Goal: Task Accomplishment & Management: Complete application form

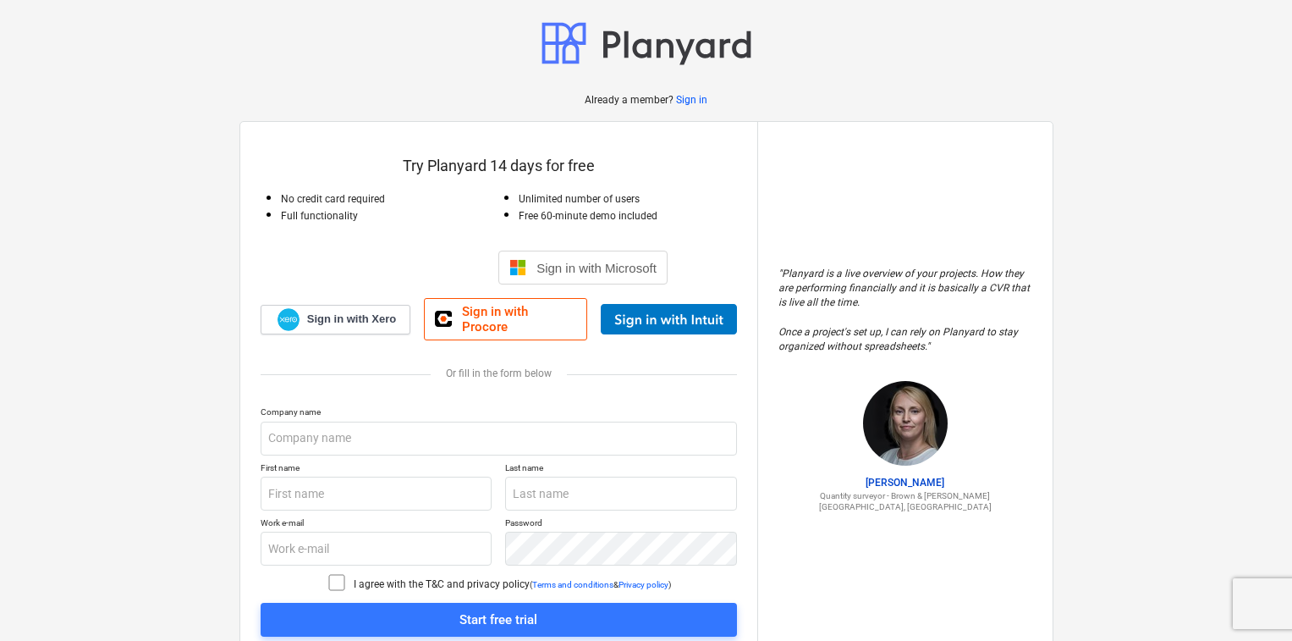
scroll to position [45, 0]
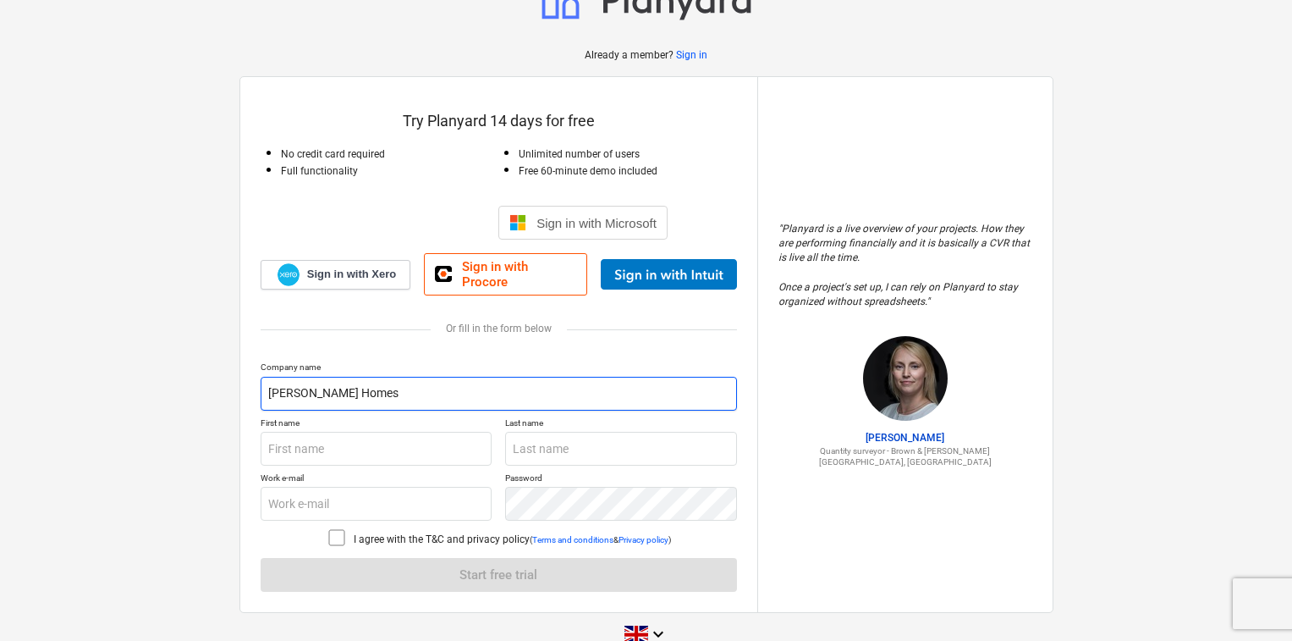
type input "[PERSON_NAME] Homes"
type input "[PERSON_NAME]"
type input "[PERSON_NAME][EMAIL_ADDRESS][PERSON_NAME][DOMAIN_NAME]"
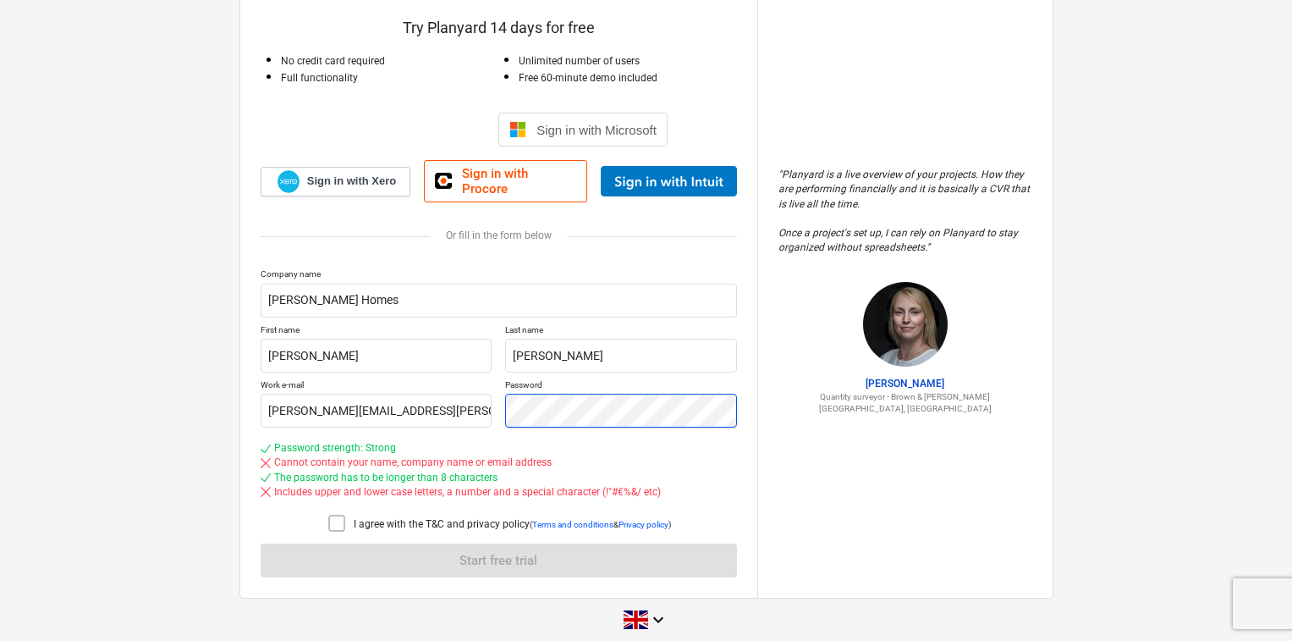
scroll to position [137, 0]
click at [338, 514] on icon at bounding box center [337, 524] width 20 height 20
click at [461, 541] on div "Company name [PERSON_NAME] Homes First name [PERSON_NAME] Last name [PERSON_NAM…" at bounding box center [499, 423] width 476 height 309
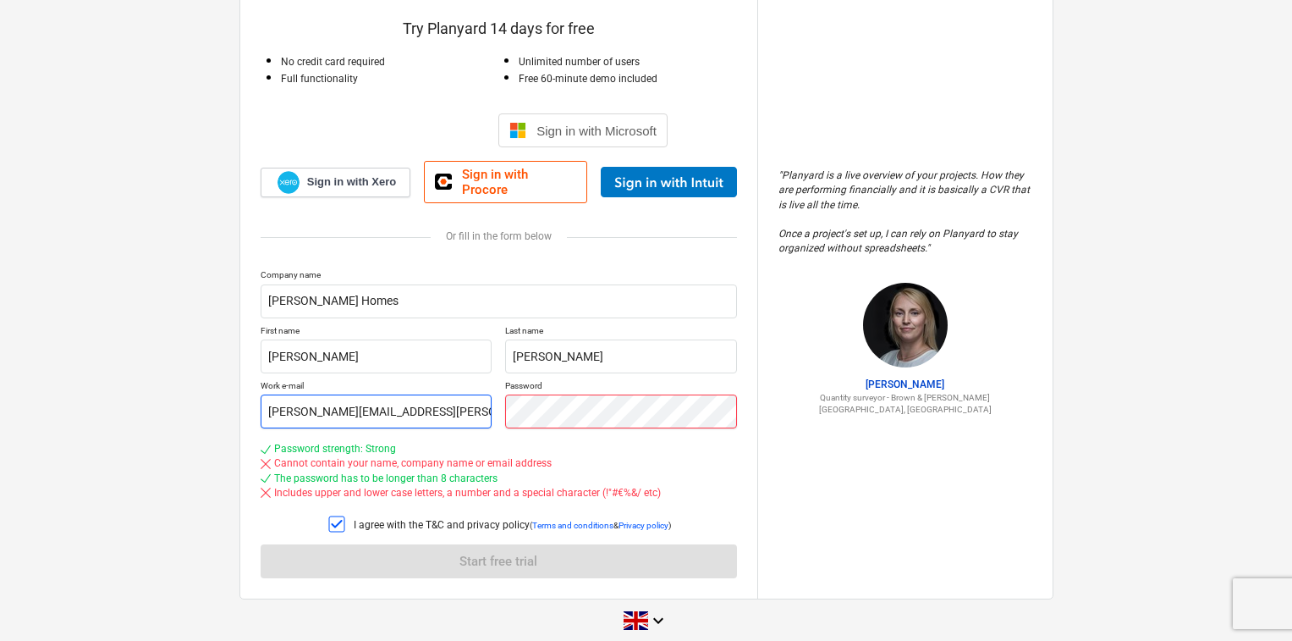
click at [475, 388] on div "Work e-mail [PERSON_NAME][EMAIL_ADDRESS][PERSON_NAME][DOMAIN_NAME] Password" at bounding box center [499, 404] width 476 height 48
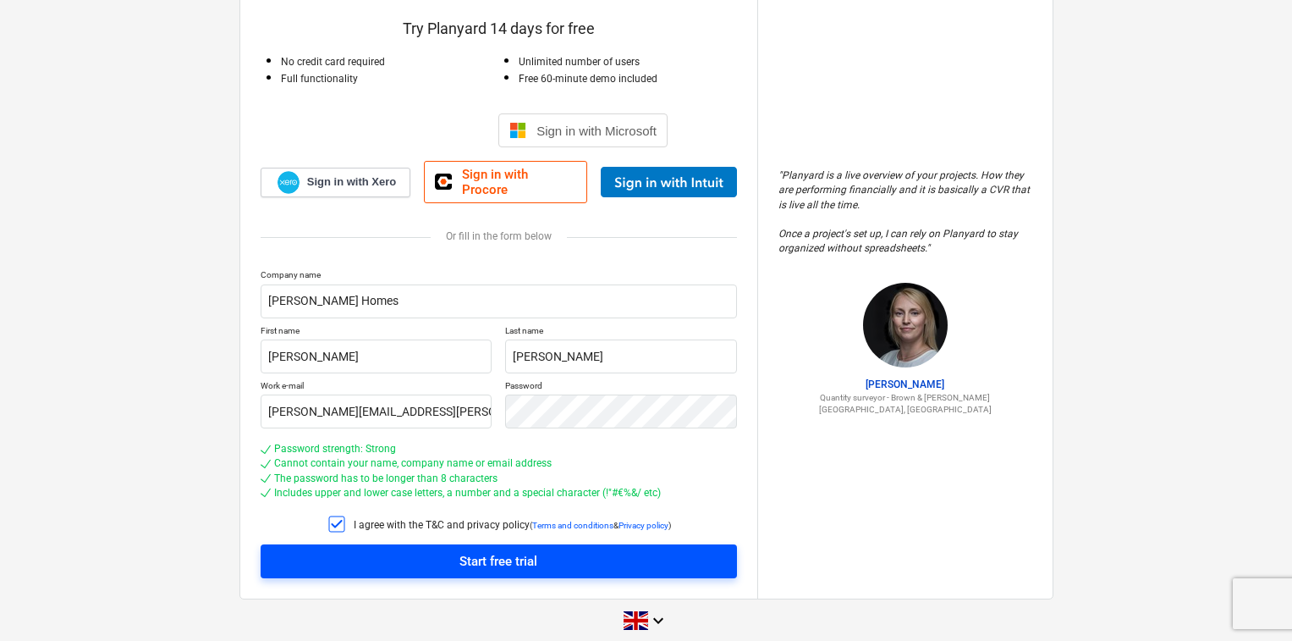
click at [453, 550] on span "Start free trial" at bounding box center [499, 561] width 436 height 22
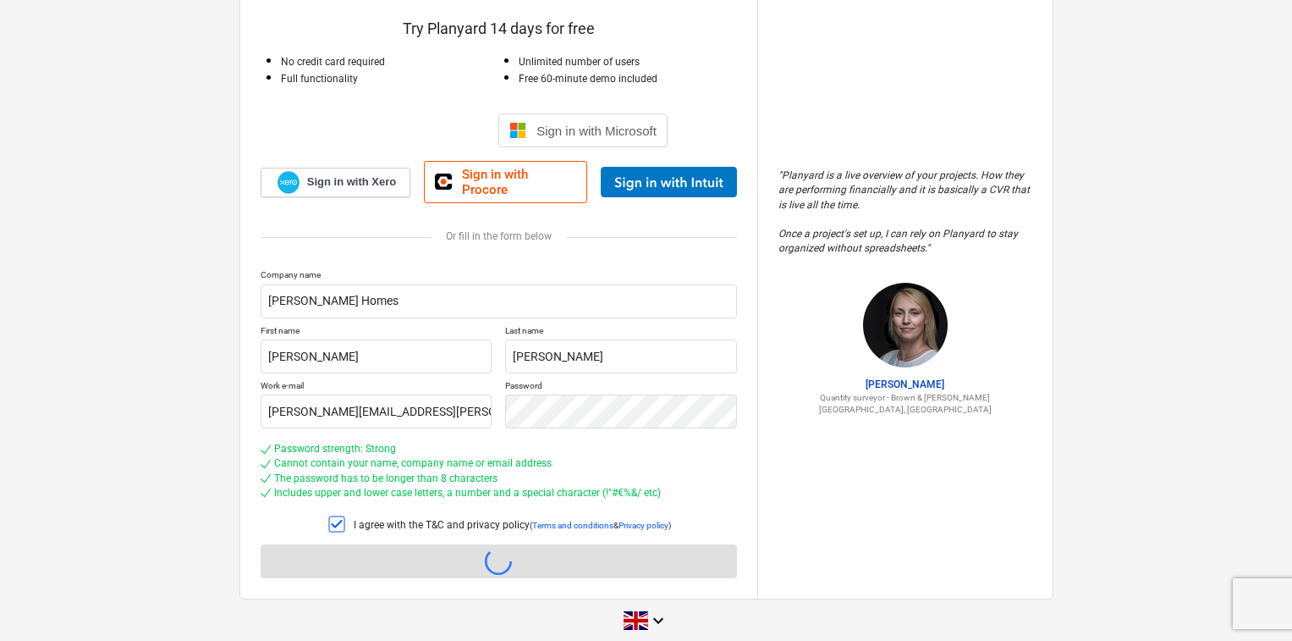
scroll to position [16, 0]
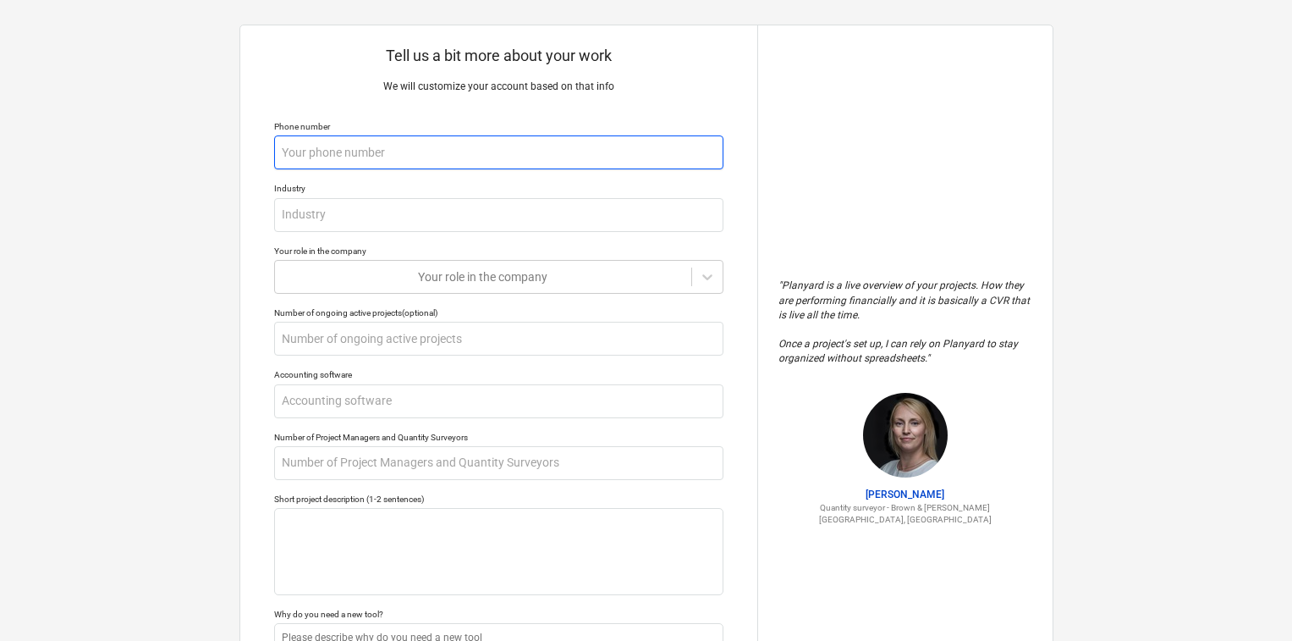
type input "07736036972"
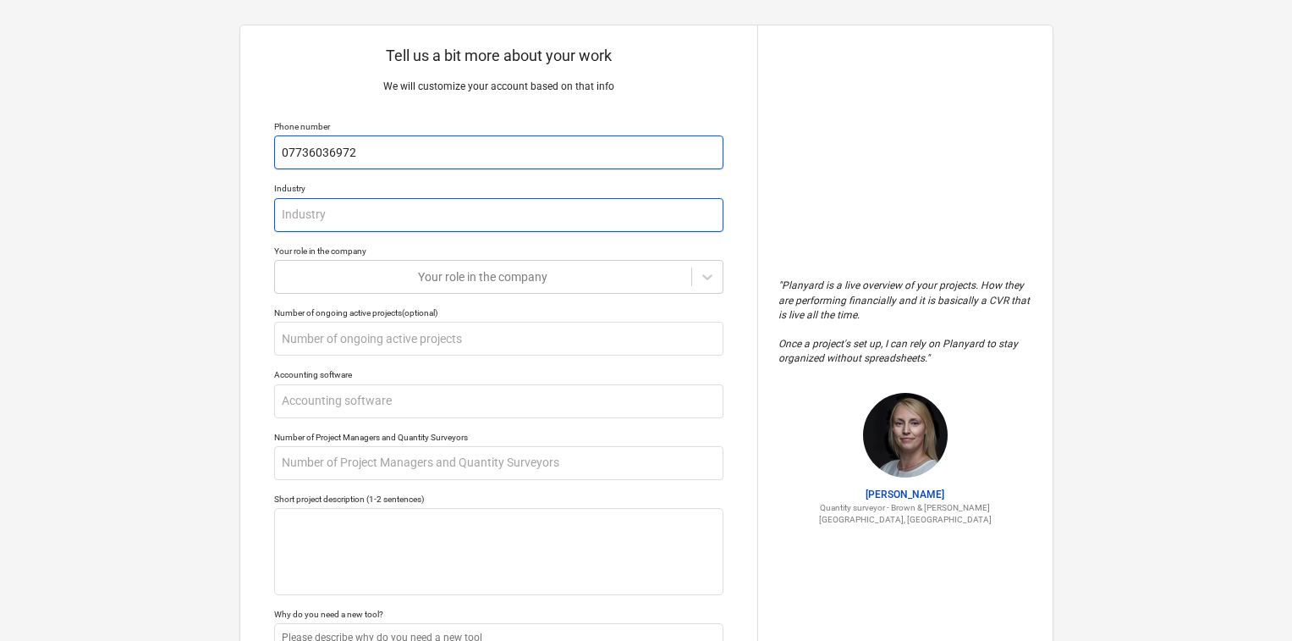
type textarea "x"
type input "P"
type textarea "x"
type input "Pr"
type textarea "x"
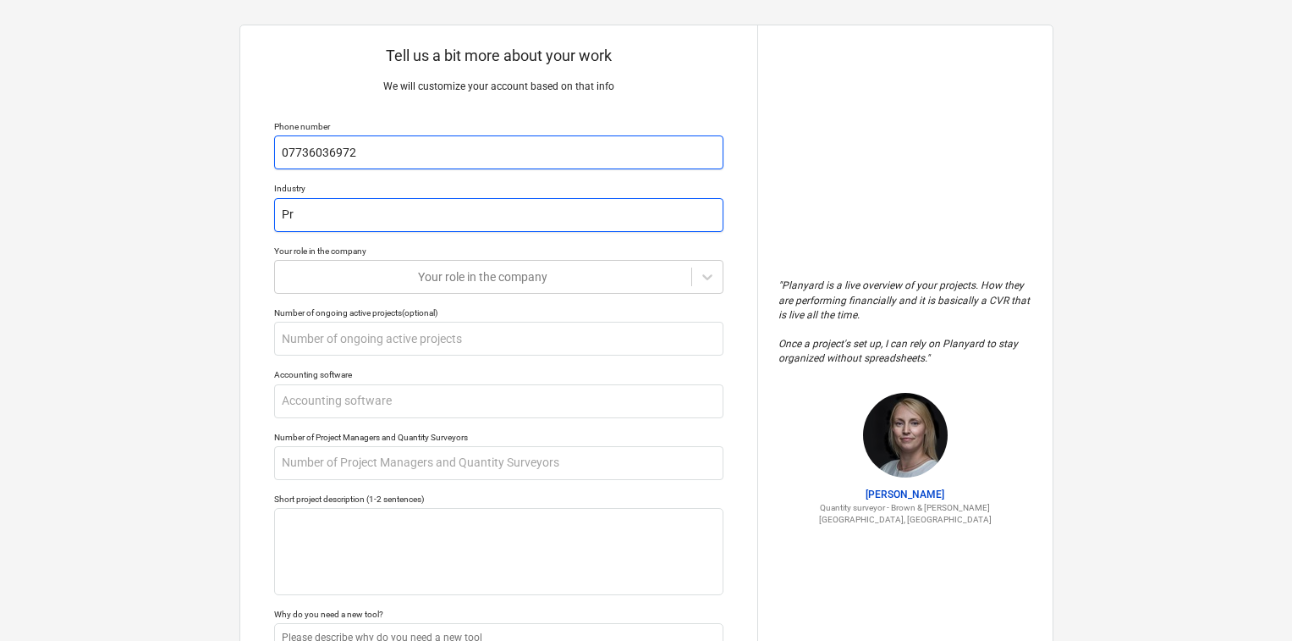
type input "Pro"
type textarea "x"
type input "Prop"
type textarea "x"
type input "Prope"
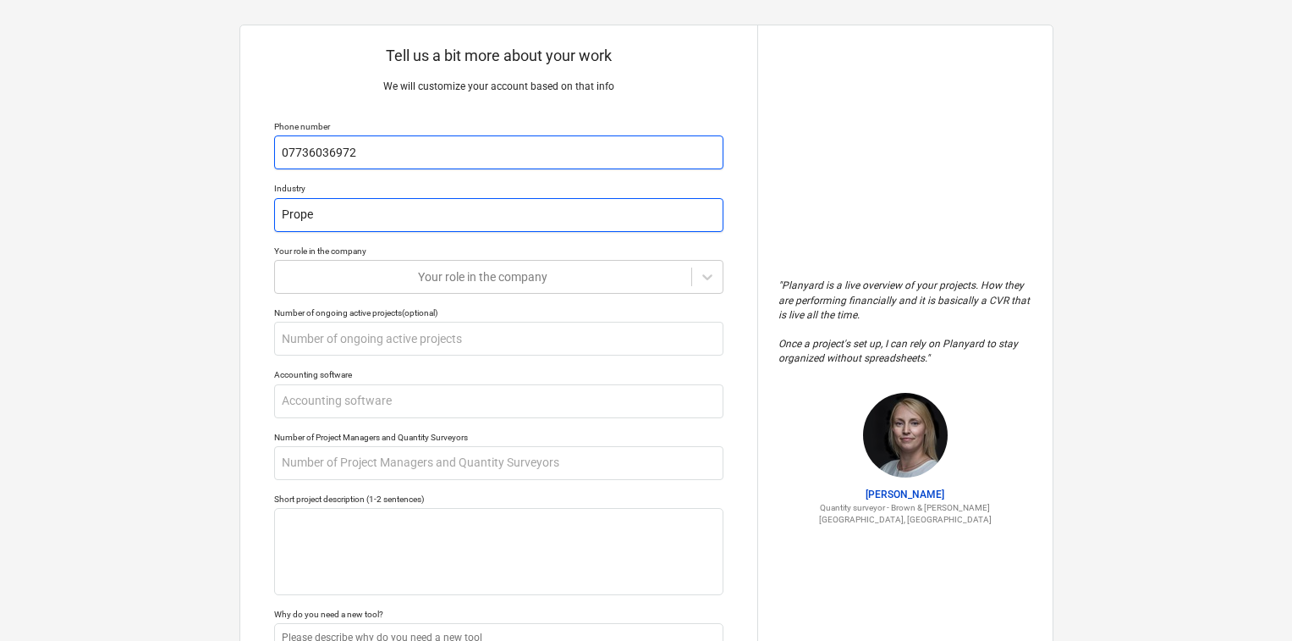
type textarea "x"
type input "Proper"
type textarea "x"
type input "Propert"
type textarea "x"
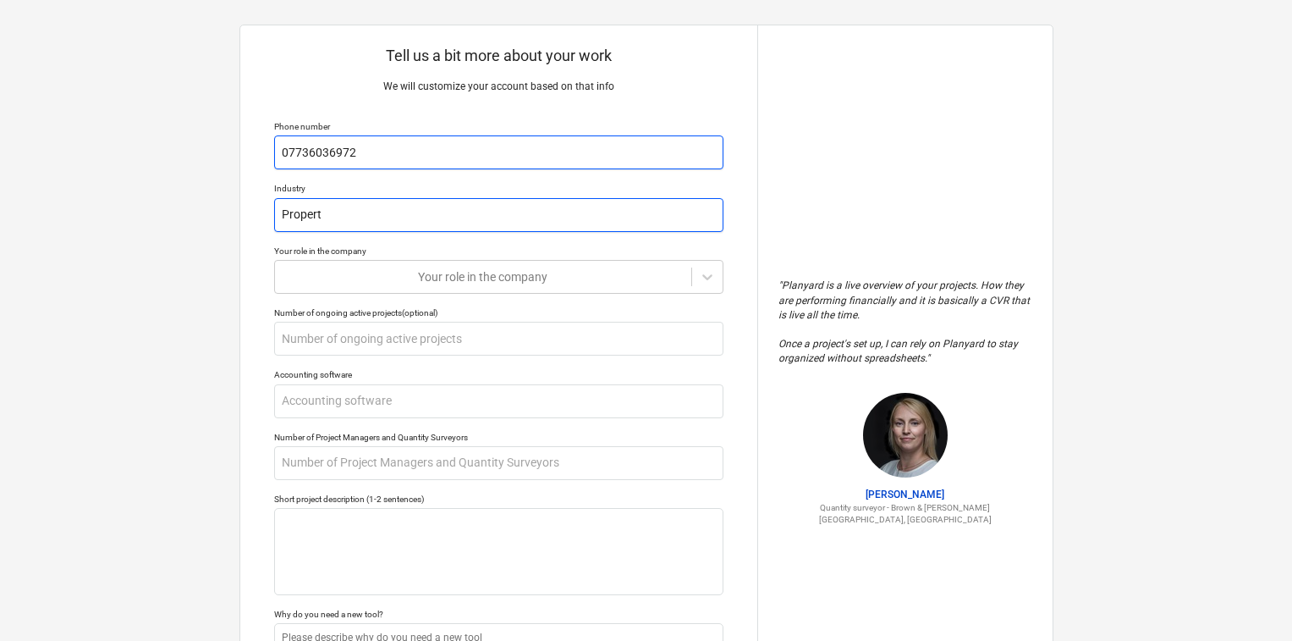
type input "Property"
type textarea "x"
type input "Property"
type textarea "x"
type input "Property D"
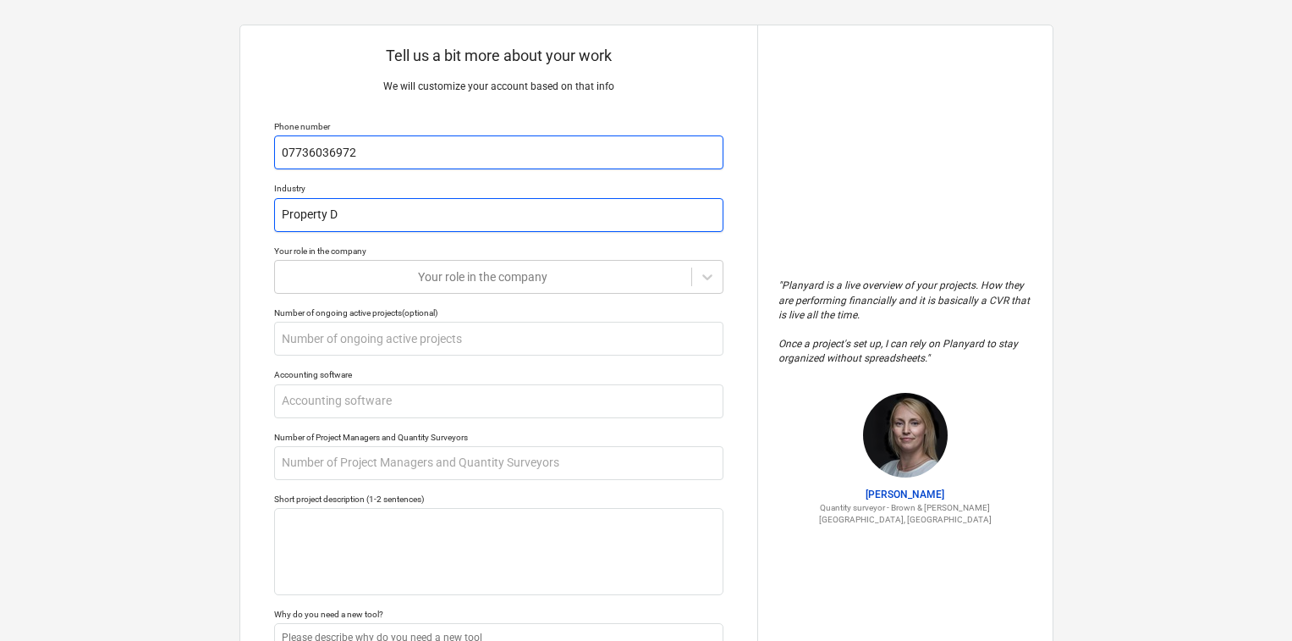
type textarea "x"
type input "Property De"
type textarea "x"
type input "Property Dev"
type textarea "x"
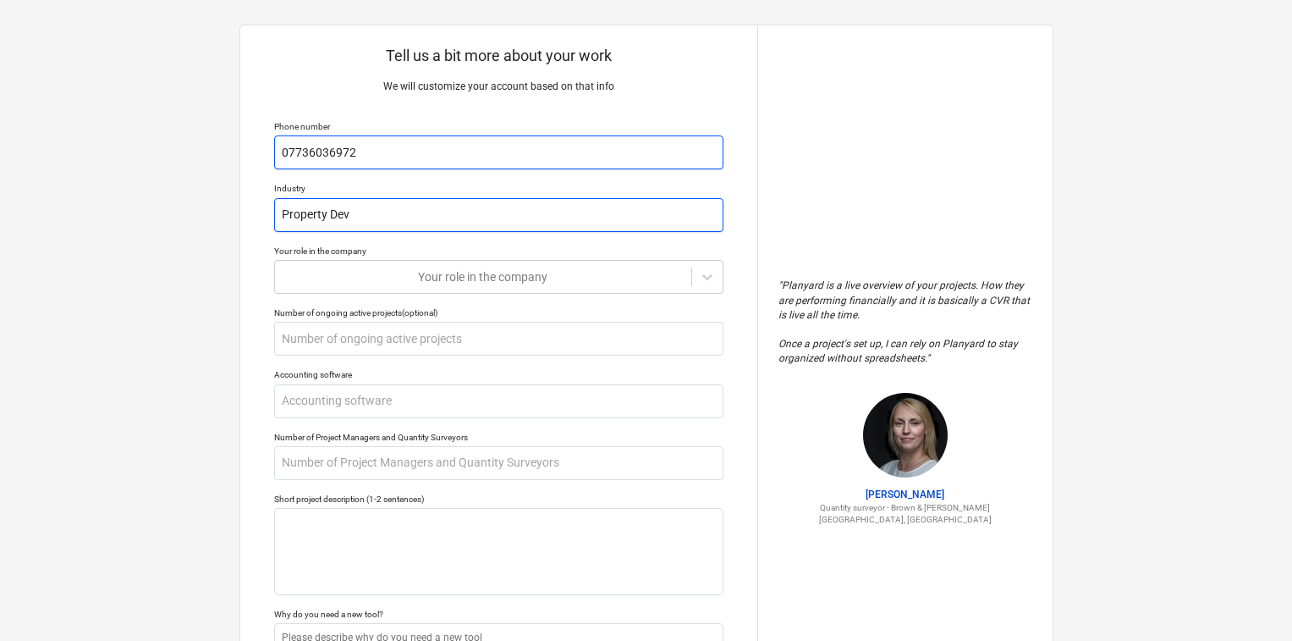
type input "Property Deve"
type textarea "x"
type input "Property Devel"
type textarea "x"
type input "Property Develo"
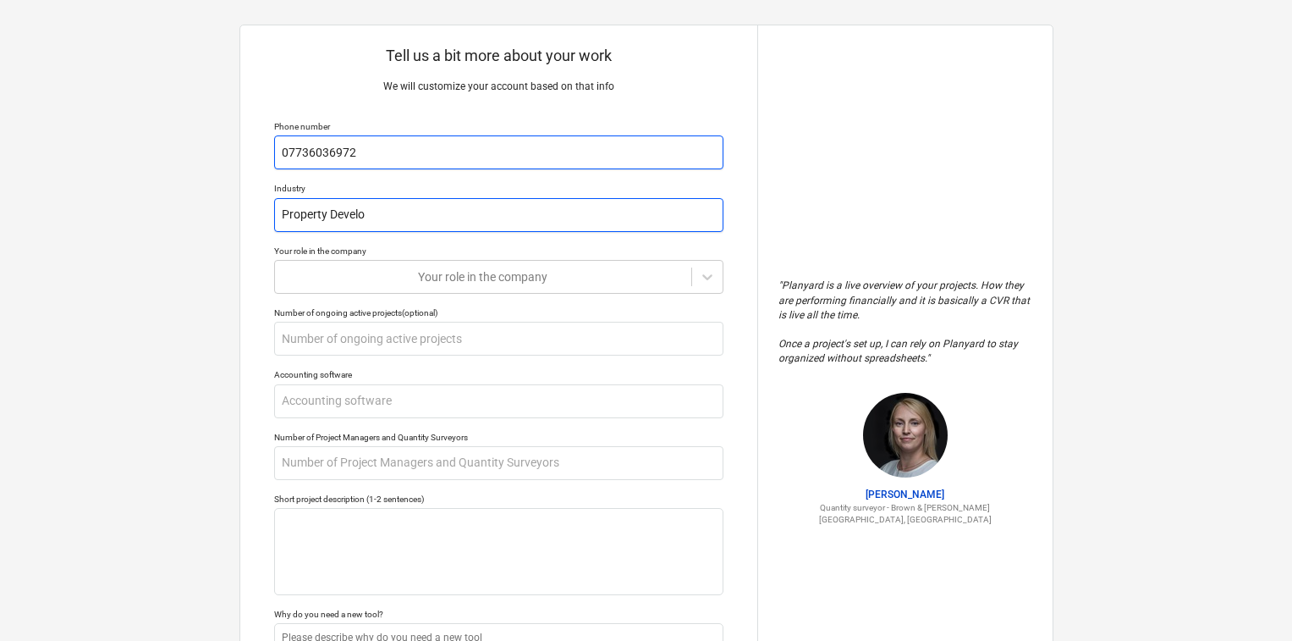
type textarea "x"
type input "Property Develop"
type textarea "x"
type input "Property Develope"
type textarea "x"
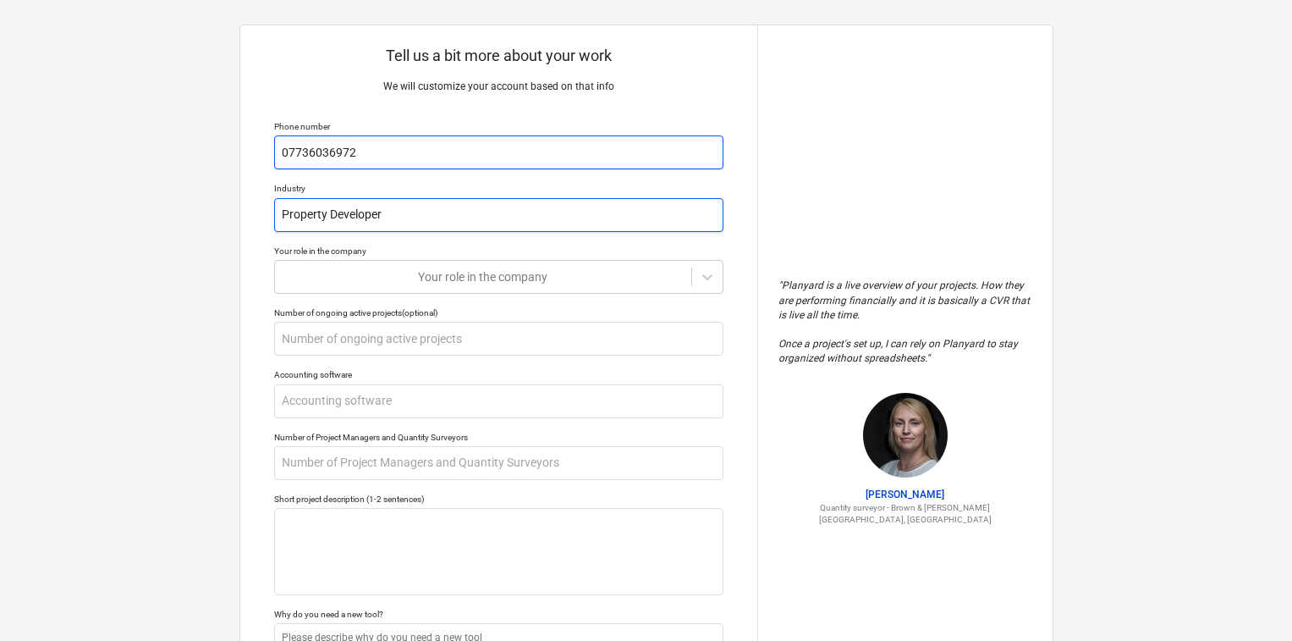
type input "Property Developer"
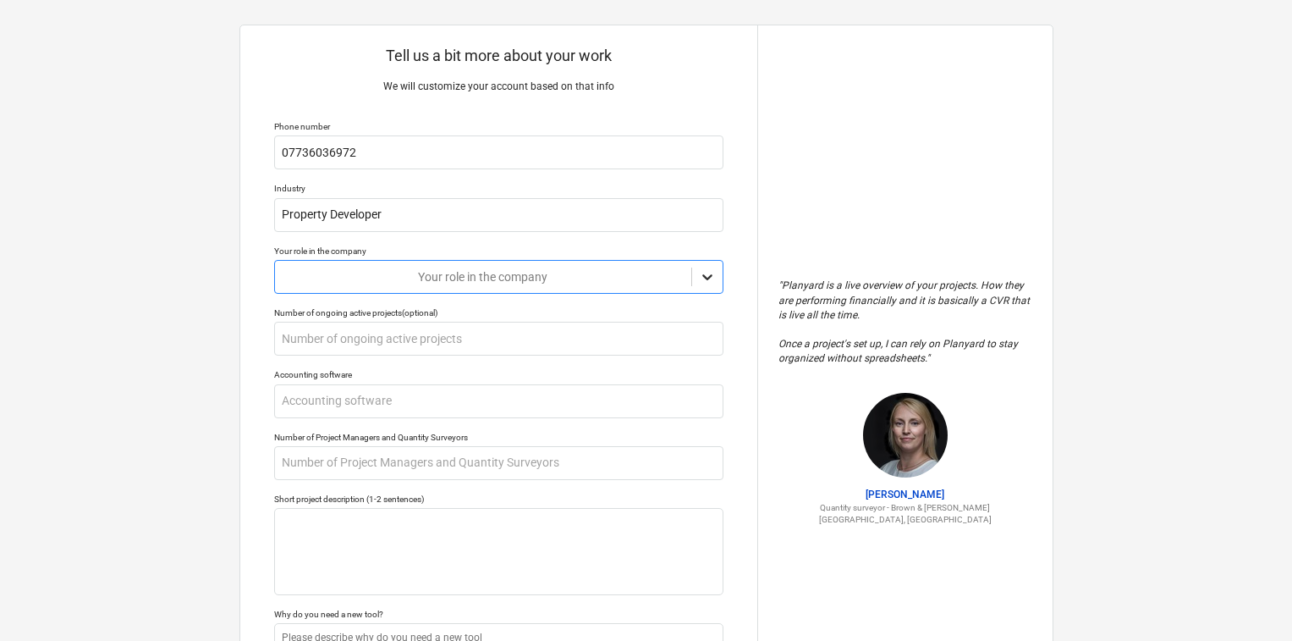
click at [701, 278] on icon at bounding box center [707, 276] width 17 height 17
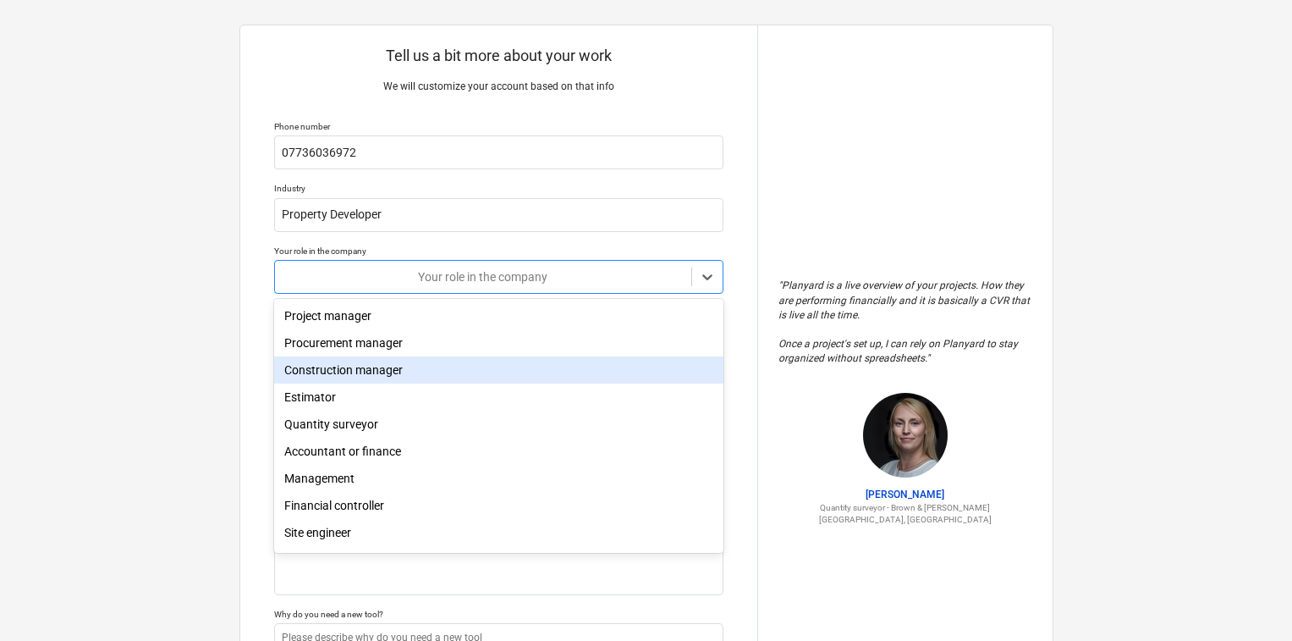
click at [515, 373] on div "Construction manager" at bounding box center [498, 369] width 449 height 27
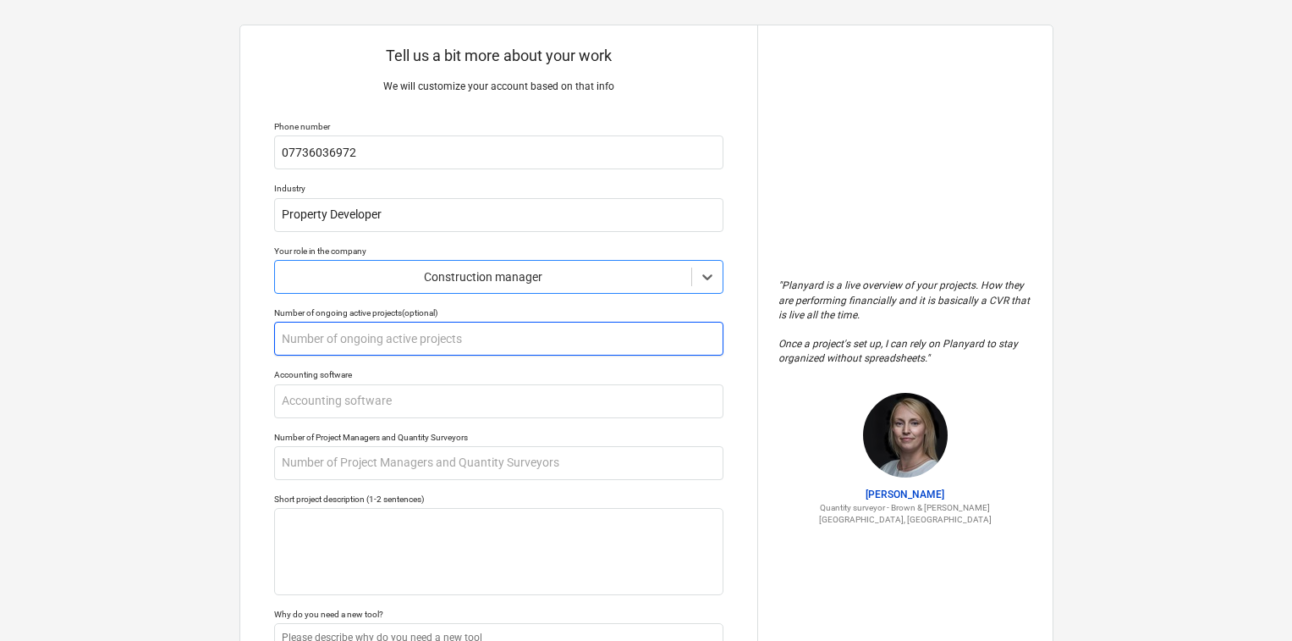
click at [500, 335] on input "text" at bounding box center [498, 339] width 449 height 34
type textarea "x"
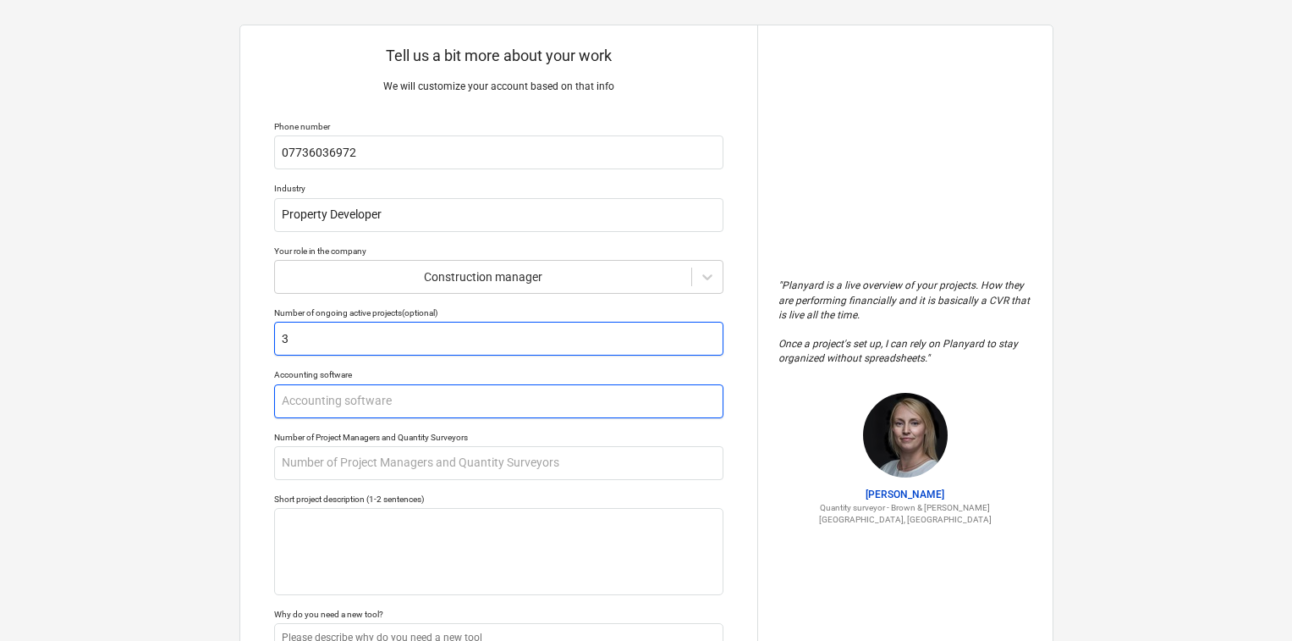
type input "3"
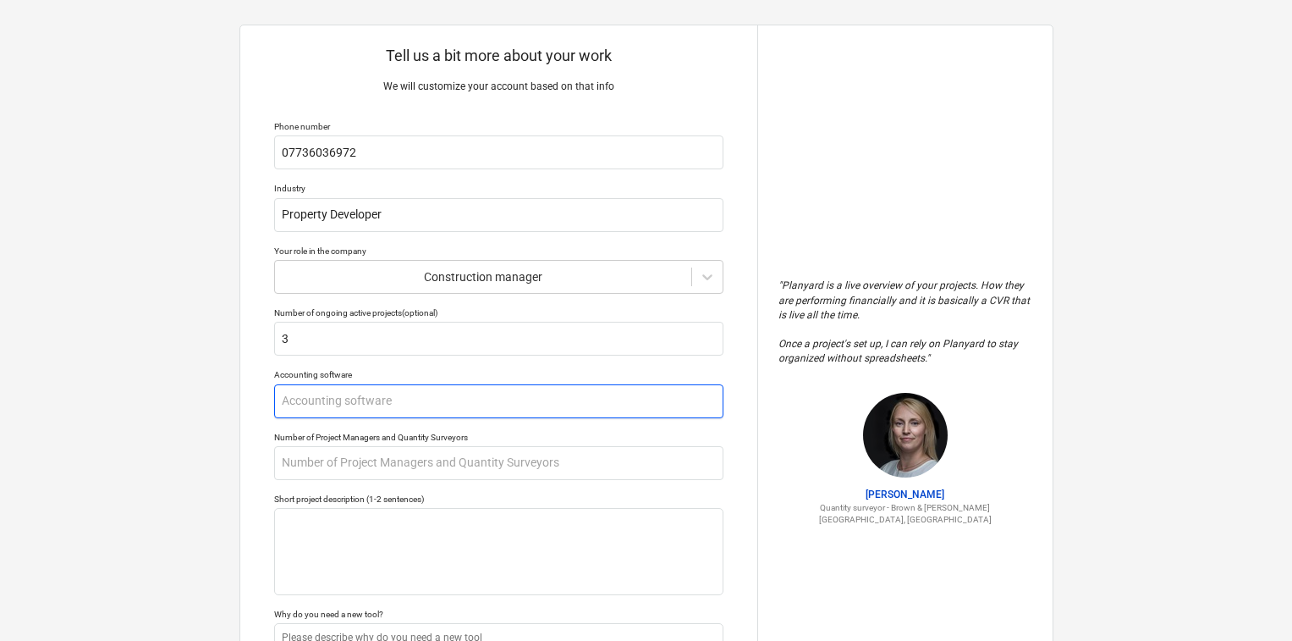
click at [471, 399] on input "text" at bounding box center [498, 401] width 449 height 34
type textarea "x"
type input "S"
type textarea "x"
type input "Sa"
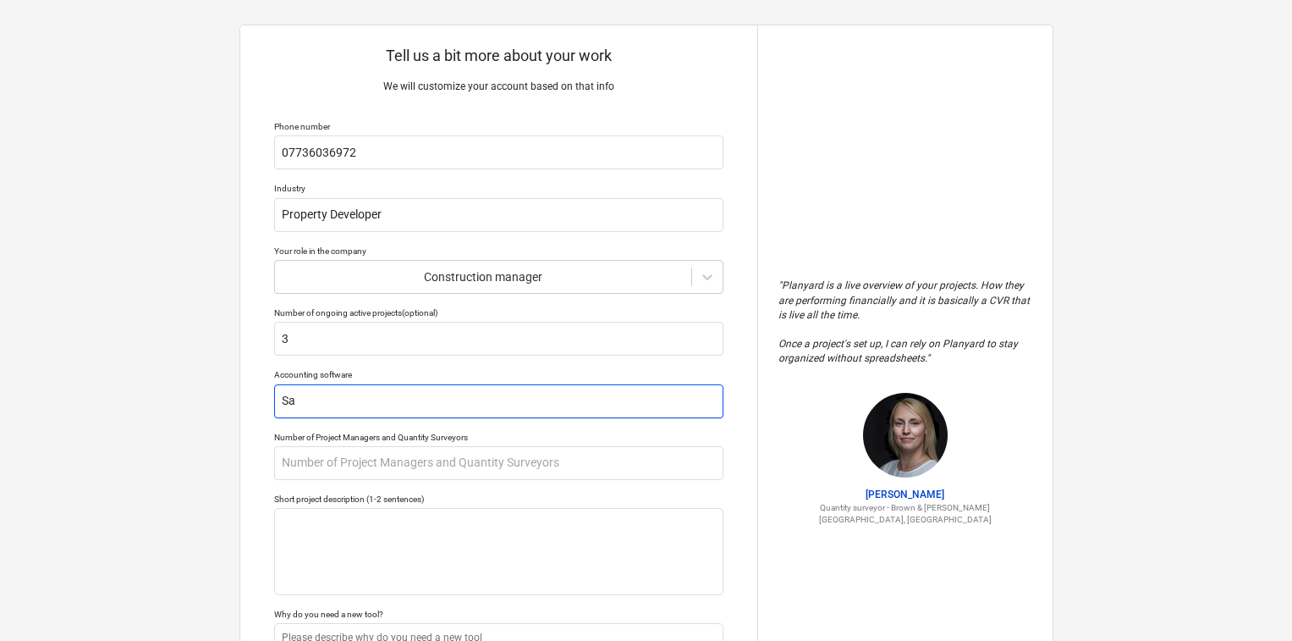
type textarea "x"
type input "Sag"
type textarea "x"
type input "Sage"
type textarea "x"
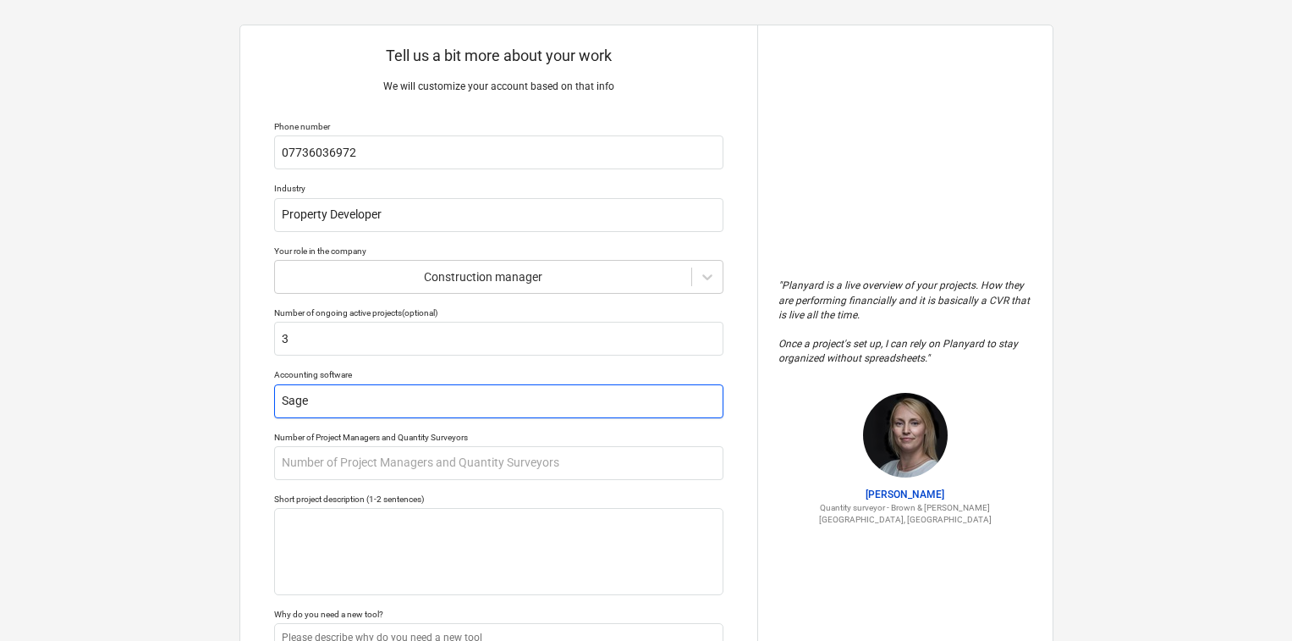
type input "Sage/"
type textarea "x"
type input "Sage/X"
type textarea "x"
type input "Sage/Xe"
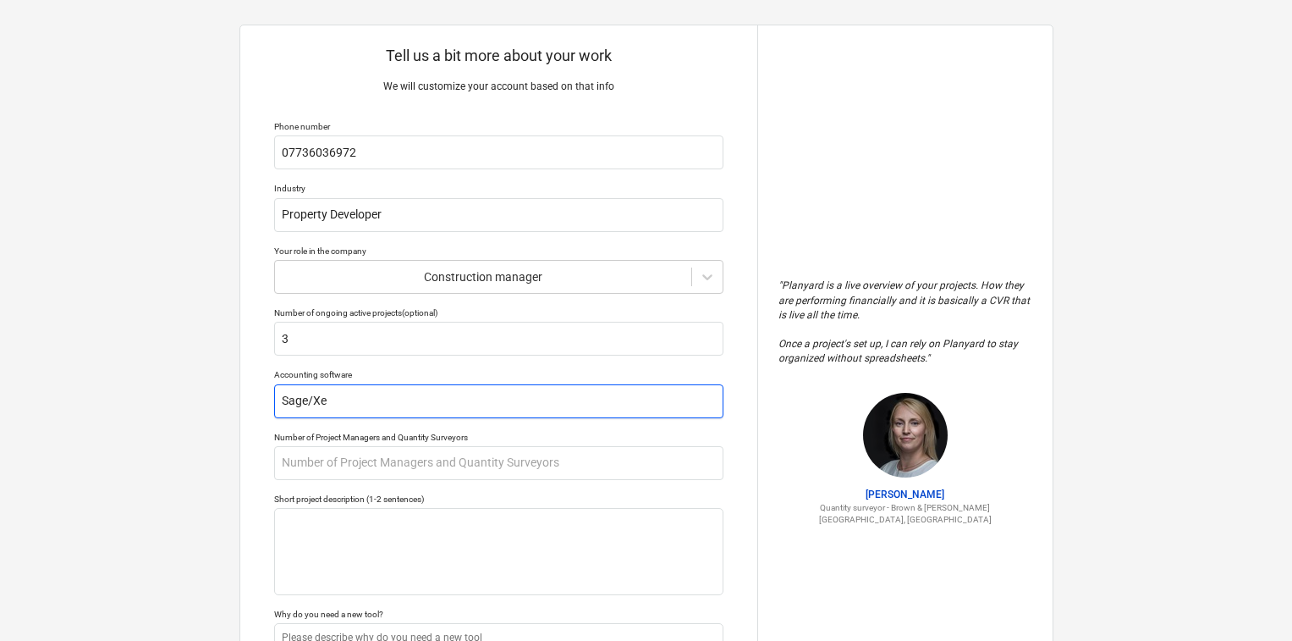
type textarea "x"
type input "Sage/Xer"
type textarea "x"
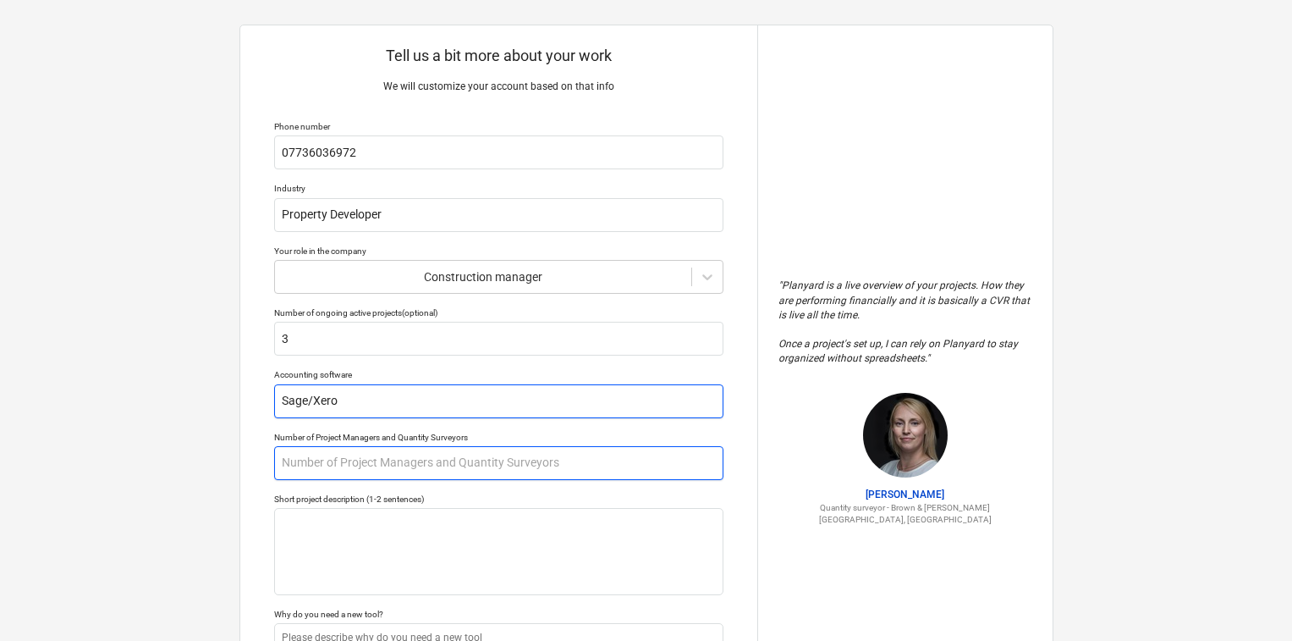
type input "Sage/Xero"
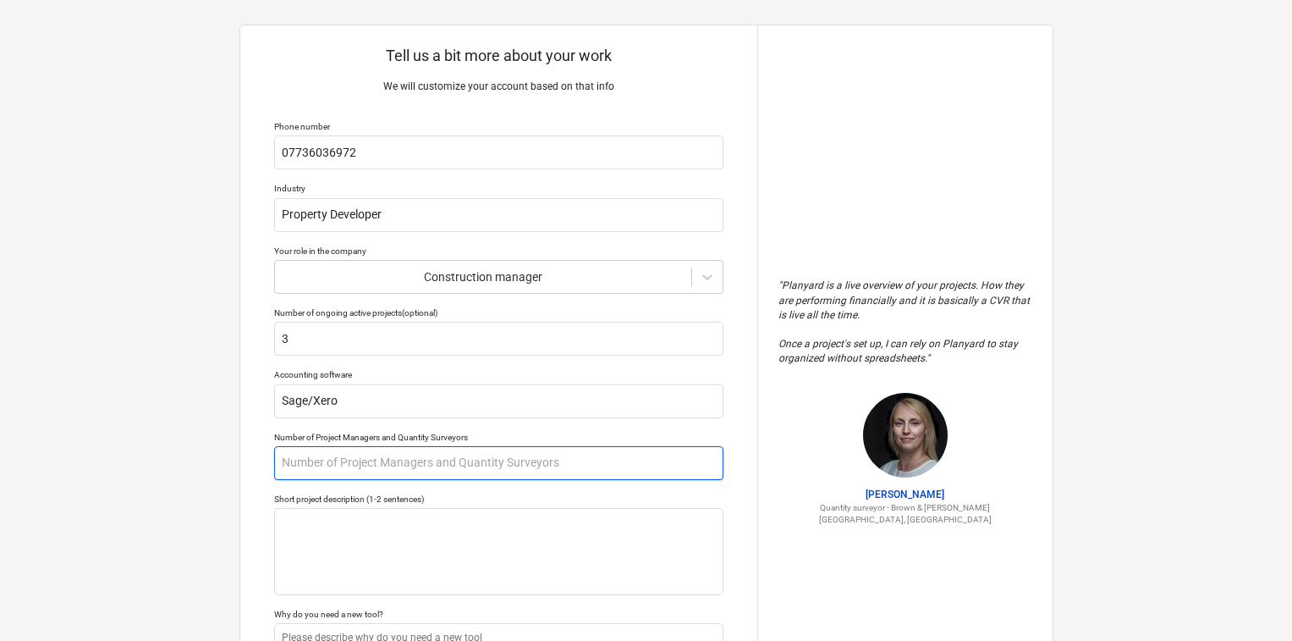
click at [420, 460] on input "text" at bounding box center [498, 463] width 449 height 34
type textarea "x"
type input "2"
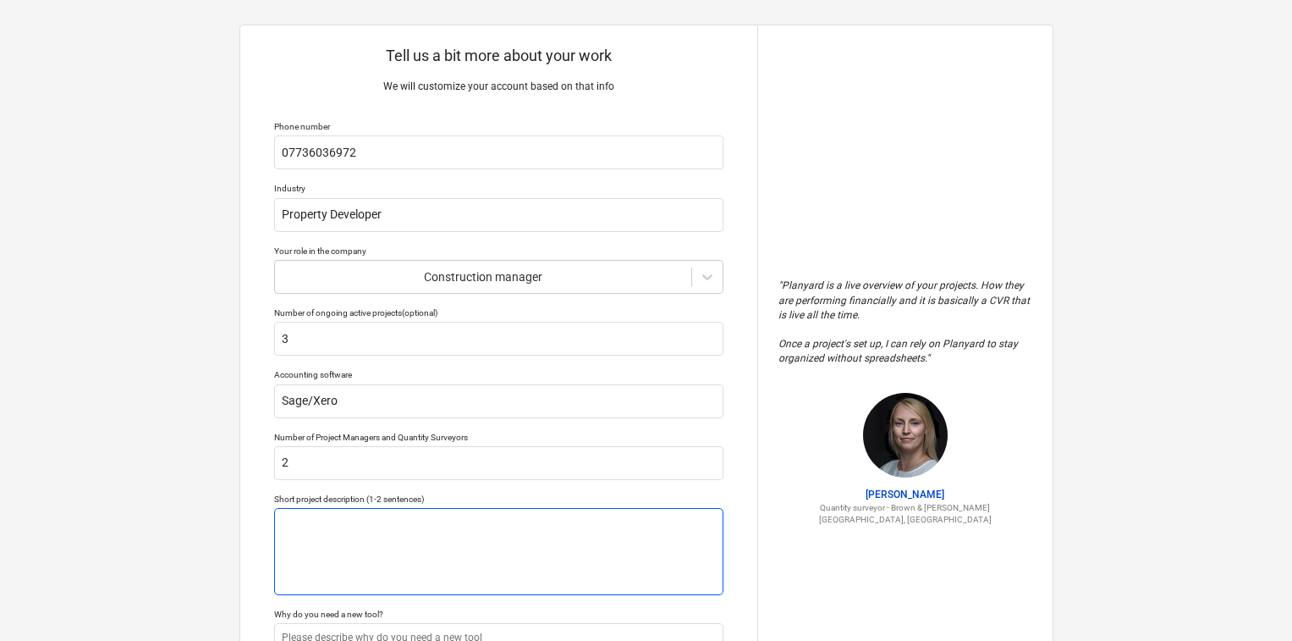
click at [398, 548] on textarea at bounding box center [498, 551] width 449 height 87
type textarea "x"
type textarea "P"
type textarea "x"
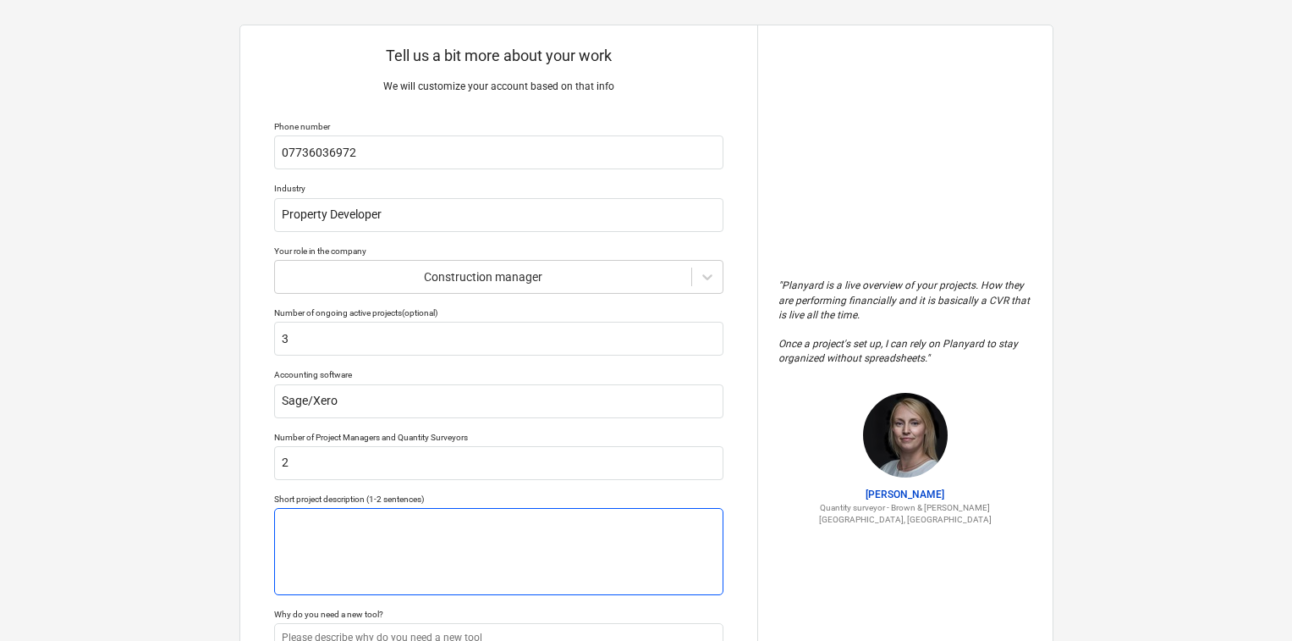
type textarea "n"
type textarea "x"
type textarea "ne"
type textarea "x"
type textarea "new"
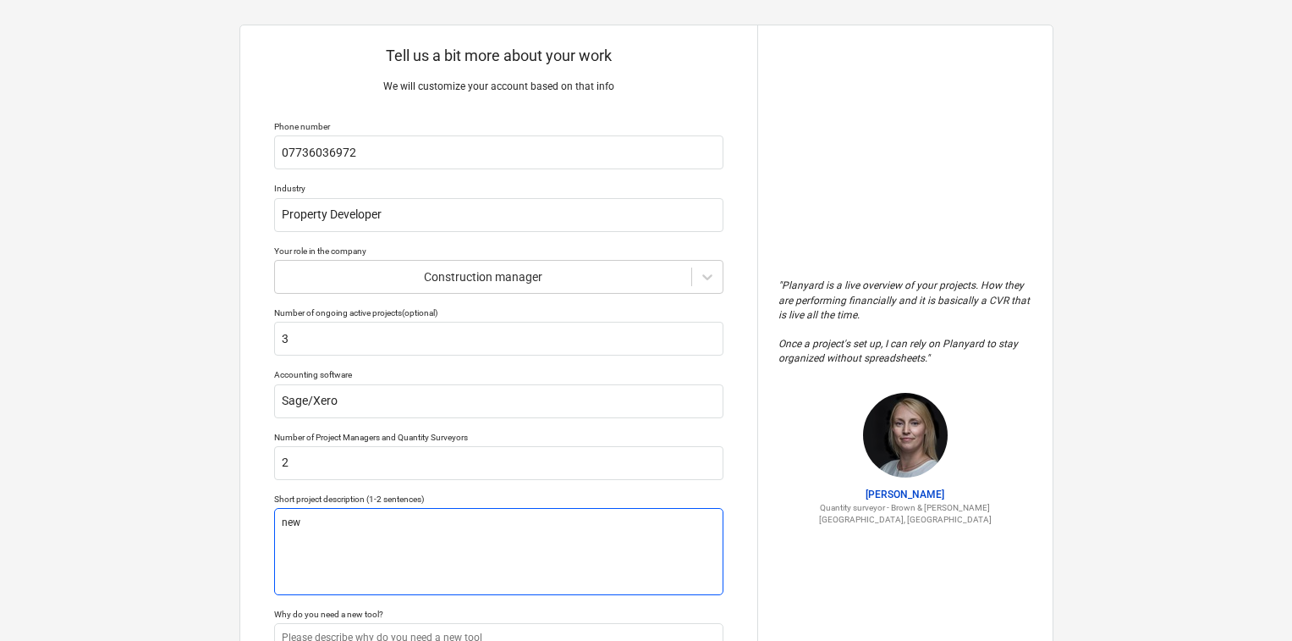
type textarea "x"
type textarea "new"
type textarea "x"
type textarea "new b"
type textarea "x"
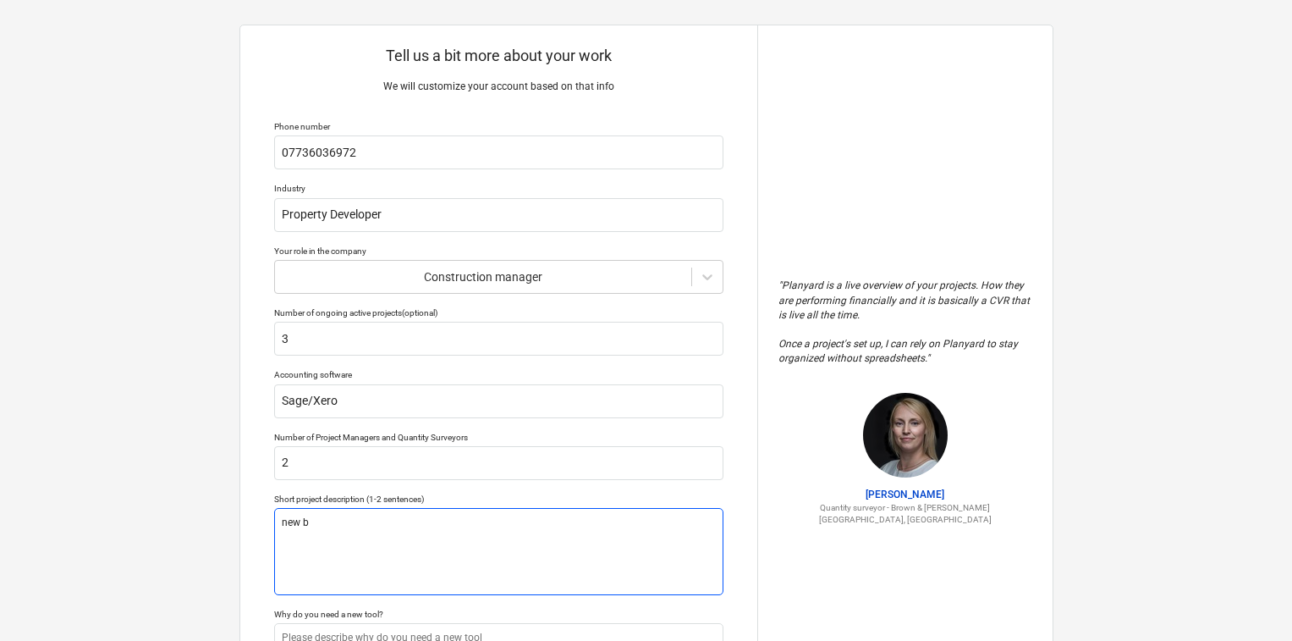
type textarea "new bu"
type textarea "x"
type textarea "new [PERSON_NAME]"
type textarea "x"
type textarea "new buil"
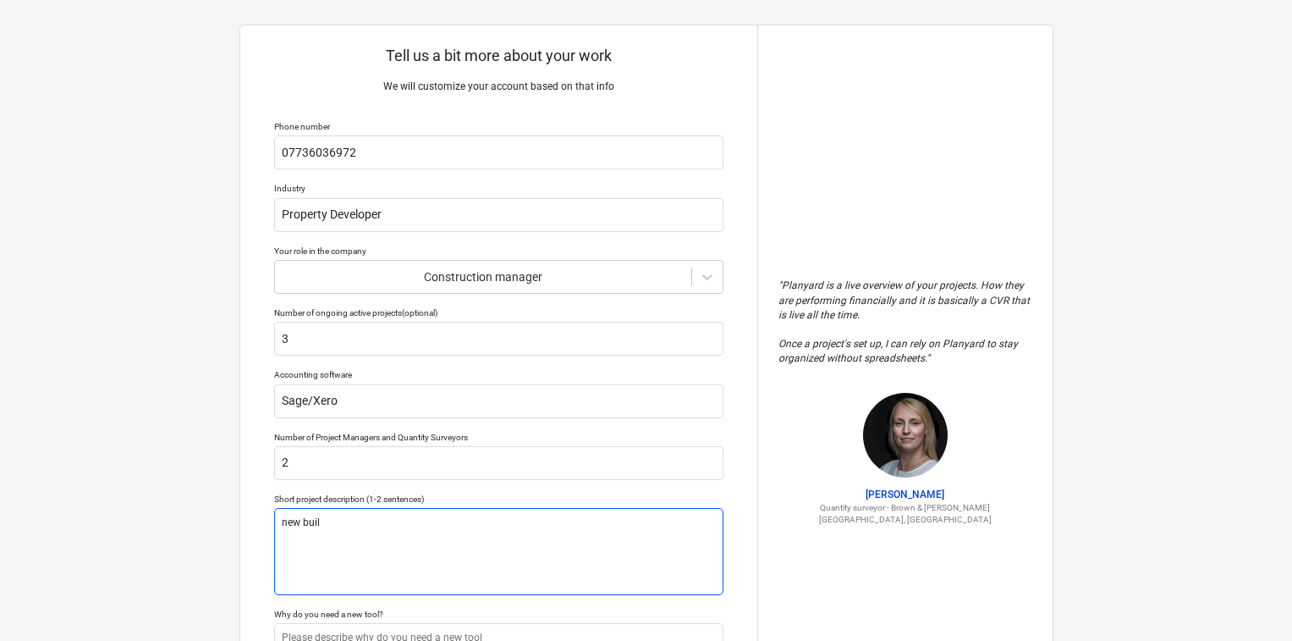
type textarea "x"
type textarea "new build"
click at [283, 523] on textarea "new build" at bounding box center [498, 551] width 449 height 87
type textarea "x"
type textarea "Rnew build"
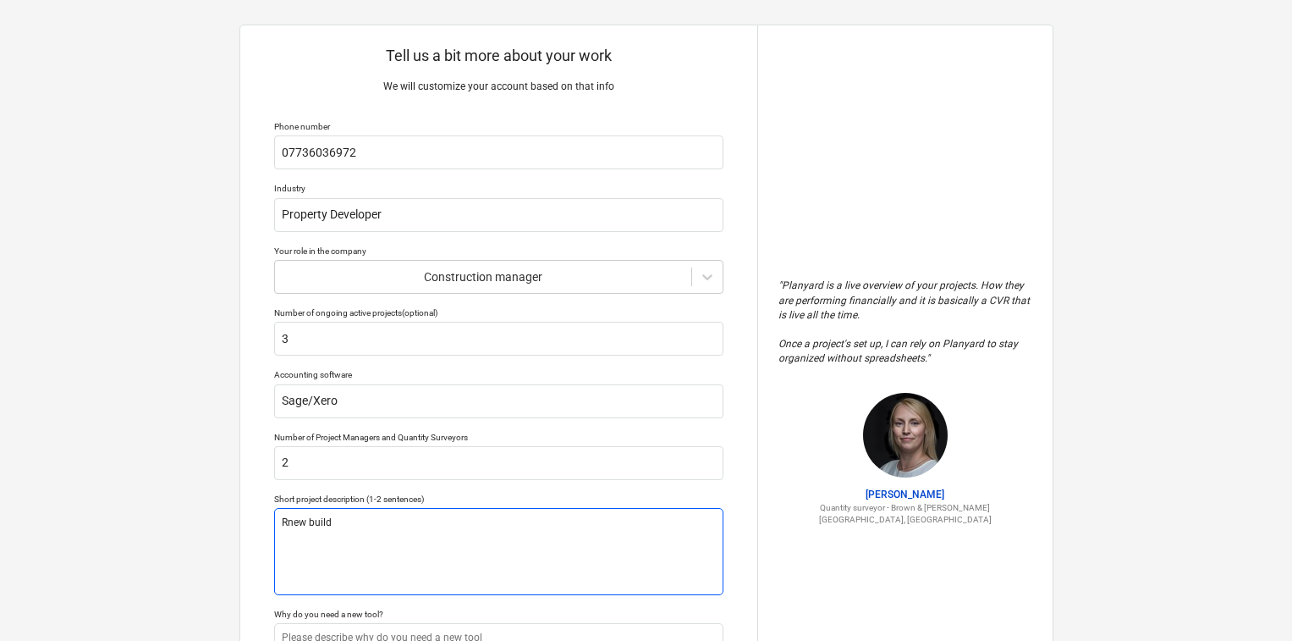
type textarea "x"
type textarea "Renew build"
type textarea "x"
type textarea "Resnew build"
type textarea "x"
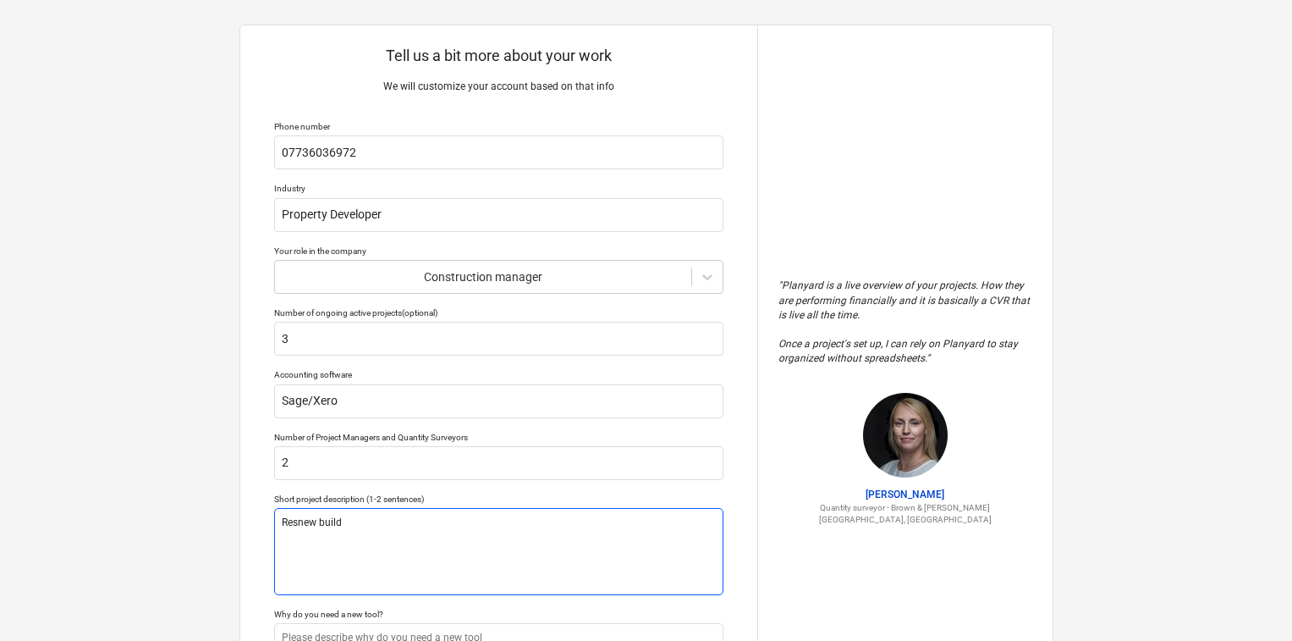
type textarea "Resinew build"
type textarea "x"
type textarea "Residnew build"
type textarea "x"
type textarea "Residenew build"
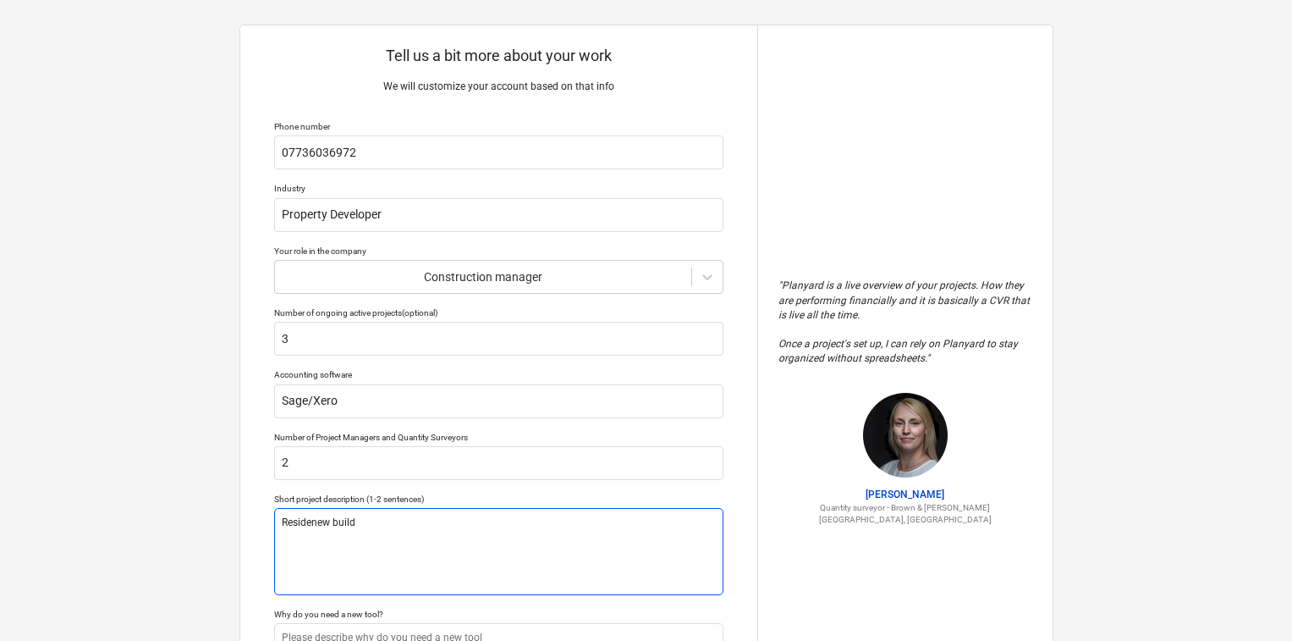
type textarea "x"
type textarea "Residennew build"
type textarea "x"
type textarea "Residentnew build"
type textarea "x"
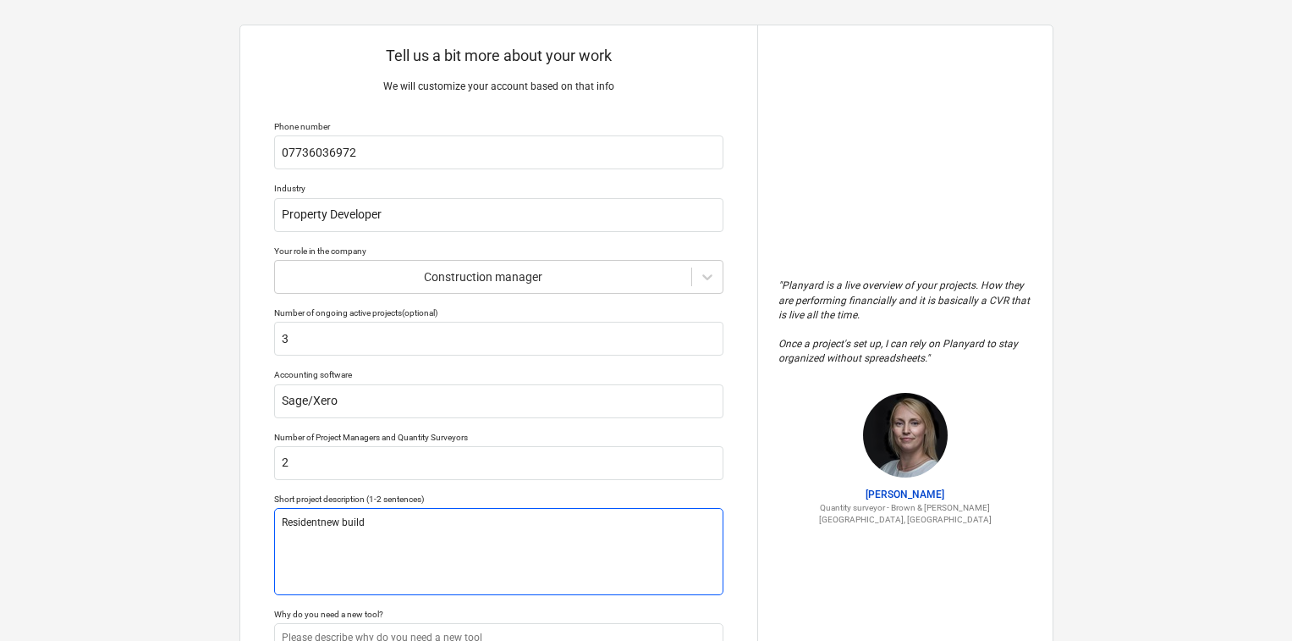
type textarea "Residentinew build"
type textarea "x"
type textarea "Residentianew build"
type textarea "x"
type textarea "Residentialnew build"
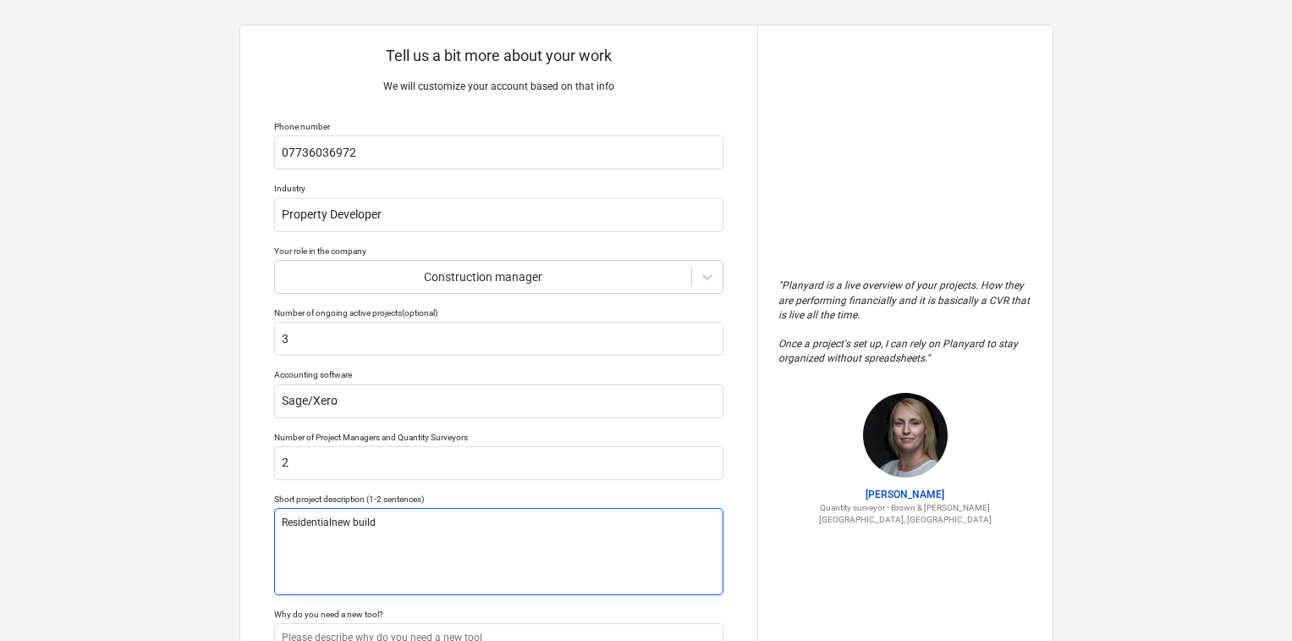
type textarea "x"
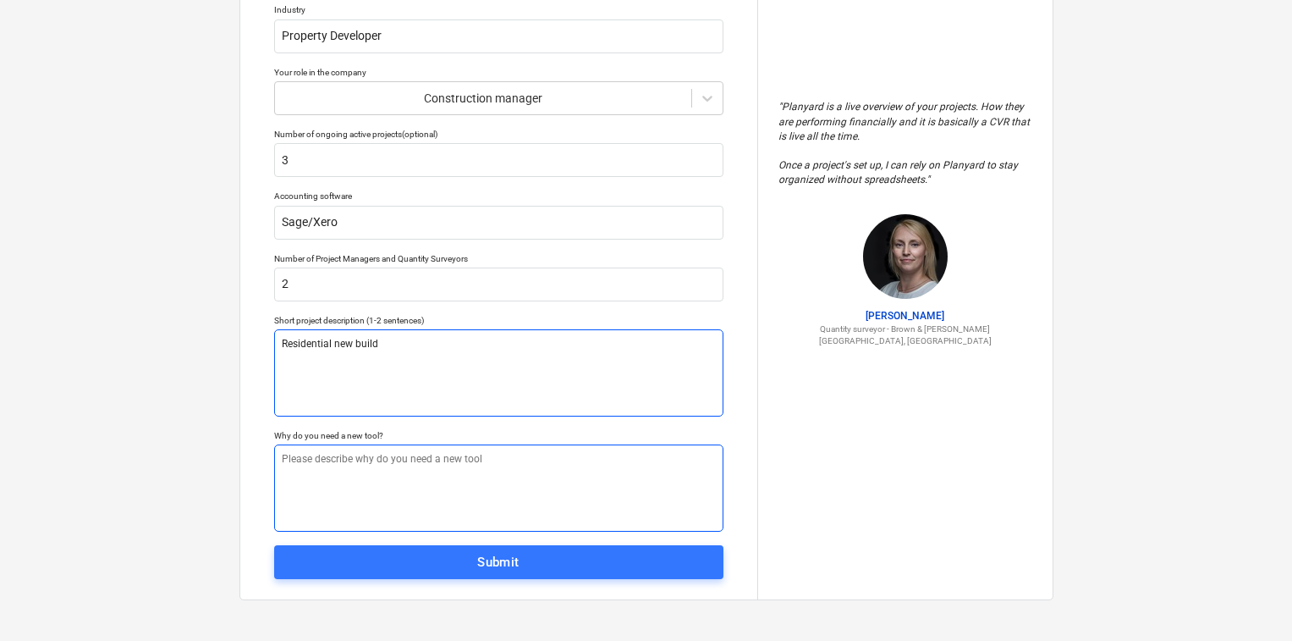
scroll to position [192, 0]
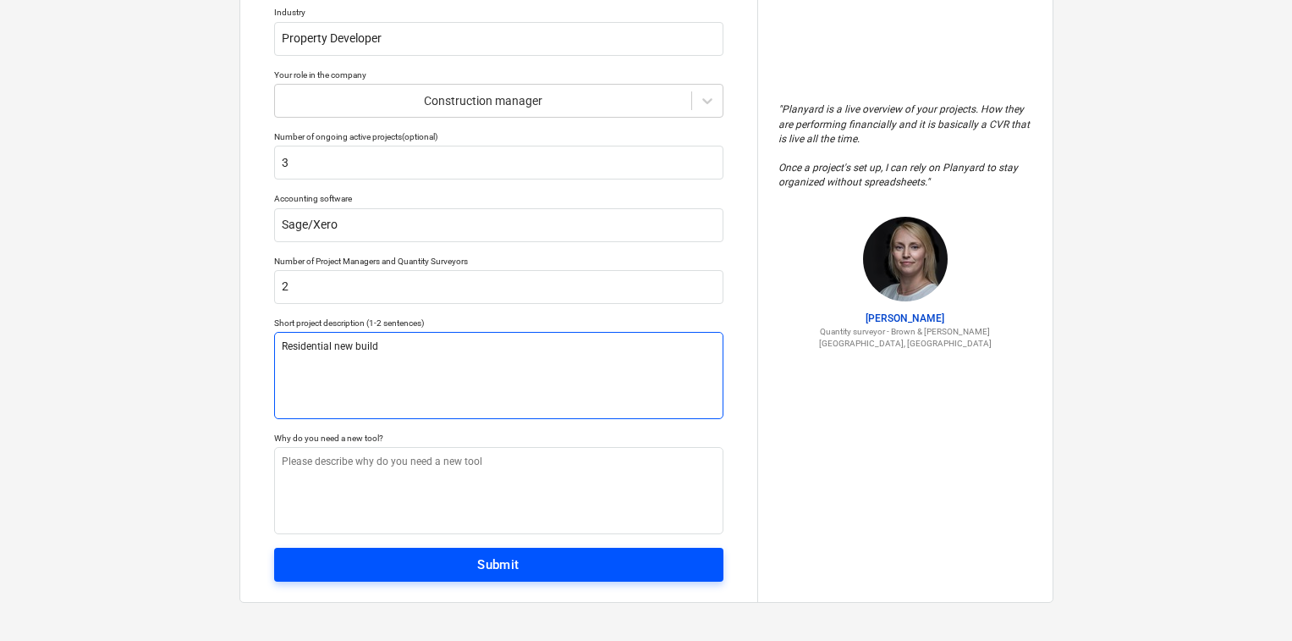
type textarea "Residential new build"
click at [435, 564] on span "Submit" at bounding box center [499, 564] width 412 height 22
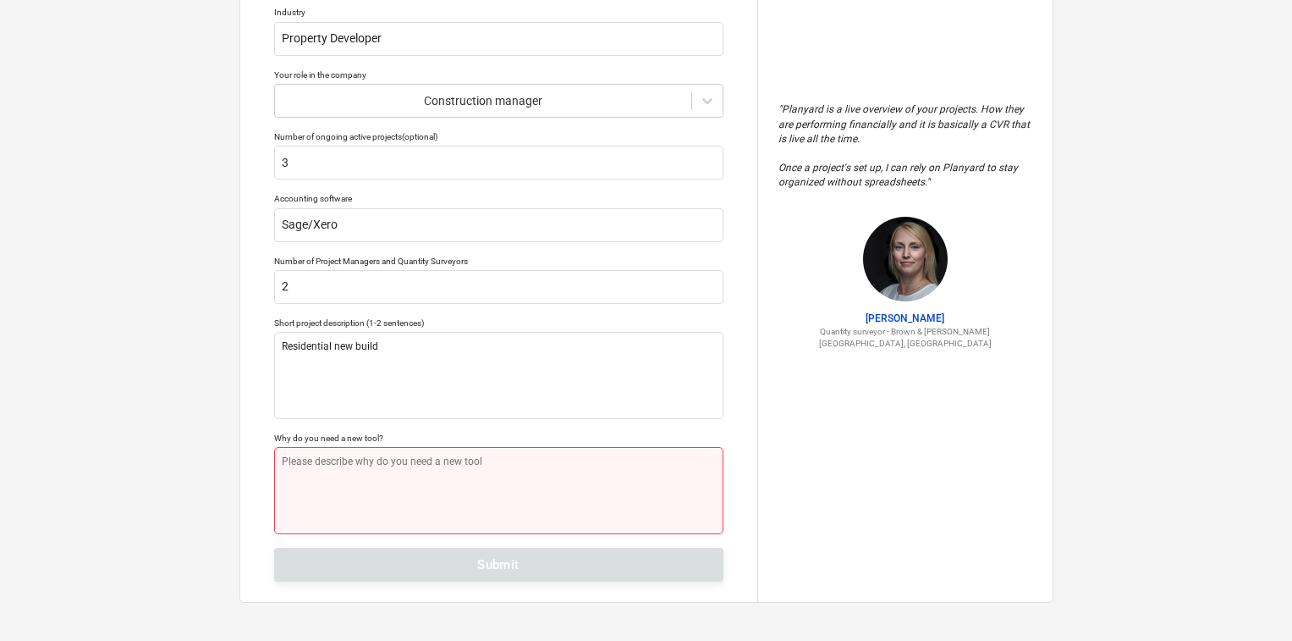
click at [497, 477] on textarea at bounding box center [498, 490] width 449 height 87
type textarea "x"
type textarea "K"
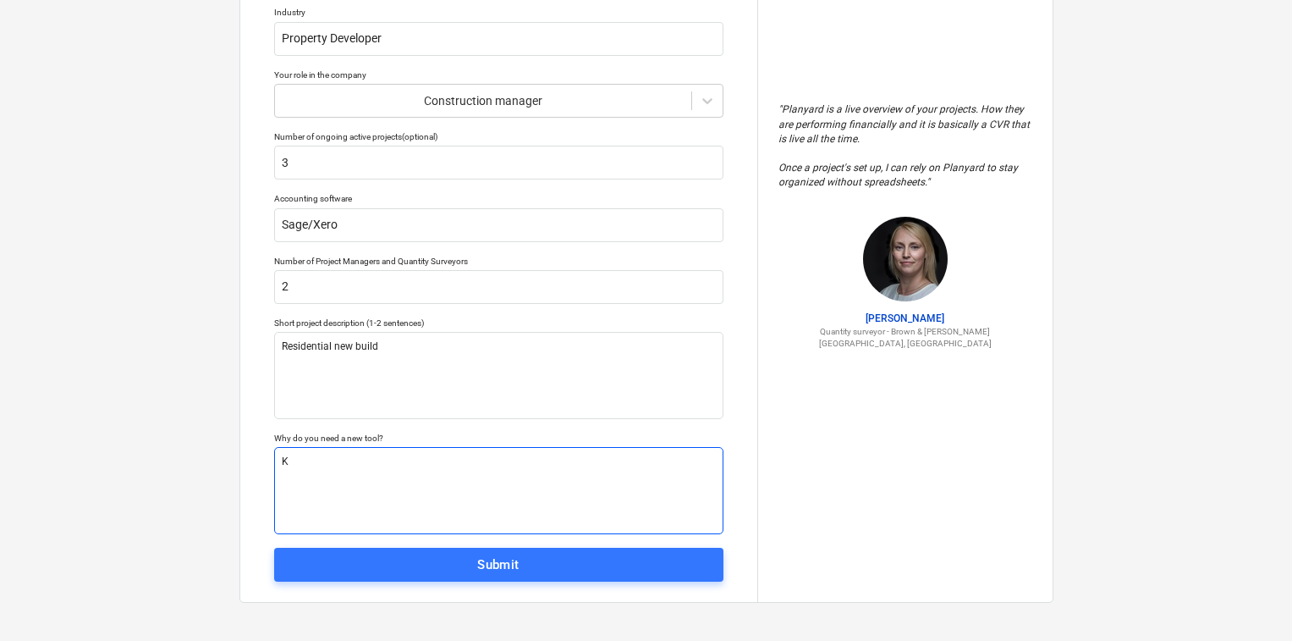
type textarea "x"
type textarea "Ke"
type textarea "x"
type textarea "Kee"
type textarea "x"
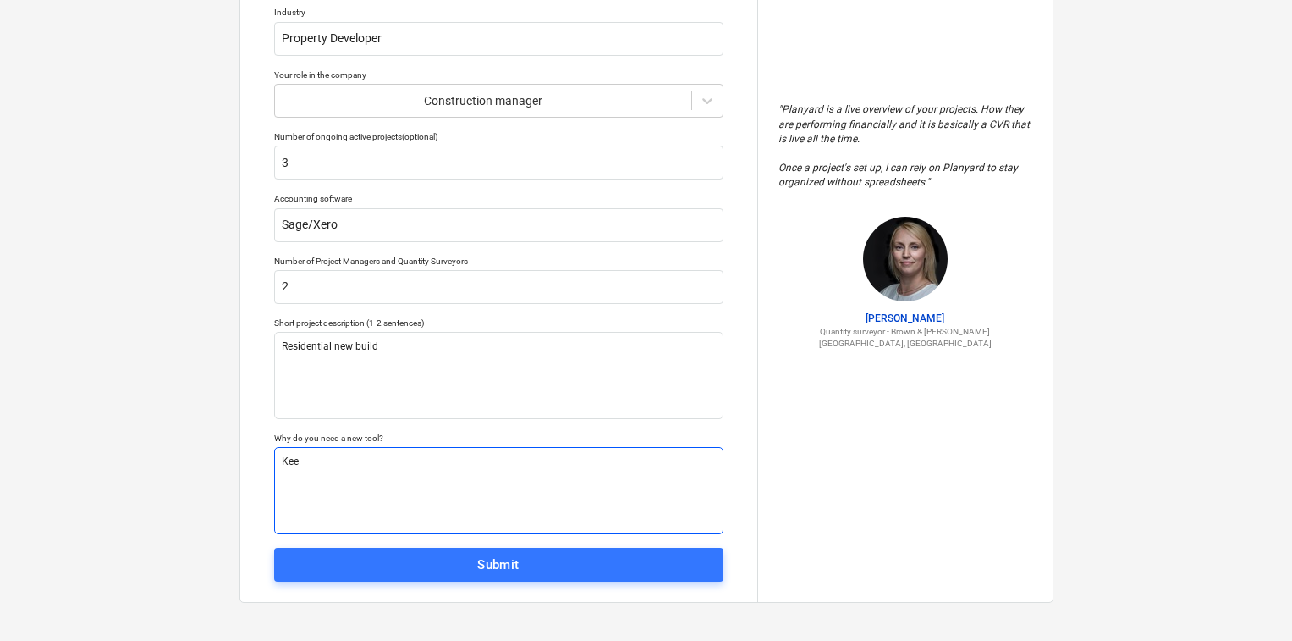
type textarea "Keep"
type textarea "x"
type textarea "Keep"
type textarea "x"
type textarea "Keep a"
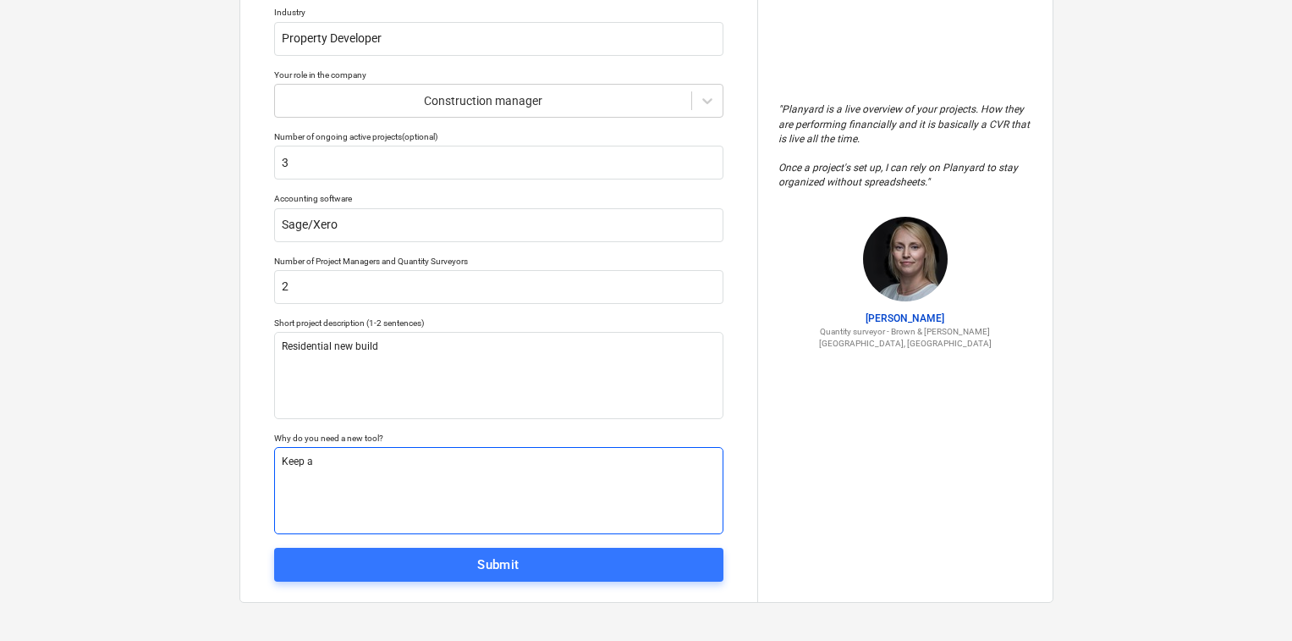
type textarea "x"
type textarea "Keep a"
type textarea "x"
type textarea "Keep a"
type textarea "x"
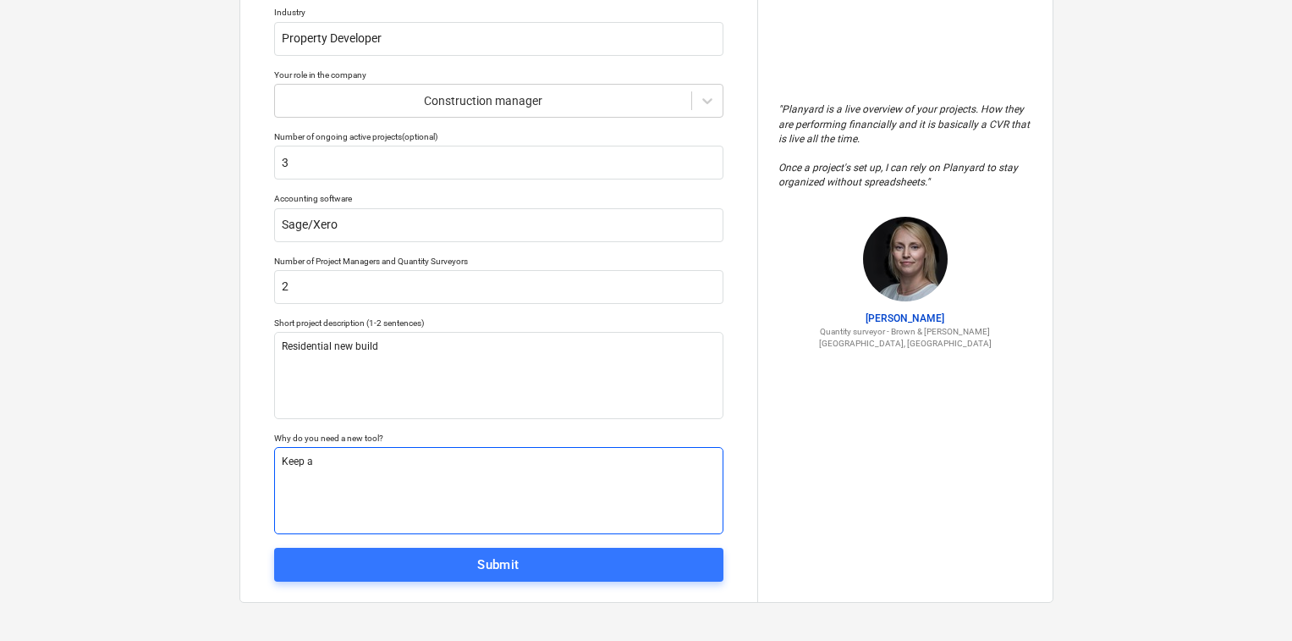
type textarea "Keep"
type textarea "x"
type textarea "Keep"
type textarea "x"
type textarea "Kee"
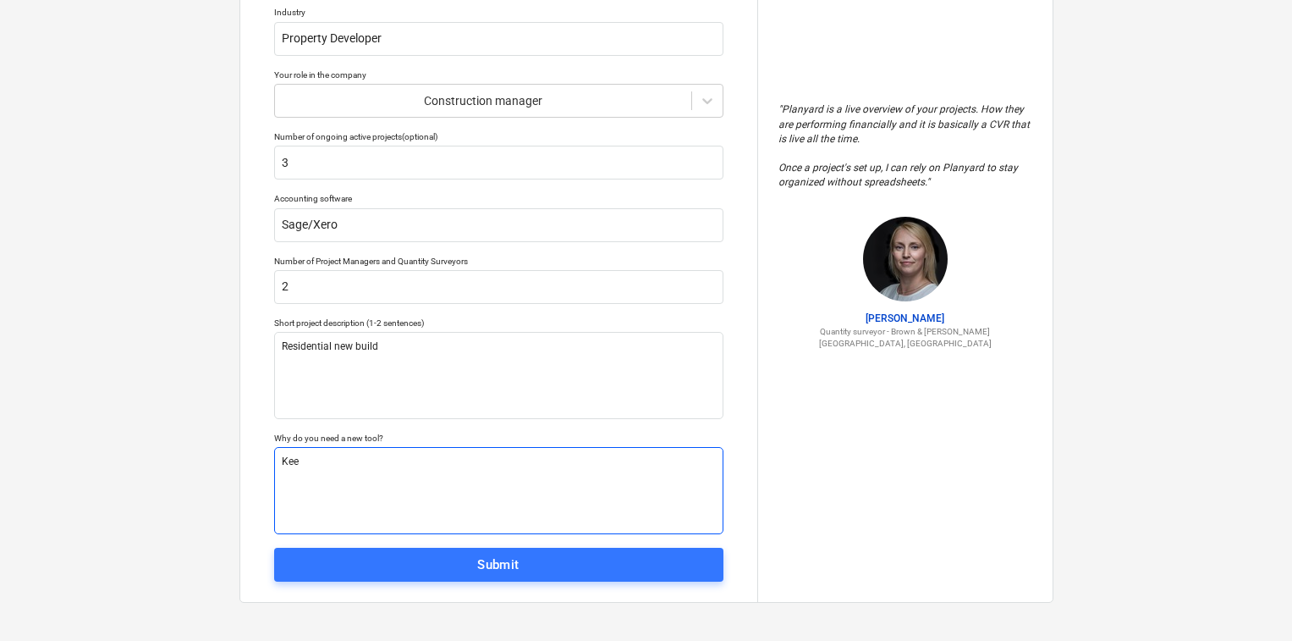
type textarea "x"
type textarea "Ke"
type textarea "x"
type textarea "K"
type textarea "x"
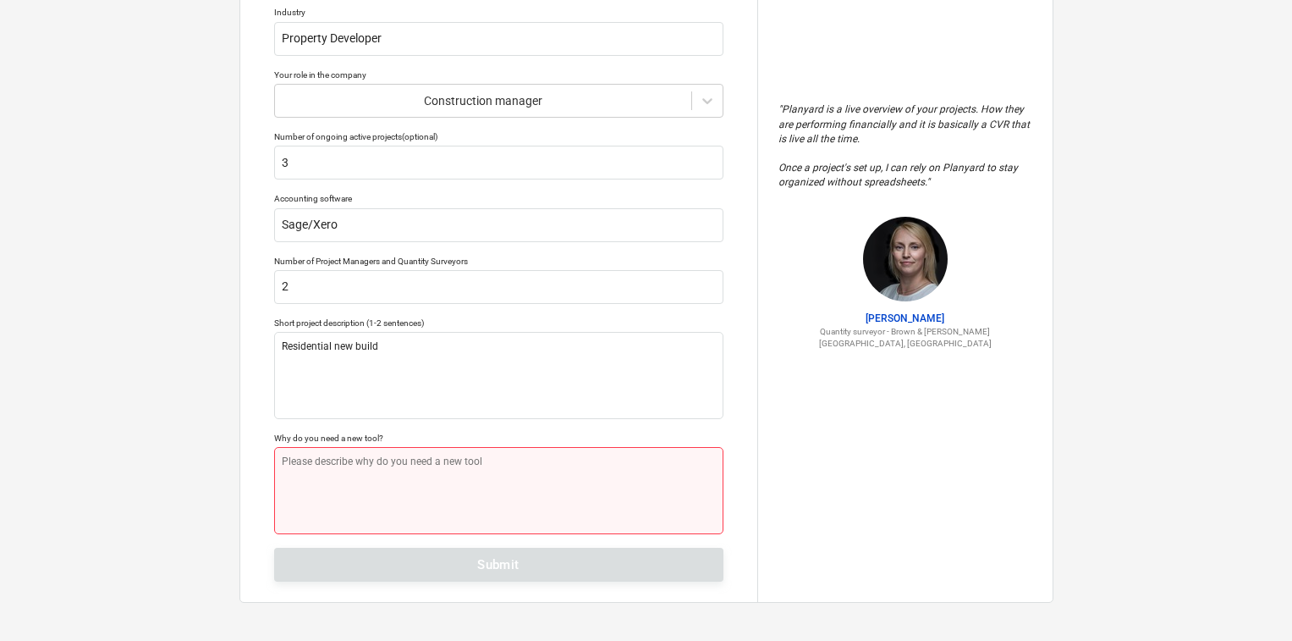
type textarea "x"
type textarea "T"
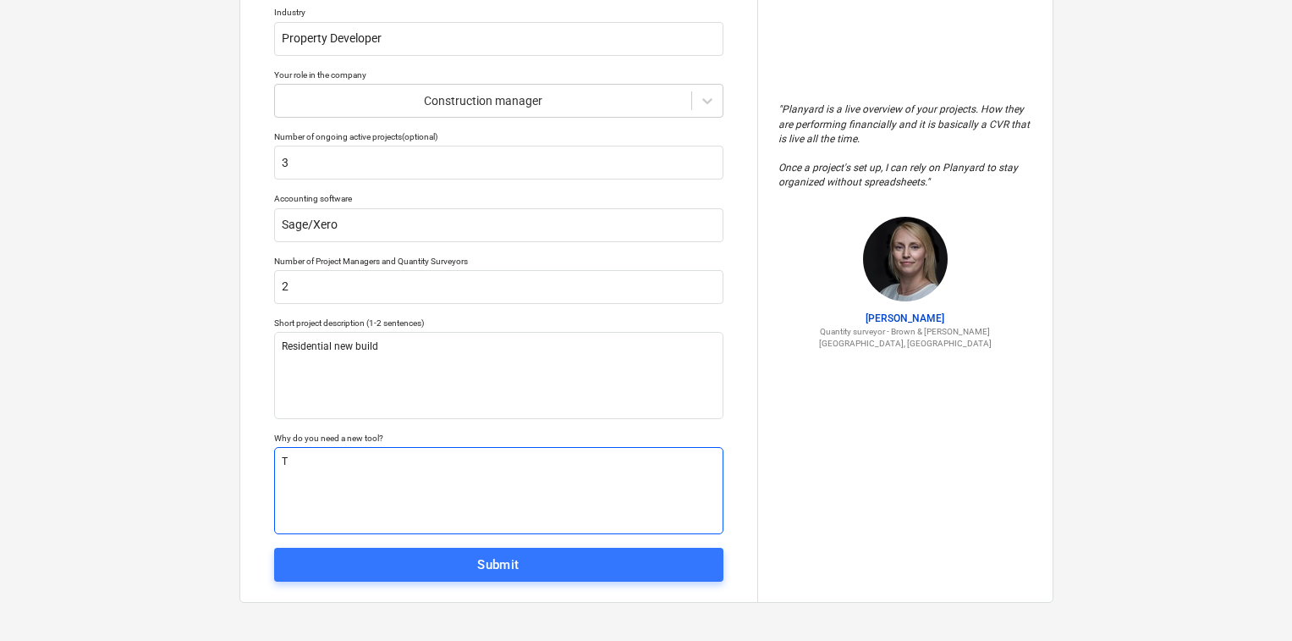
type textarea "x"
type textarea "Tr"
type textarea "x"
type textarea "Tra"
type textarea "x"
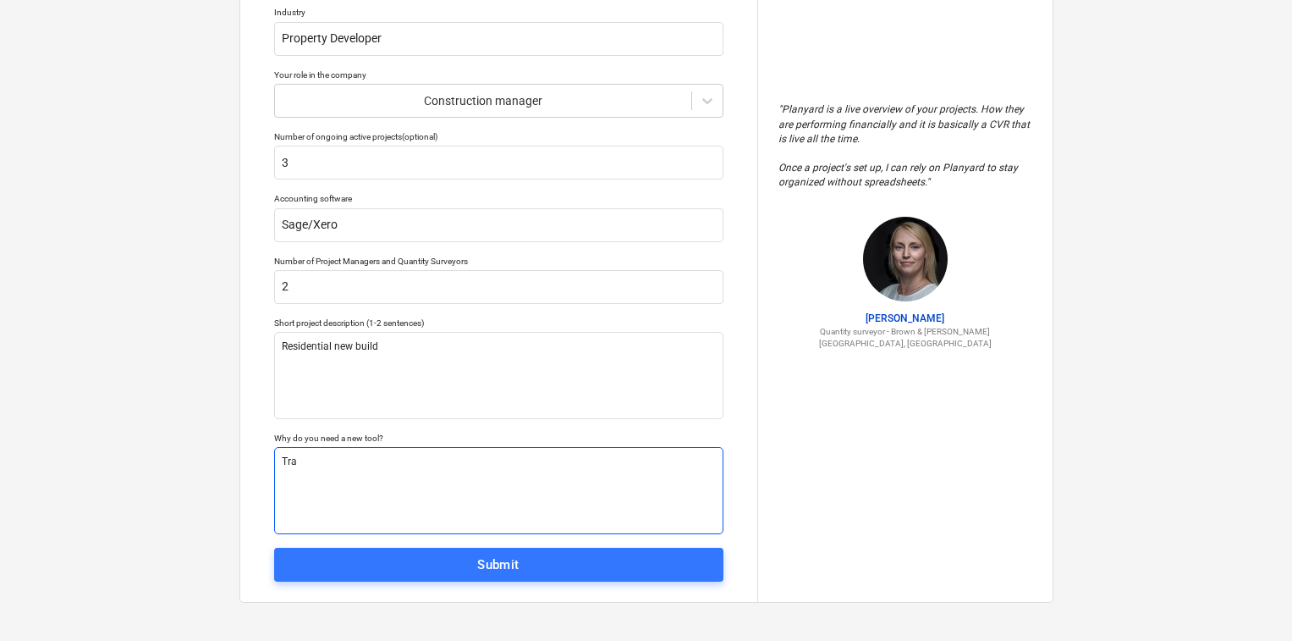
type textarea "Trac"
type textarea "x"
type textarea "Track"
type textarea "x"
type textarea "Track"
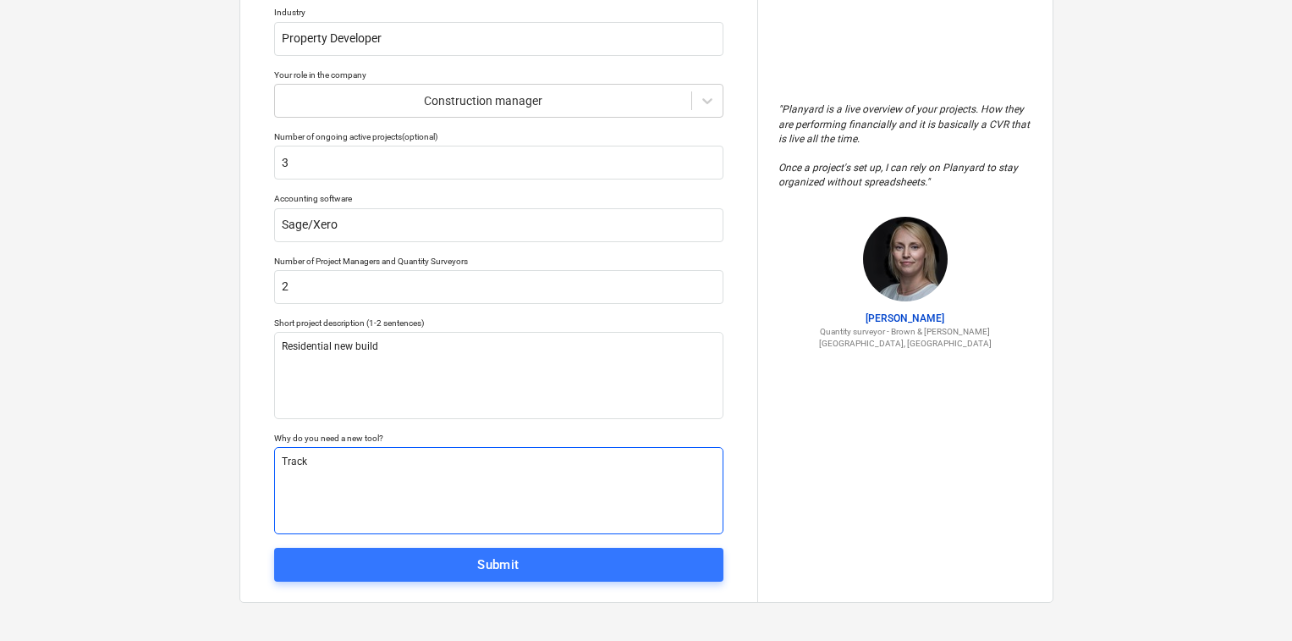
type textarea "x"
type textarea "Track c"
type textarea "x"
type textarea "Track co"
type textarea "x"
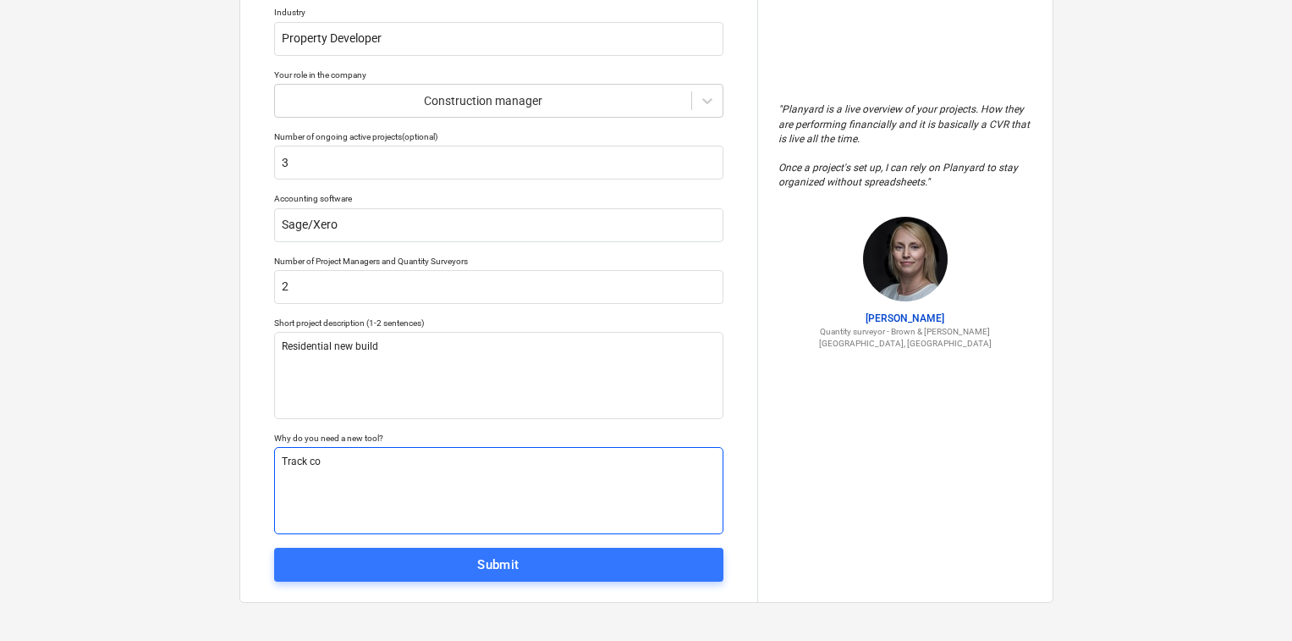
type textarea "Track cos"
type textarea "x"
type textarea "Track cost"
type textarea "x"
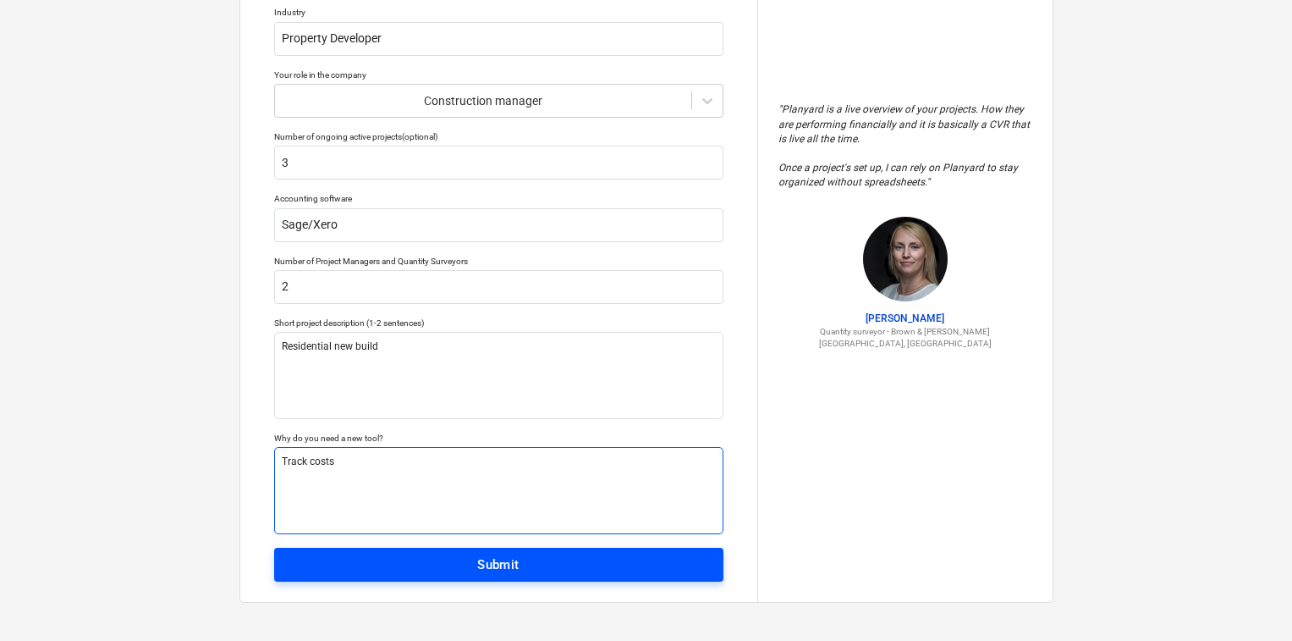
type textarea "Track costs"
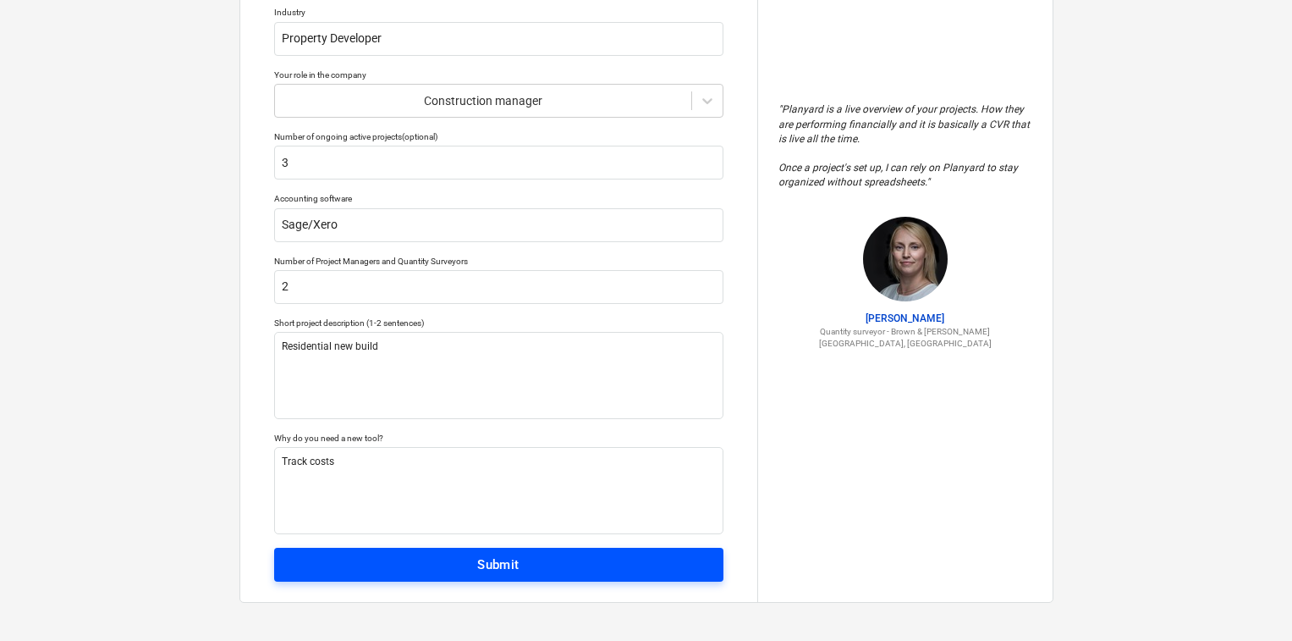
click at [550, 555] on span "Submit" at bounding box center [499, 564] width 412 height 22
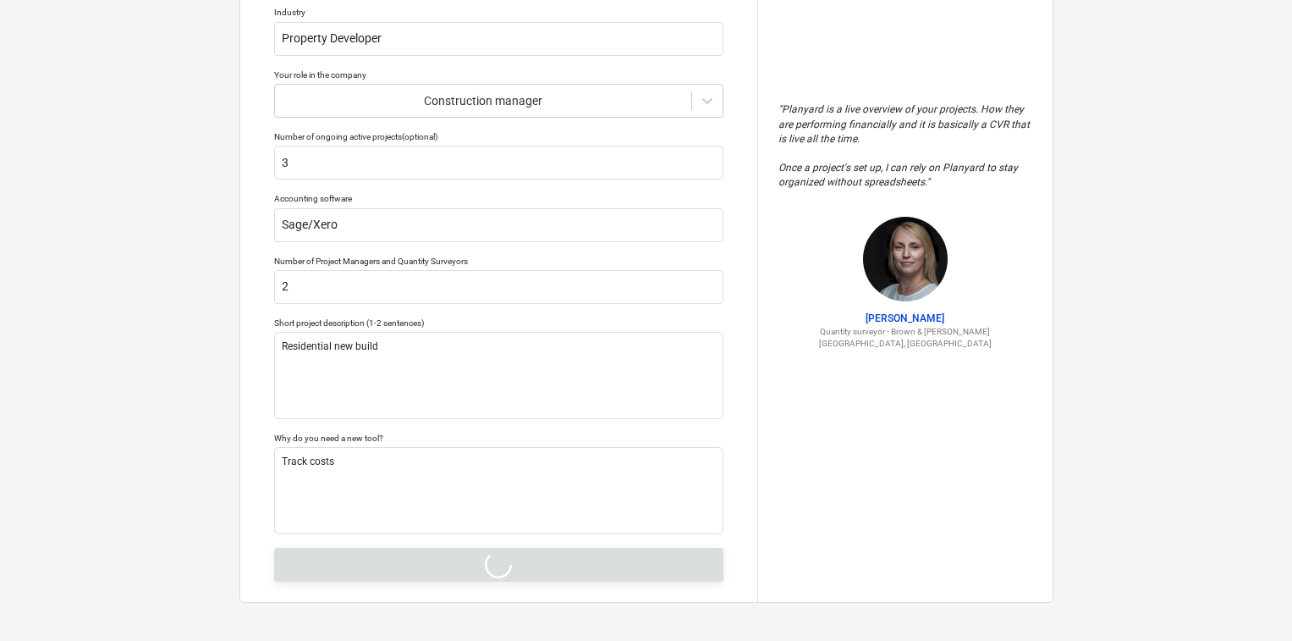
type textarea "x"
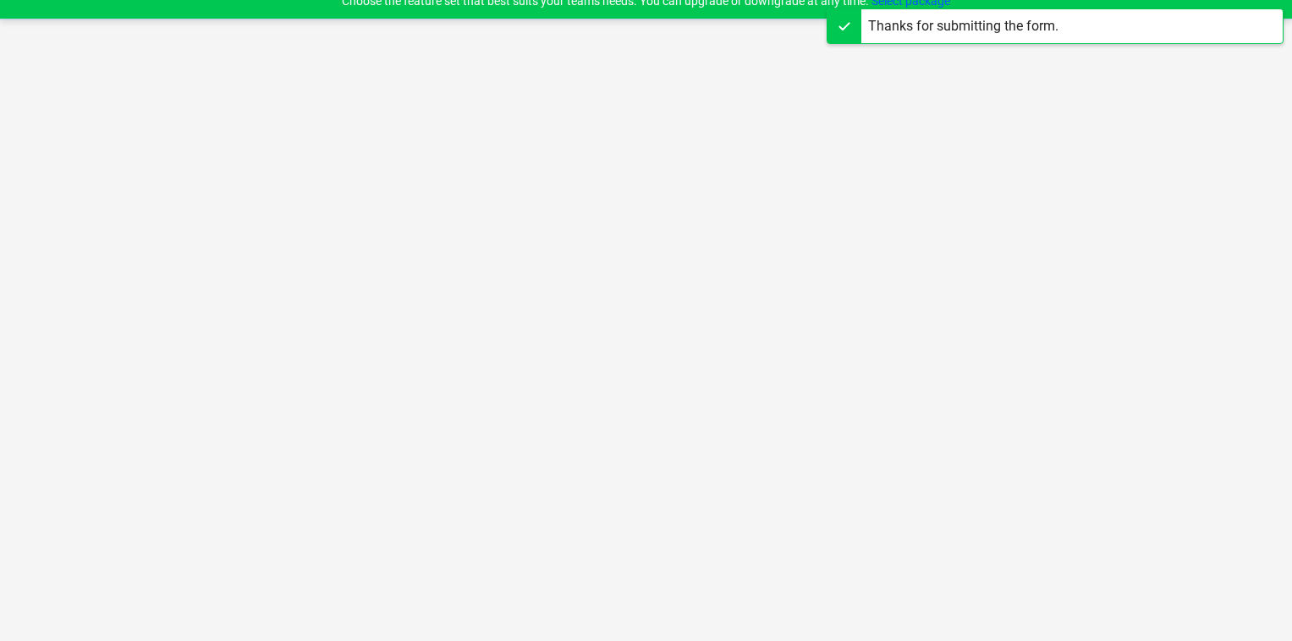
scroll to position [16, 0]
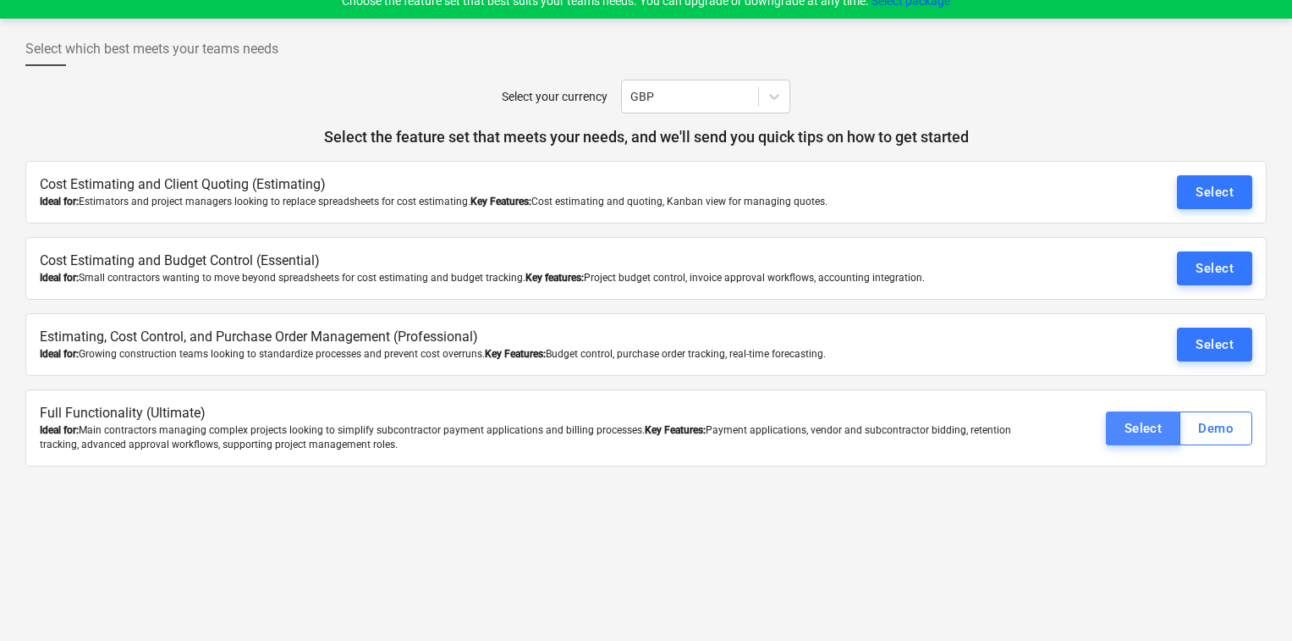
click at [1142, 423] on div "Select" at bounding box center [1144, 428] width 38 height 22
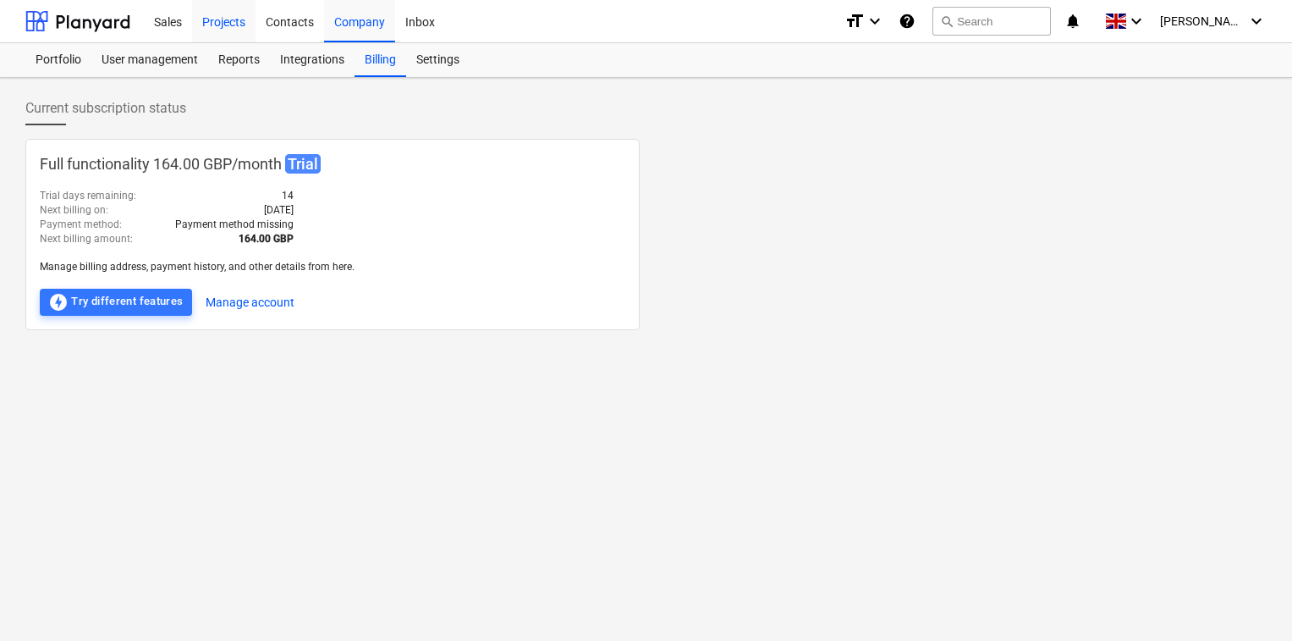
click at [233, 23] on div "Projects" at bounding box center [223, 20] width 63 height 43
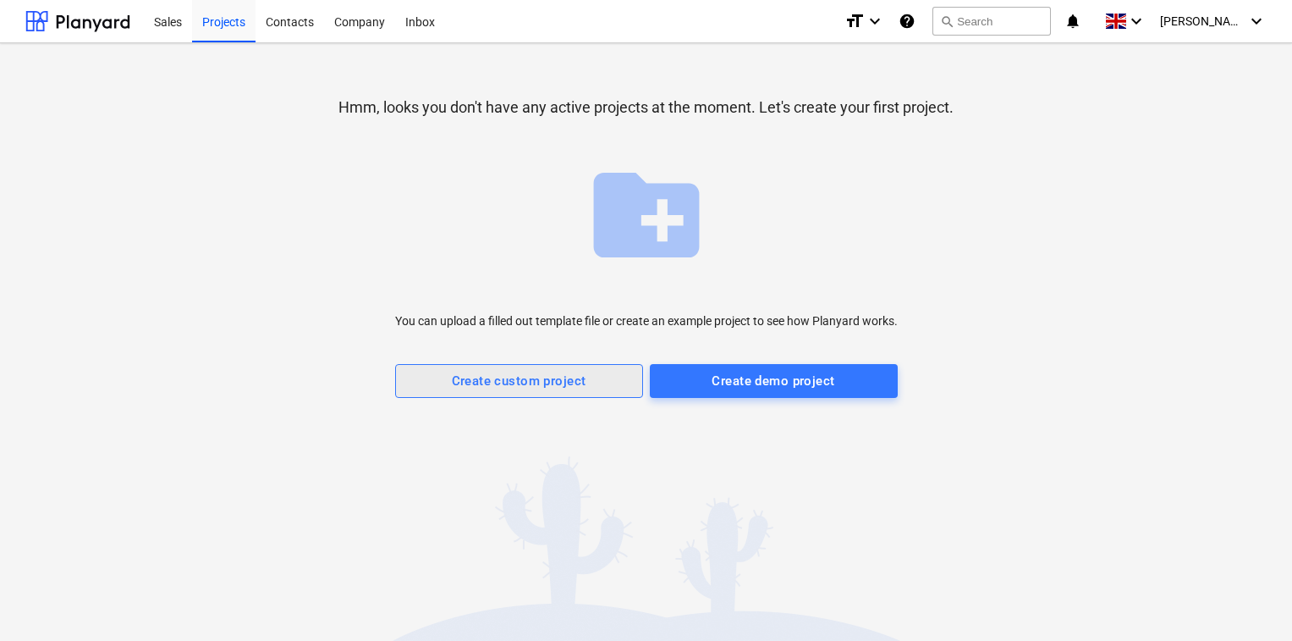
click at [536, 382] on div "Create custom project" at bounding box center [519, 381] width 135 height 22
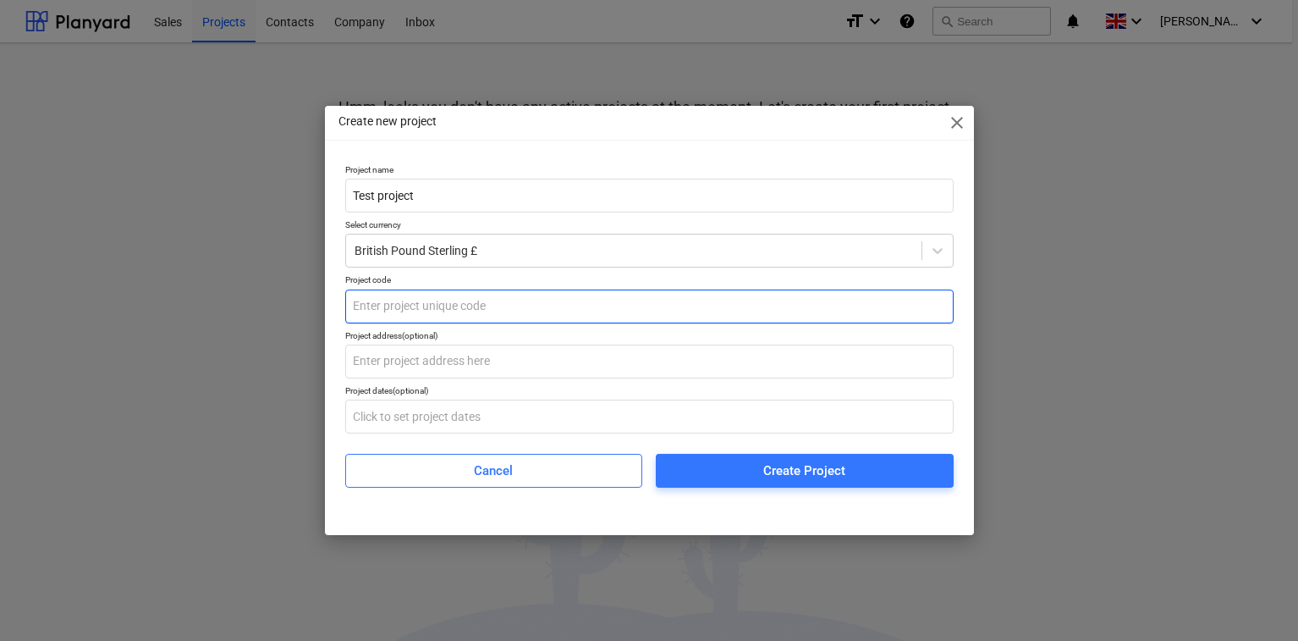
type input "Test project"
click at [488, 312] on input "text" at bounding box center [649, 306] width 609 height 34
click at [562, 313] on input "text" at bounding box center [649, 306] width 609 height 34
click at [583, 301] on input "text" at bounding box center [649, 306] width 609 height 34
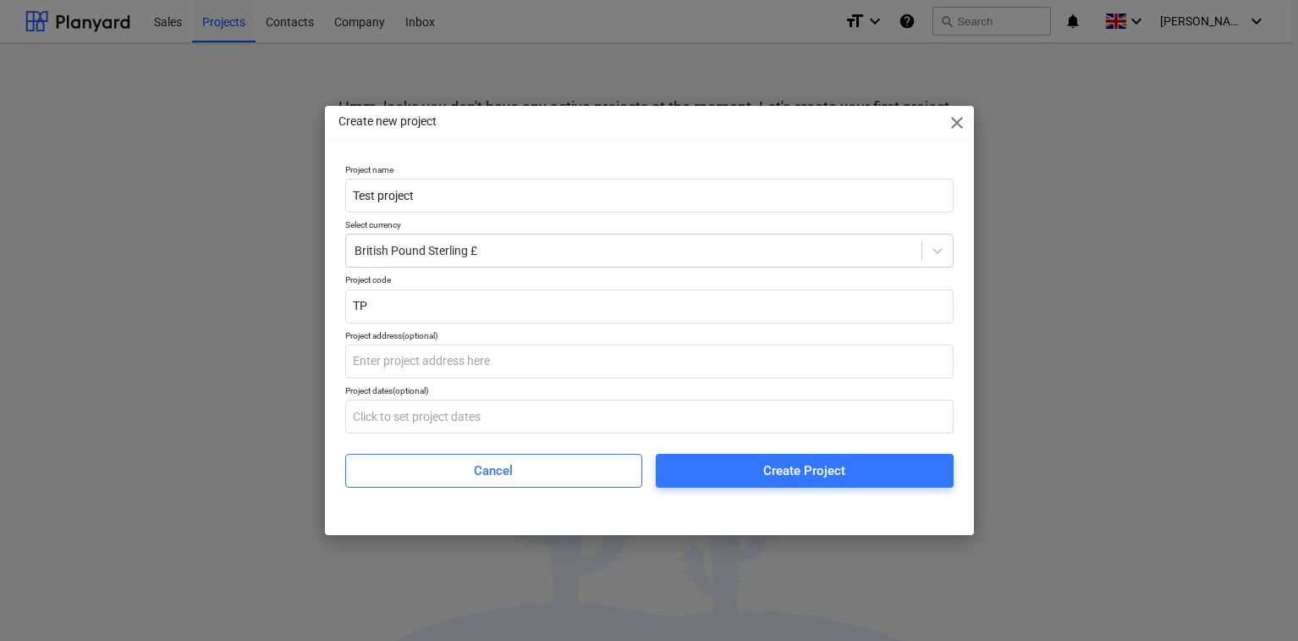
click at [558, 391] on div "Project dates (optional)" at bounding box center [649, 390] width 609 height 11
click at [604, 300] on input "TP" at bounding box center [649, 306] width 609 height 34
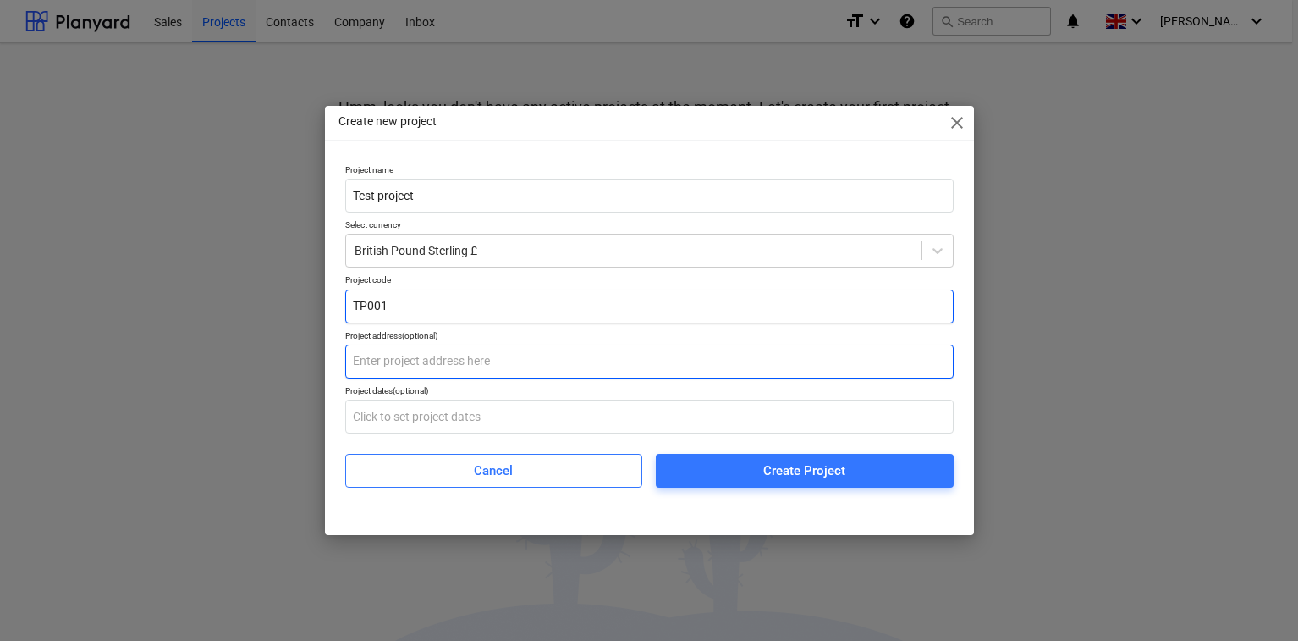
type input "TP001"
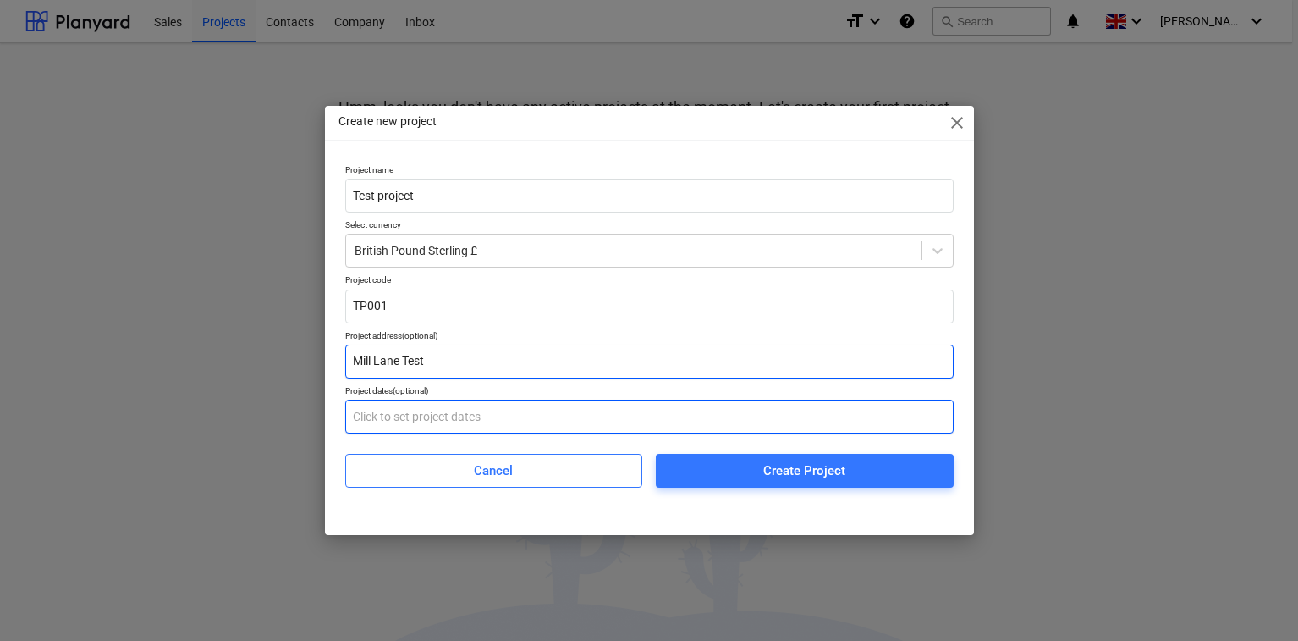
type input "Mill Lane Test"
click at [491, 421] on input "text" at bounding box center [649, 416] width 609 height 34
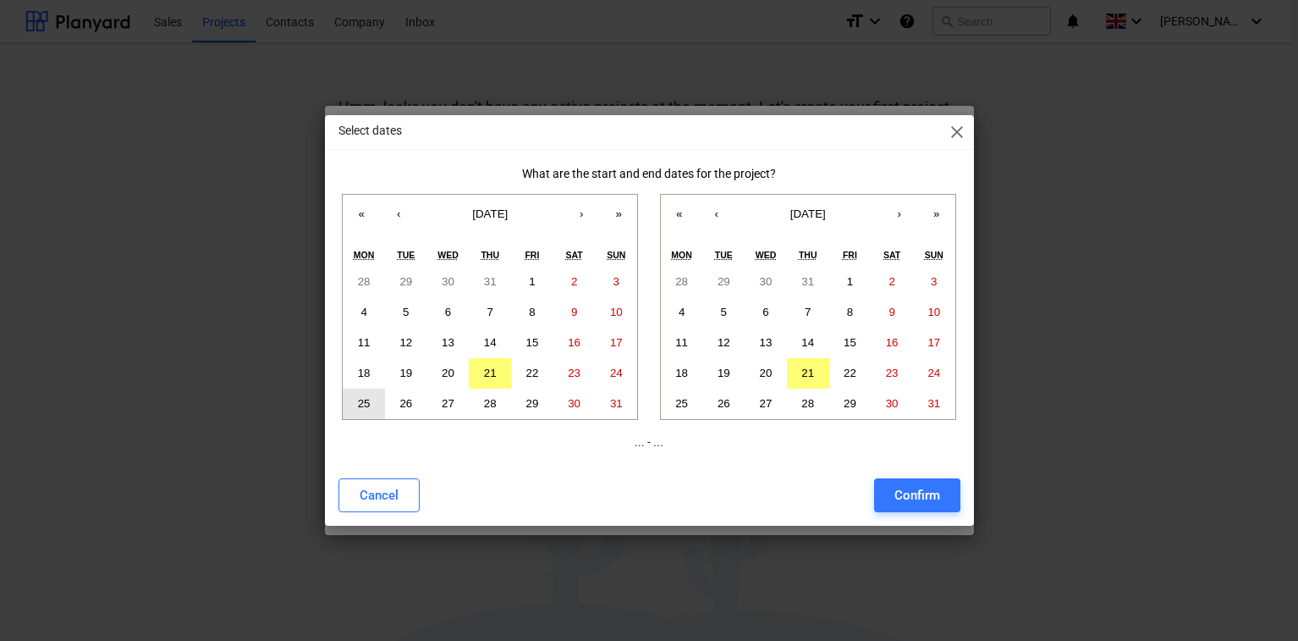
click at [362, 399] on abbr "25" at bounding box center [364, 403] width 13 height 13
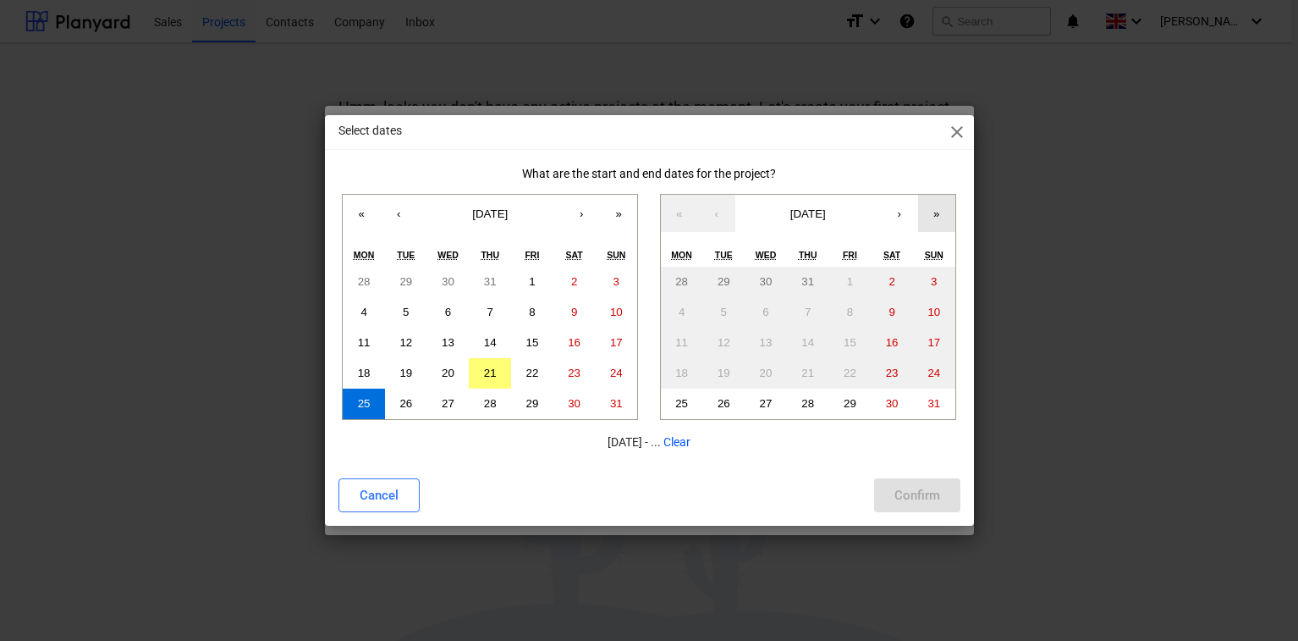
click at [933, 222] on button "»" at bounding box center [936, 213] width 37 height 37
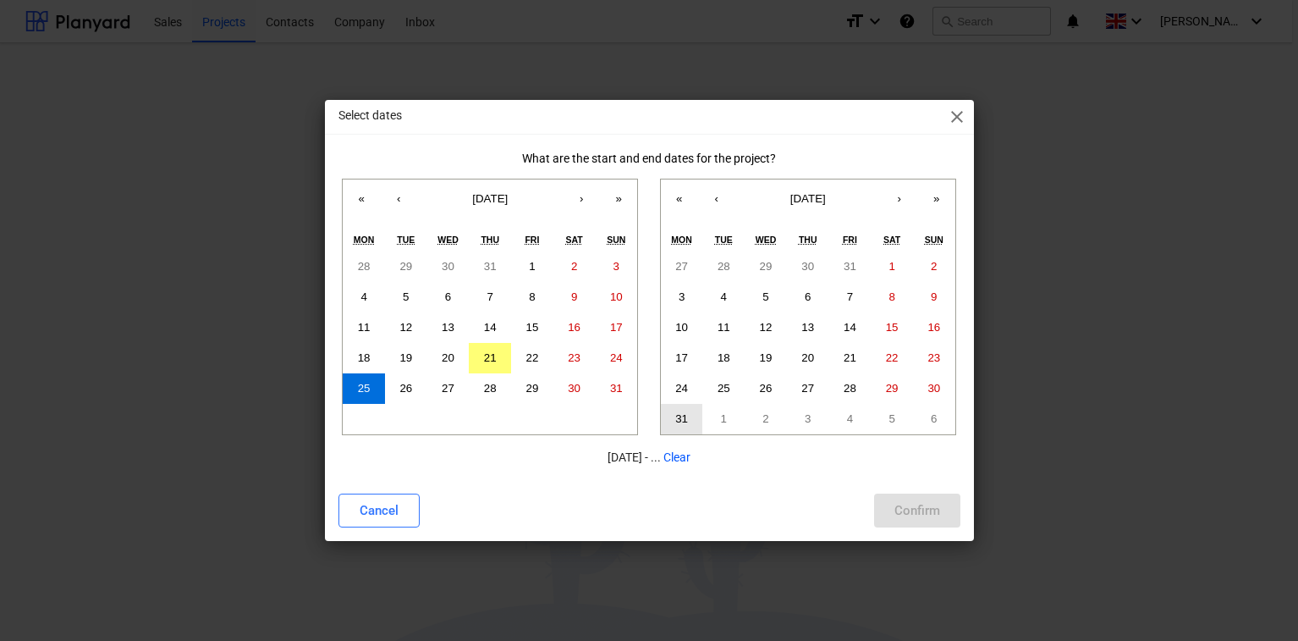
click at [686, 421] on abbr "31" at bounding box center [681, 418] width 13 height 13
click at [935, 513] on div "Confirm" at bounding box center [918, 510] width 46 height 22
type input "[DATE] - [DATE]"
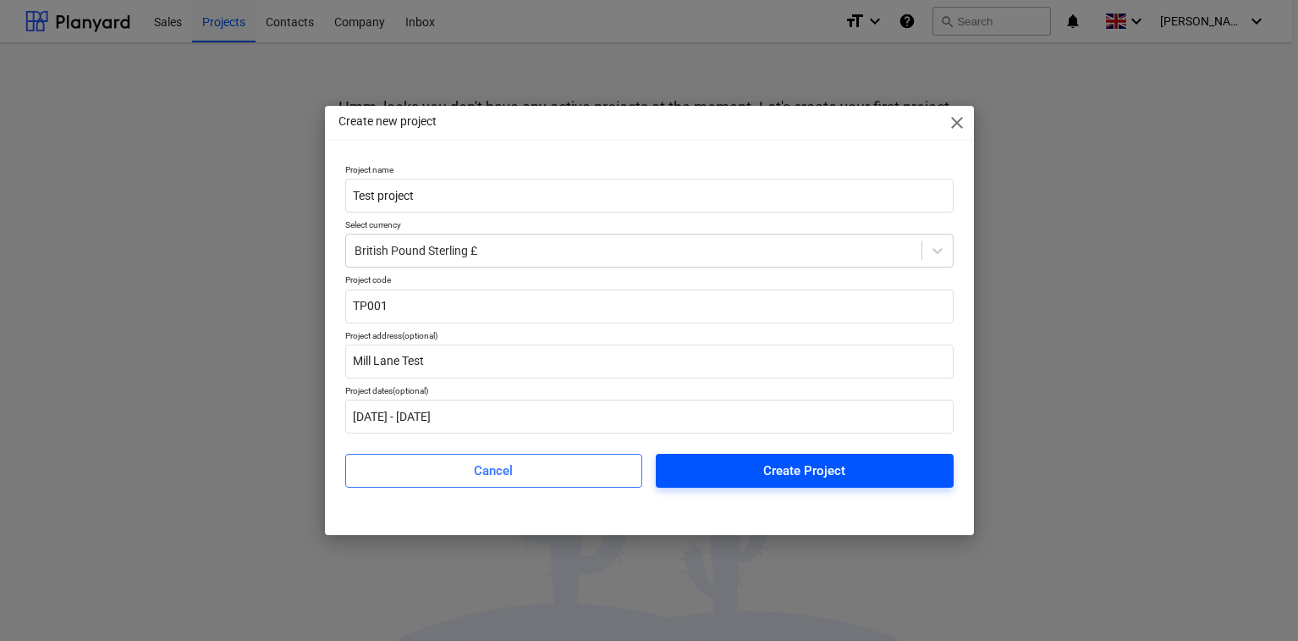
click at [751, 460] on span "Create Project" at bounding box center [804, 471] width 257 height 22
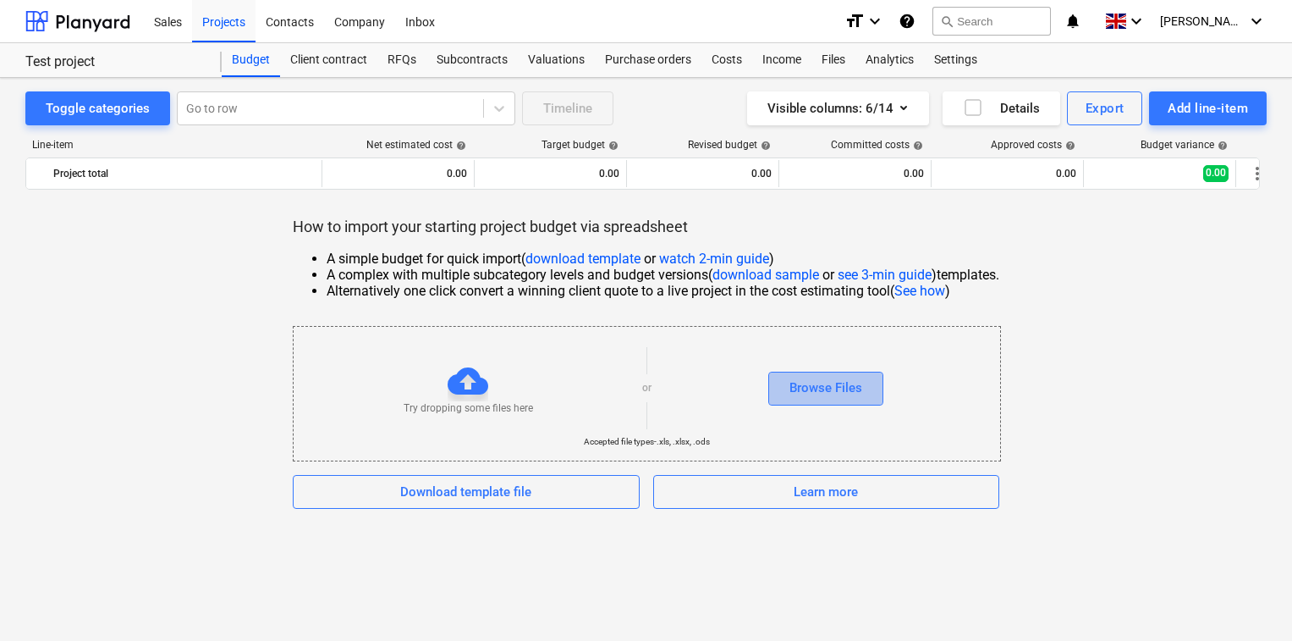
click at [818, 388] on div "Browse Files" at bounding box center [826, 388] width 73 height 22
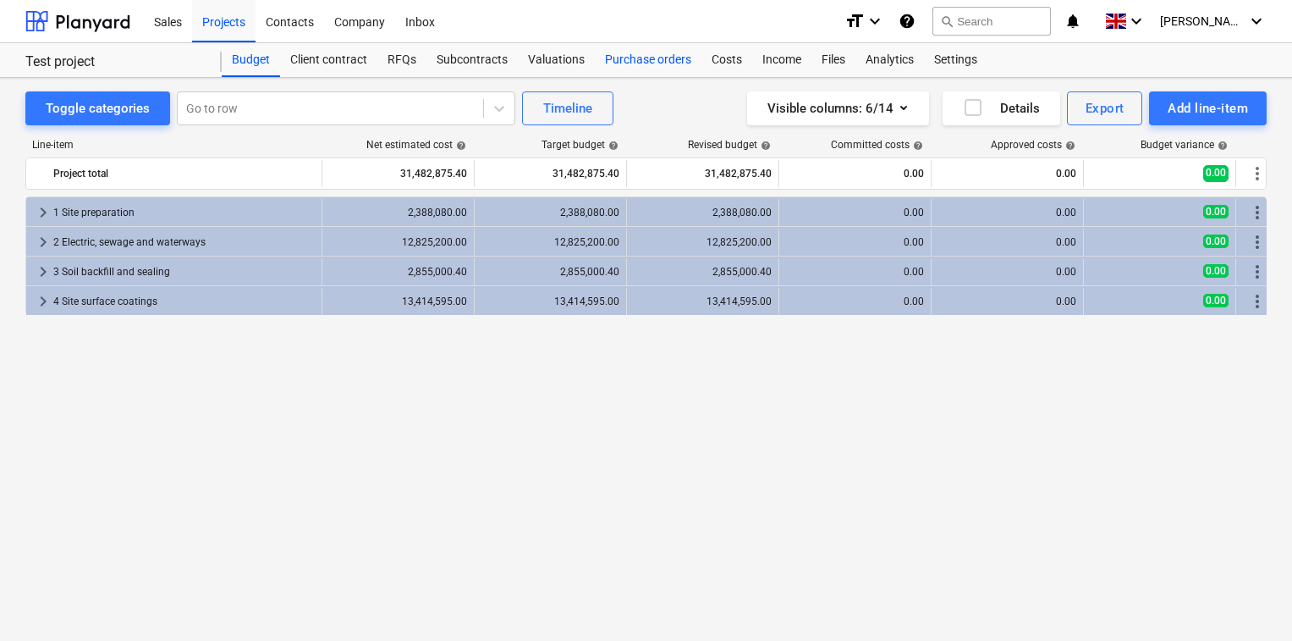
click at [643, 56] on div "Purchase orders" at bounding box center [648, 60] width 107 height 34
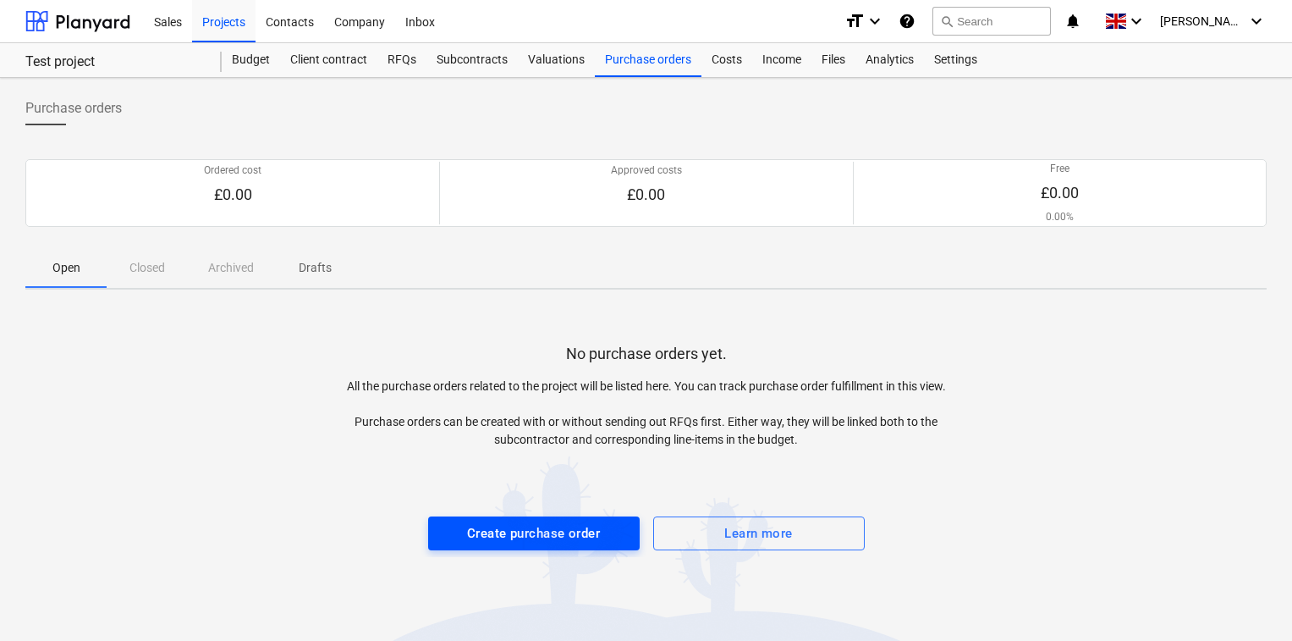
click at [498, 535] on div "Create purchase order" at bounding box center [533, 533] width 133 height 22
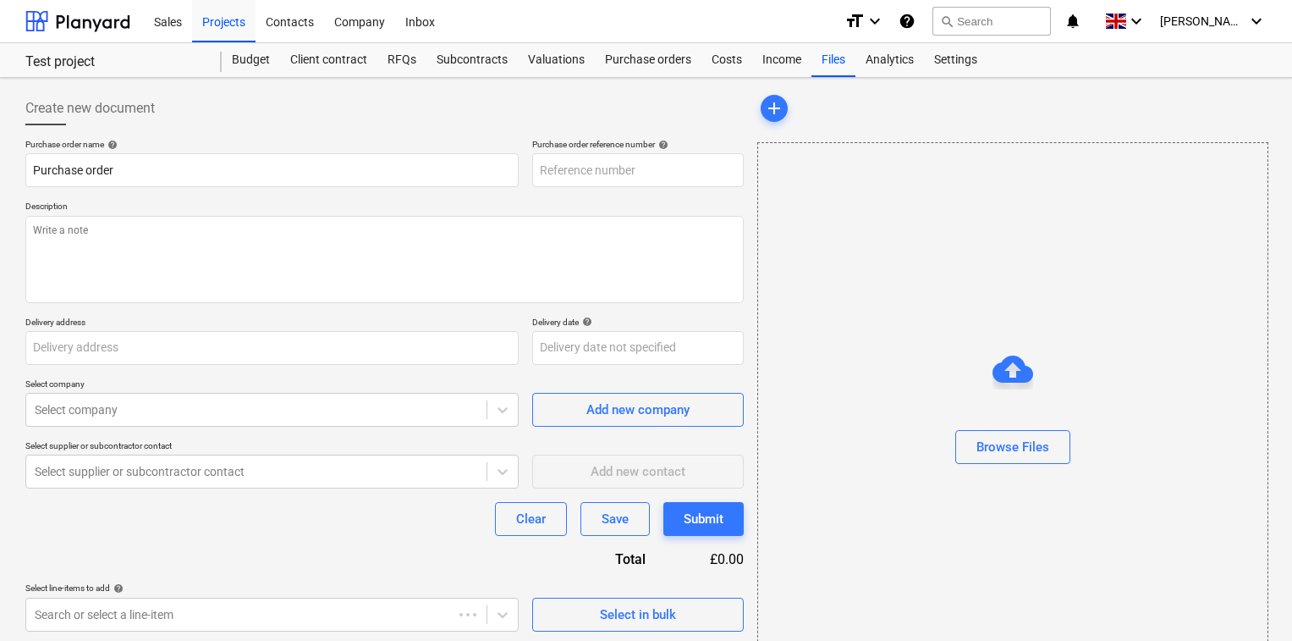
type textarea "x"
type input "Mill Lane Test"
type textarea "x"
type input "TP001-PO-001"
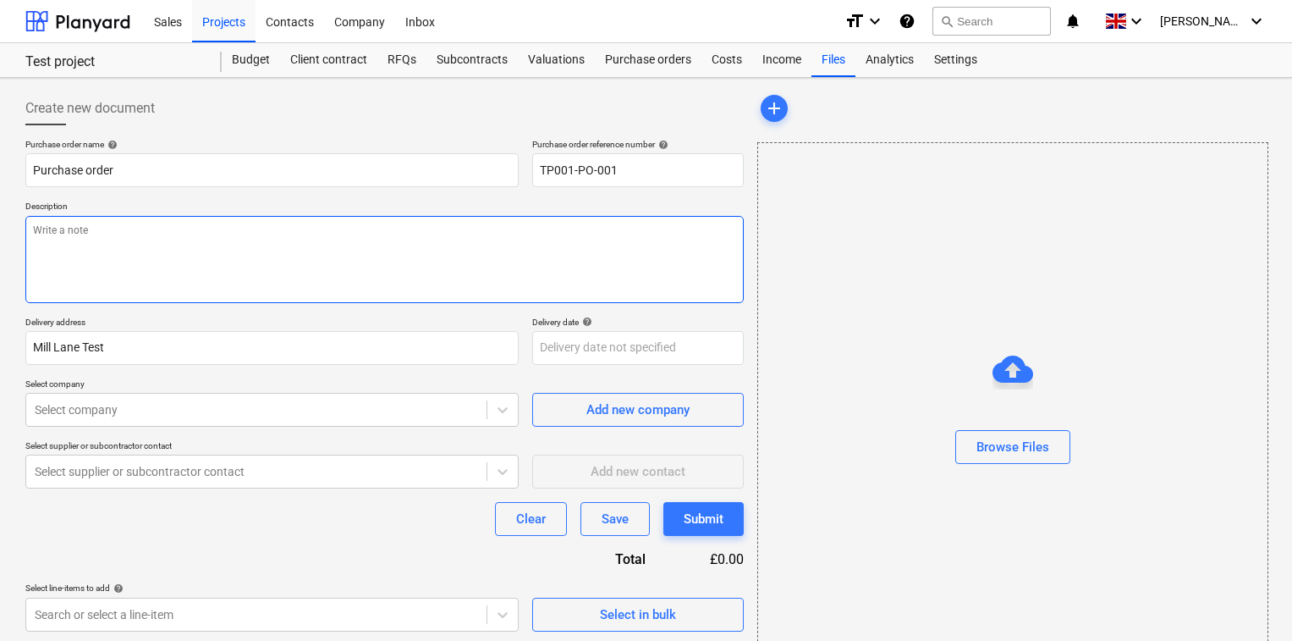
click at [278, 251] on textarea at bounding box center [384, 259] width 719 height 87
type textarea "x"
type textarea "P"
type textarea "x"
type textarea "PO"
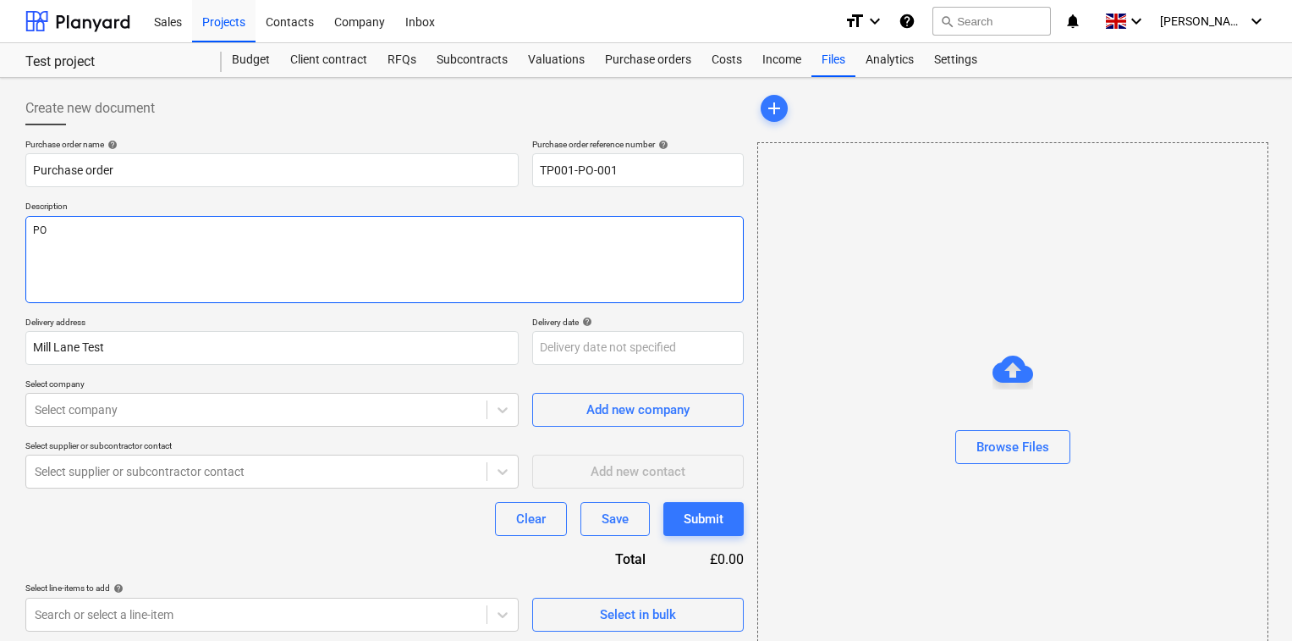
type textarea "x"
type textarea "PO"
type textarea "x"
type textarea "PO f"
type textarea "x"
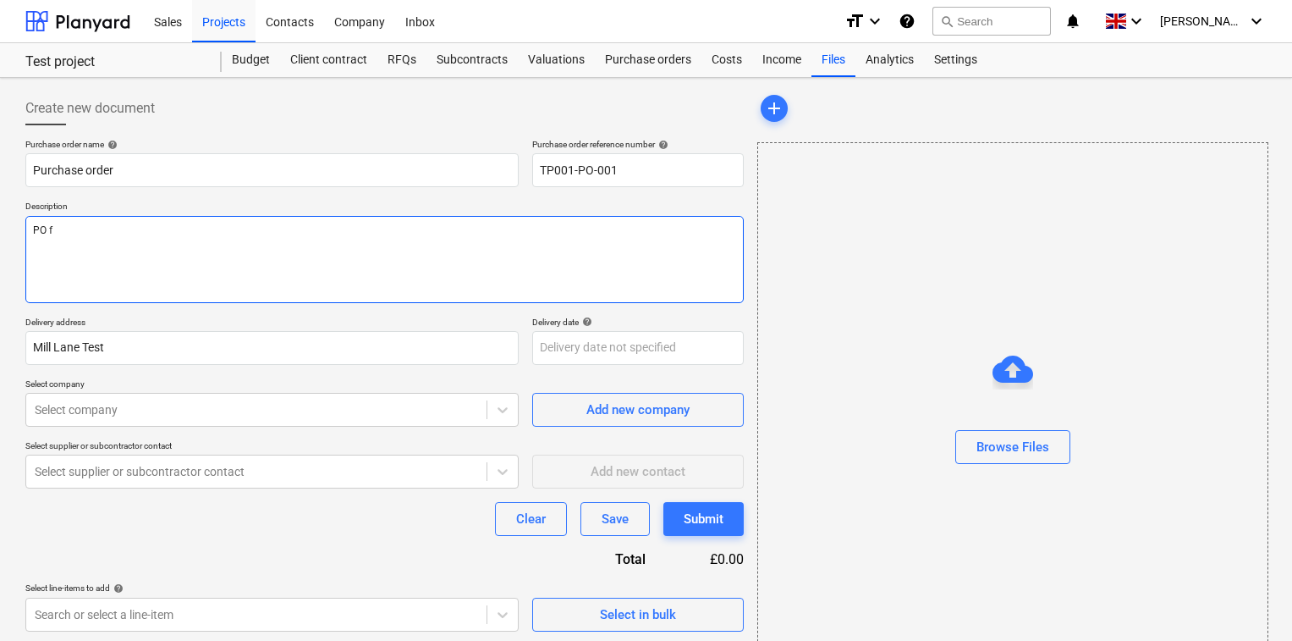
type textarea "PO fo"
type textarea "x"
type textarea "PO for"
type textarea "x"
type textarea "PO for"
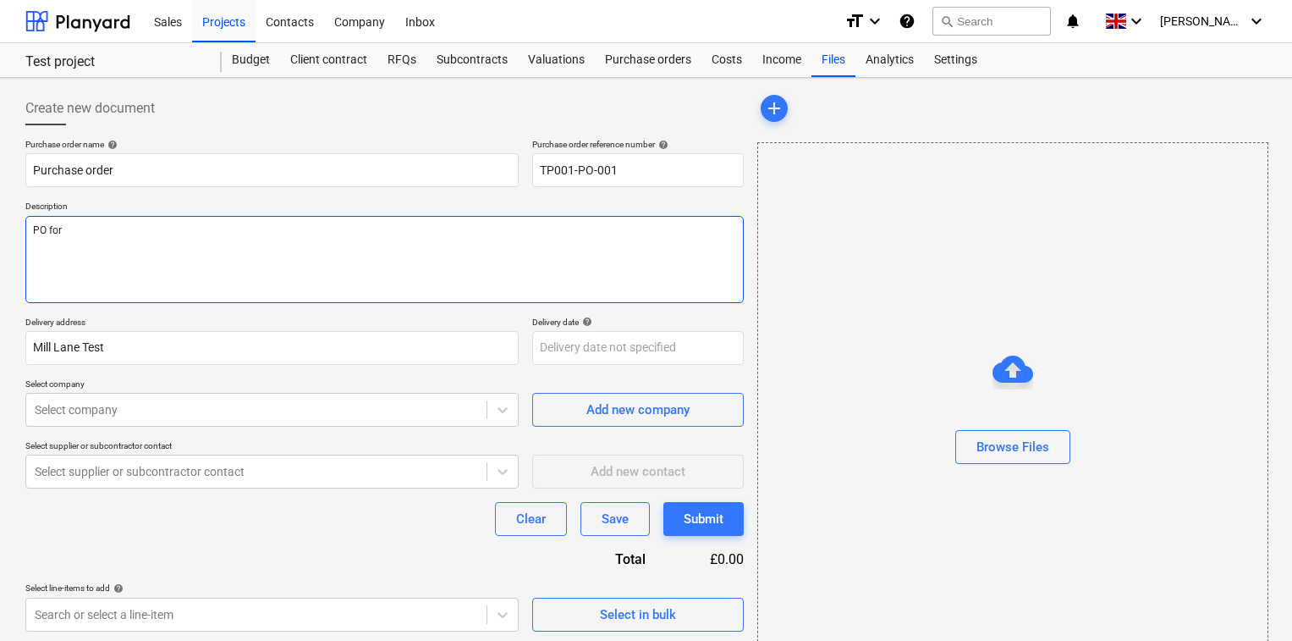
type textarea "x"
type textarea "PO for 1"
type textarea "x"
type textarea "PO for 11"
type textarea "x"
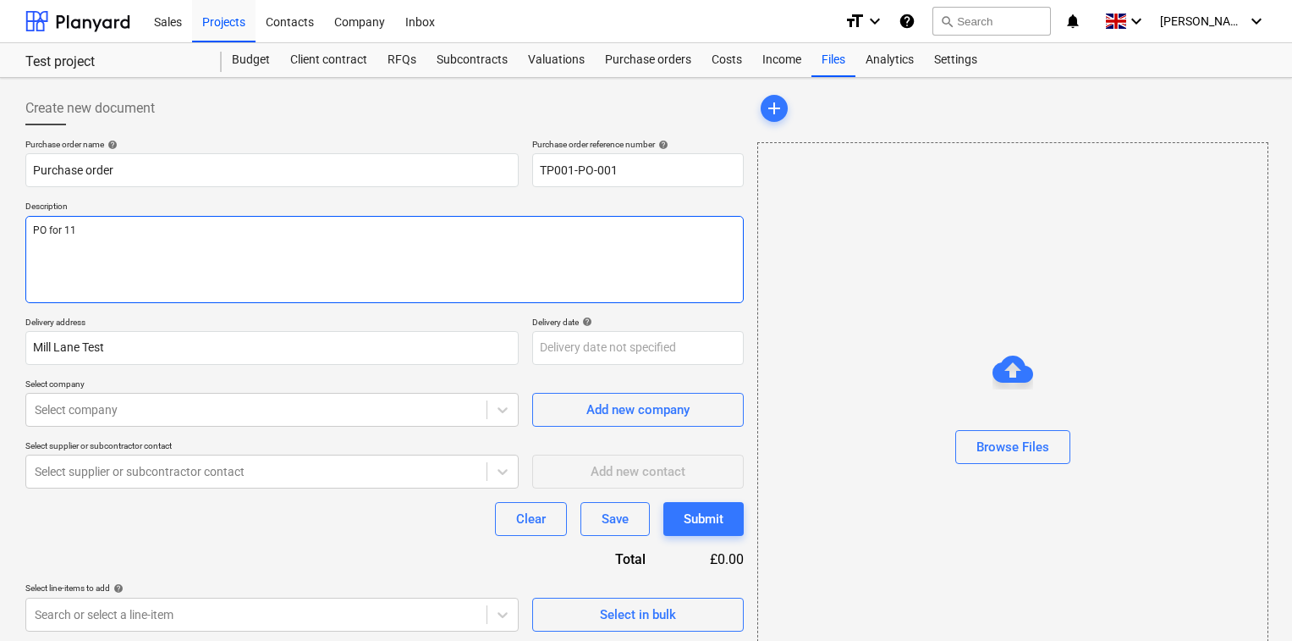
type textarea "PO for 110"
type textarea "x"
type textarea "PO for 1100"
type textarea "x"
type textarea "PO for 11000"
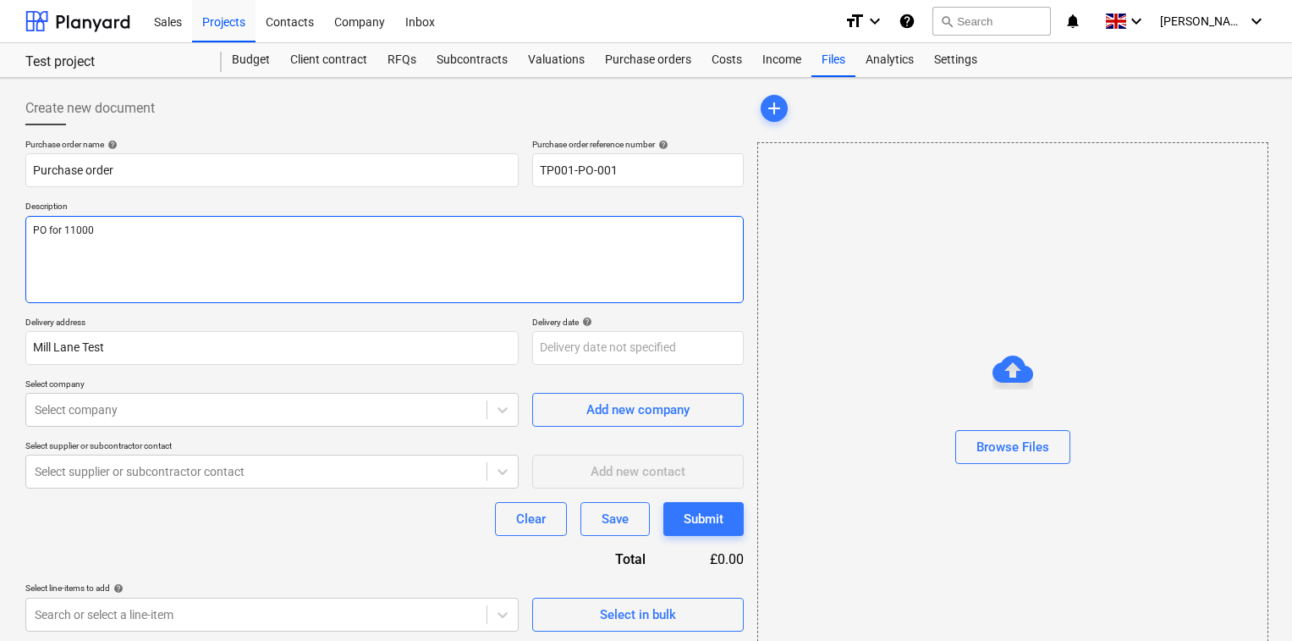
type textarea "x"
type textarea "PO for 11000"
type textarea "x"
type textarea "PO for 11000 b"
type textarea "x"
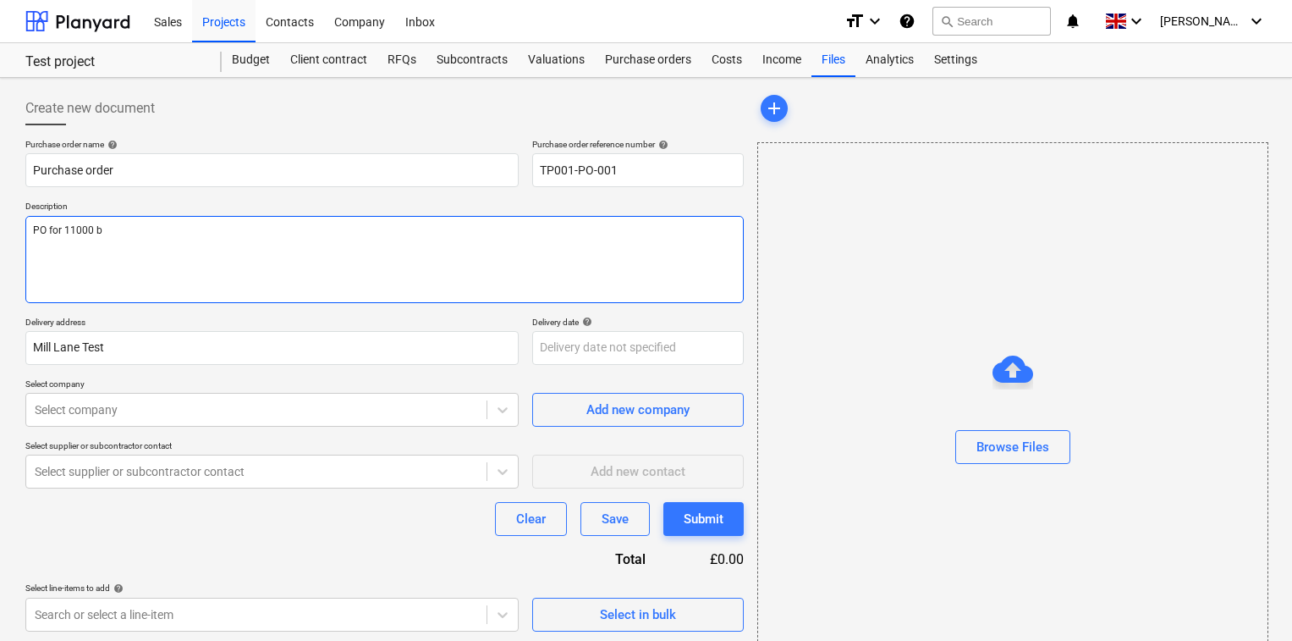
type textarea "PO for 11000 br"
type textarea "x"
type textarea "PO for 11000 bri"
click at [159, 230] on textarea "PO for 11000 bricks - Crest artson multi" at bounding box center [384, 259] width 719 height 87
click at [422, 289] on textarea "PO for 11000 bricks - Crest [PERSON_NAME] multi" at bounding box center [384, 259] width 719 height 87
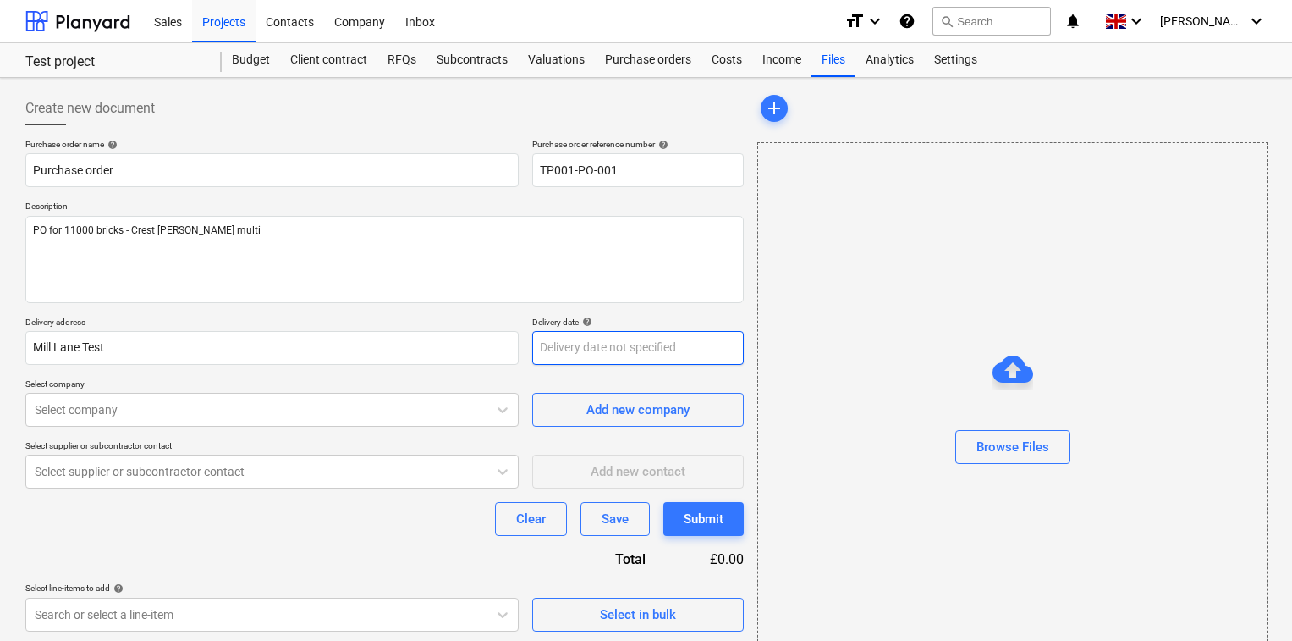
click at [580, 351] on body "Sales Projects Contacts Company Inbox format_size keyboard_arrow_down help sear…" at bounding box center [646, 328] width 1292 height 657
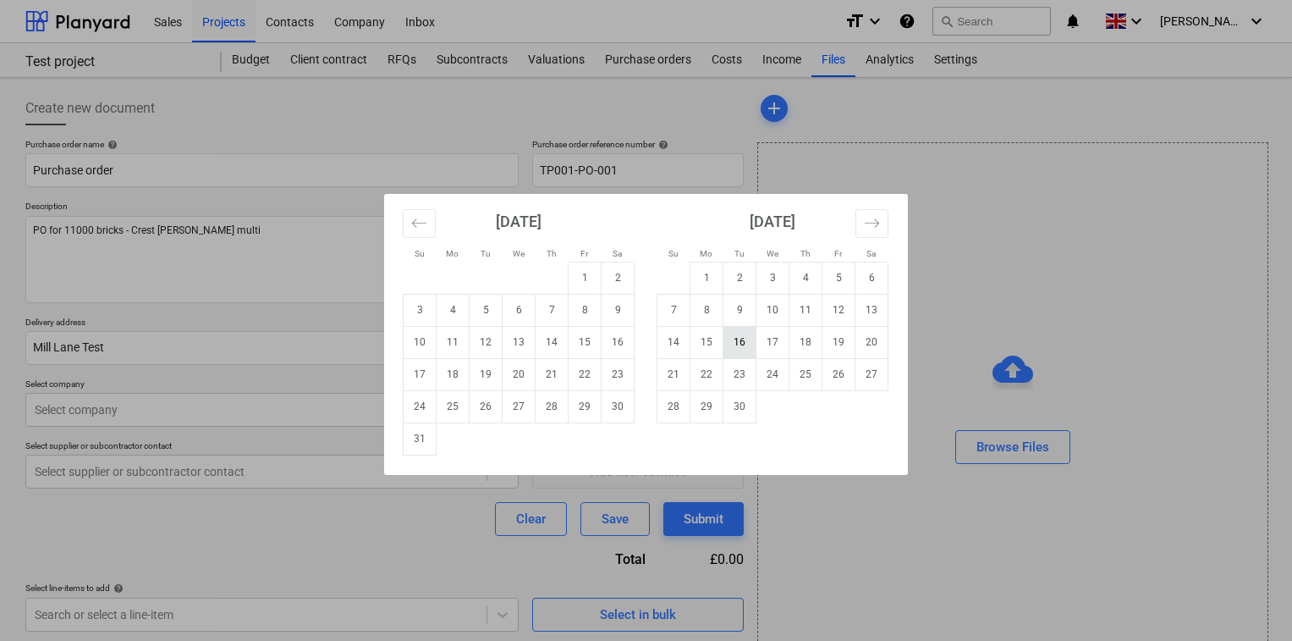
click at [739, 345] on td "16" at bounding box center [740, 342] width 33 height 32
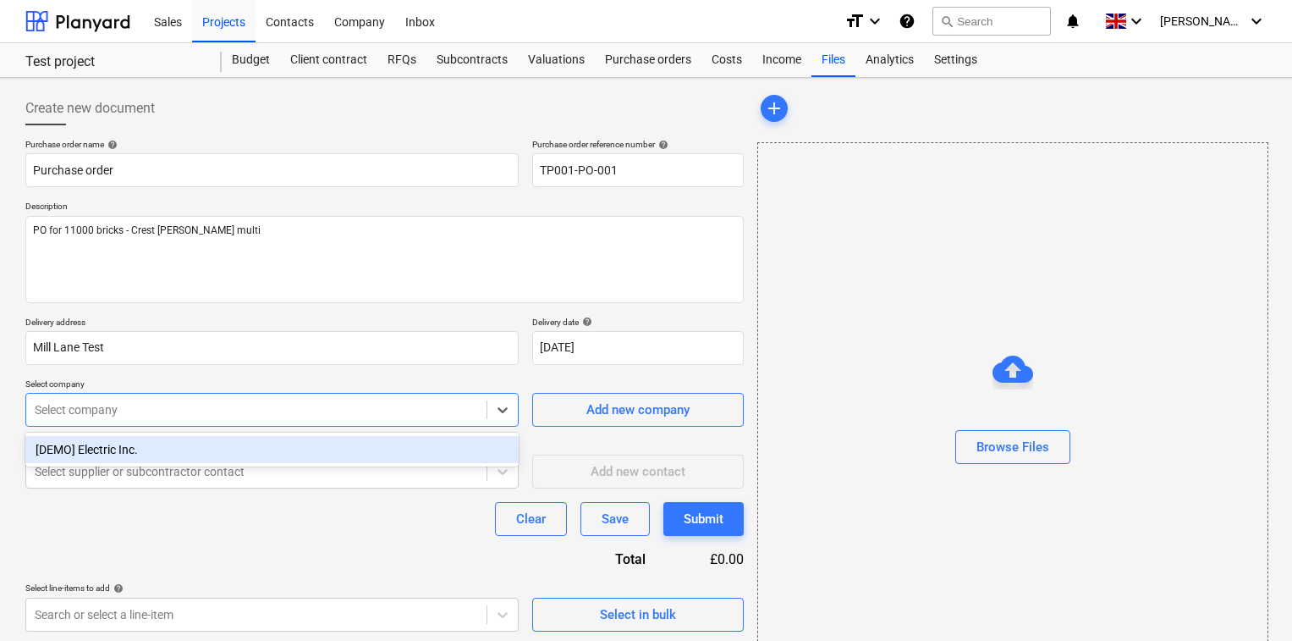
click at [270, 420] on div "Select company" at bounding box center [256, 410] width 460 height 24
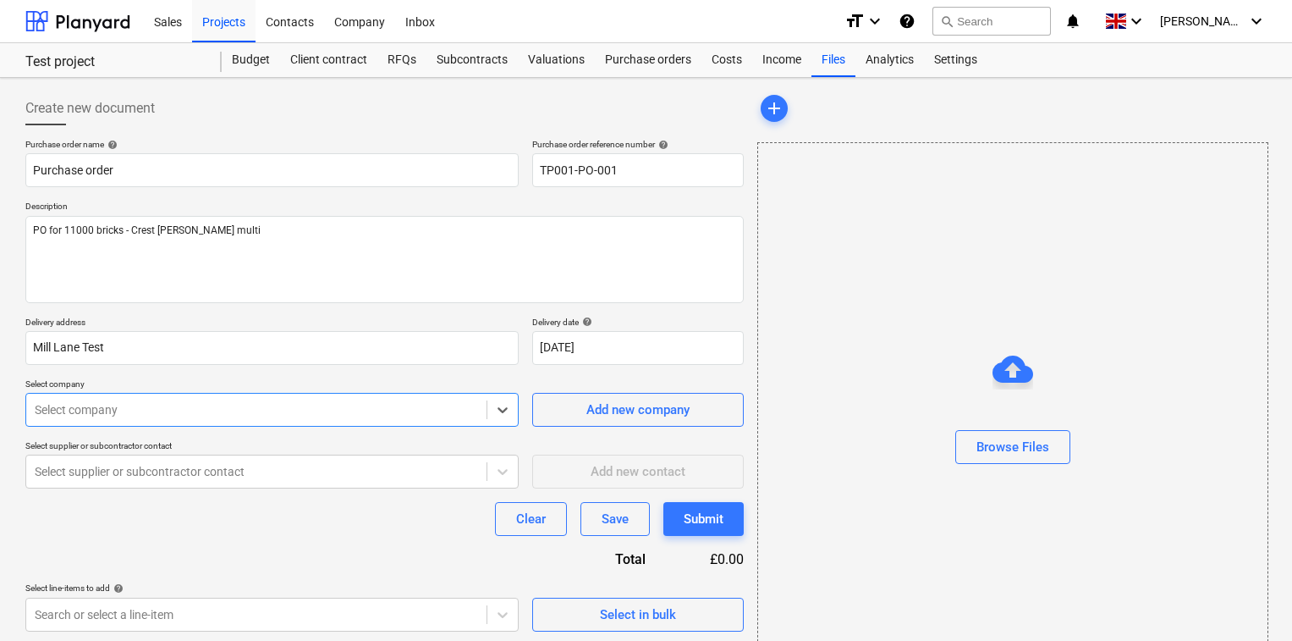
click at [270, 421] on div "Select company" at bounding box center [271, 410] width 493 height 34
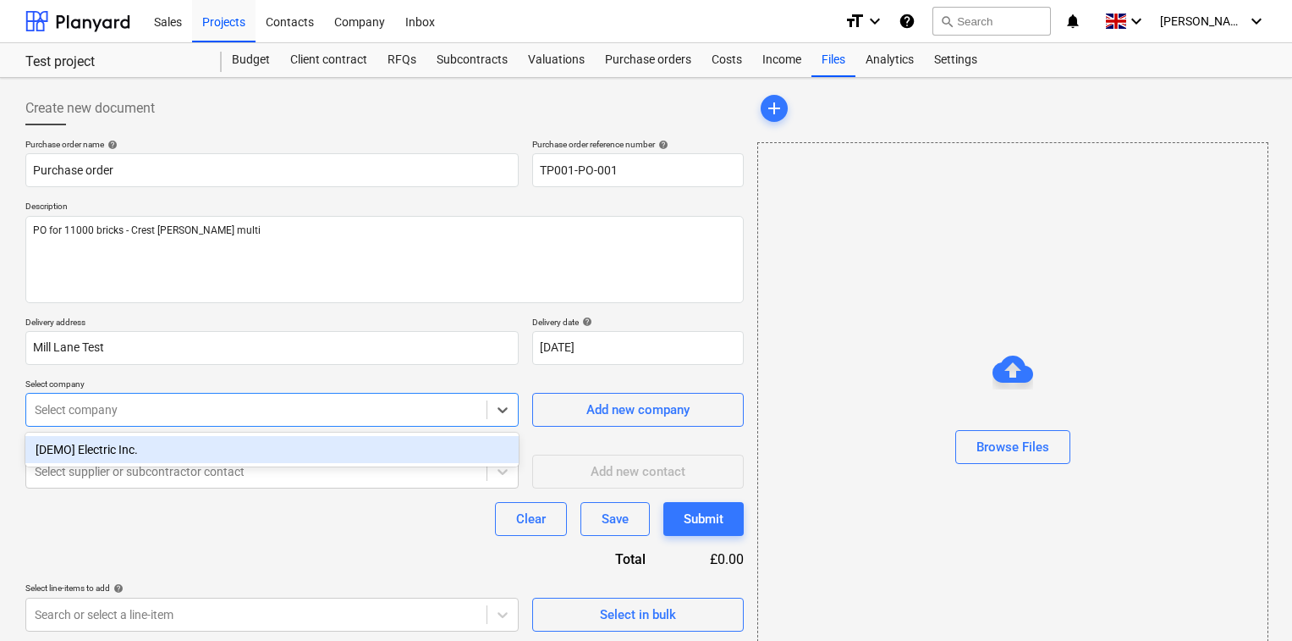
click at [270, 421] on div "Select company" at bounding box center [271, 410] width 493 height 34
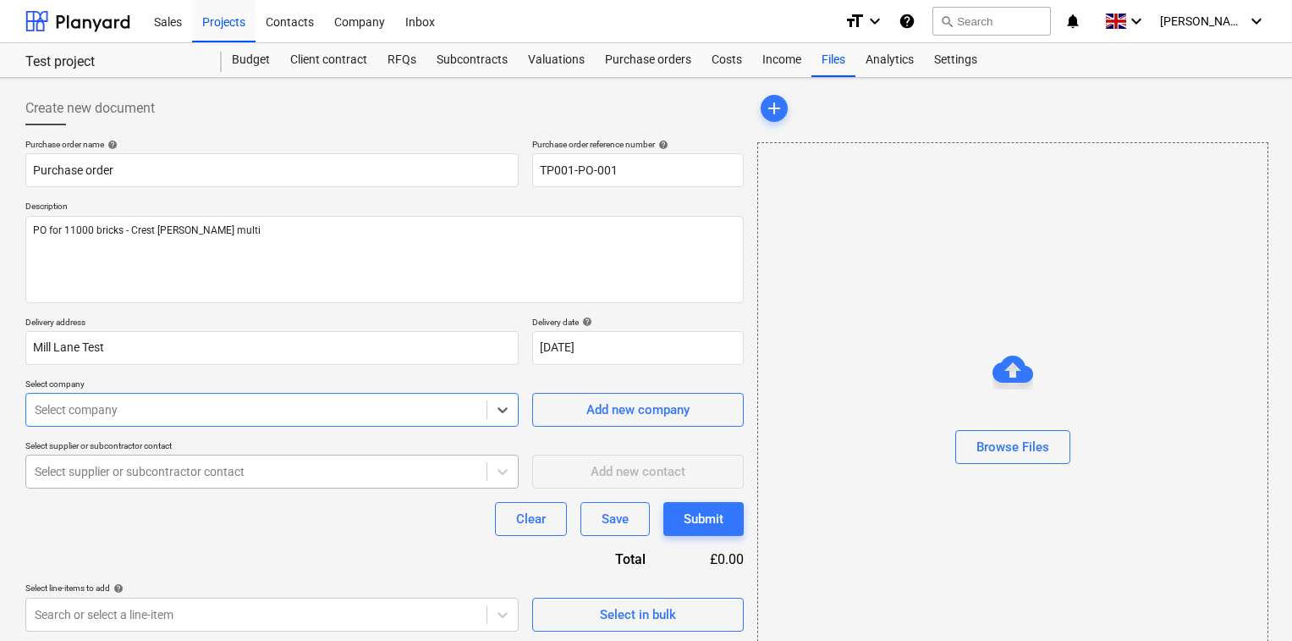
click at [415, 477] on div at bounding box center [256, 471] width 443 height 17
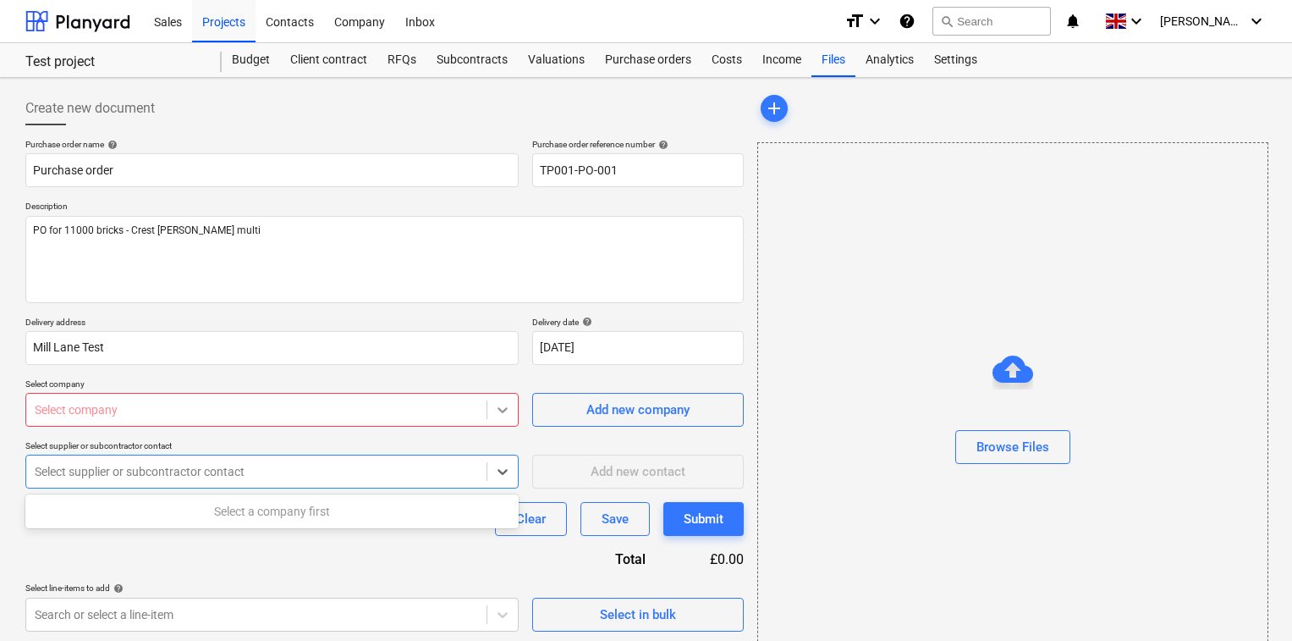
click at [511, 405] on icon at bounding box center [502, 409] width 17 height 17
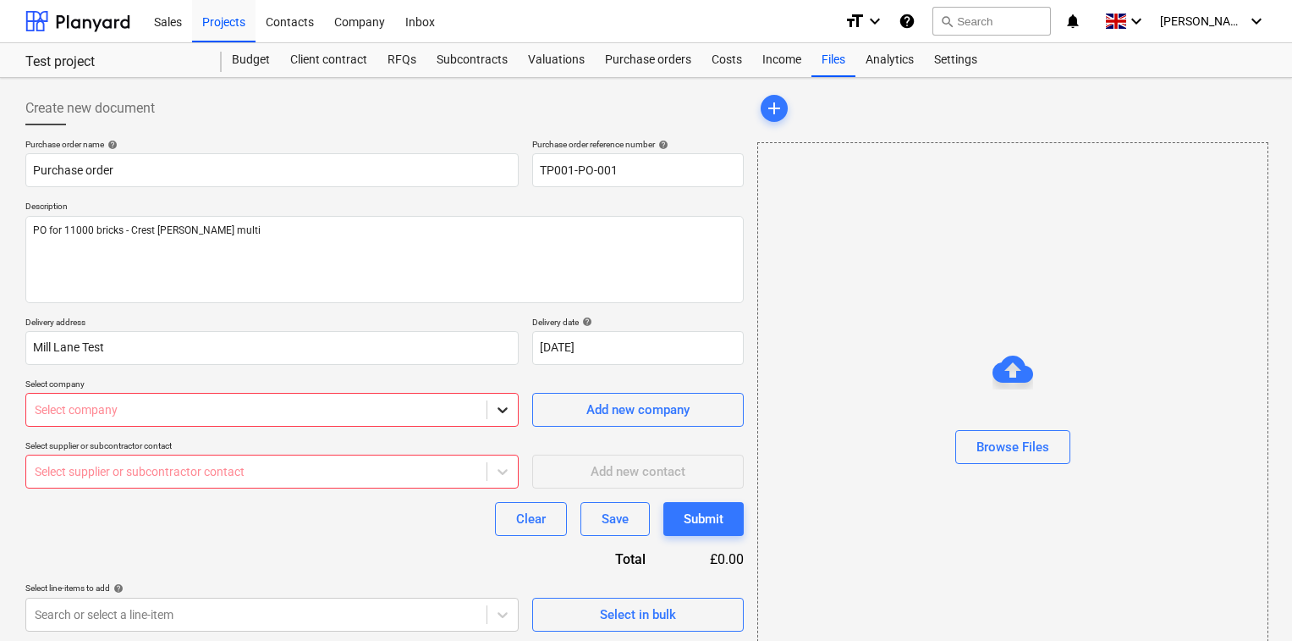
click at [511, 405] on icon at bounding box center [502, 409] width 17 height 17
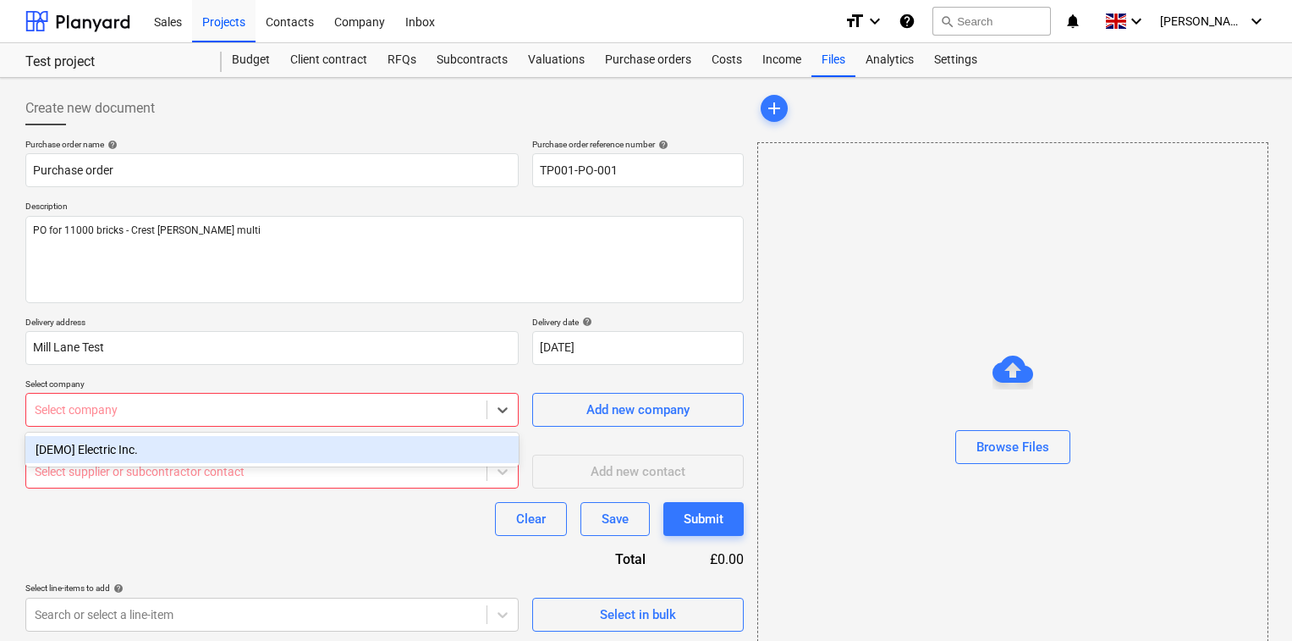
click at [460, 450] on div "[DEMO] Electric Inc." at bounding box center [271, 449] width 493 height 27
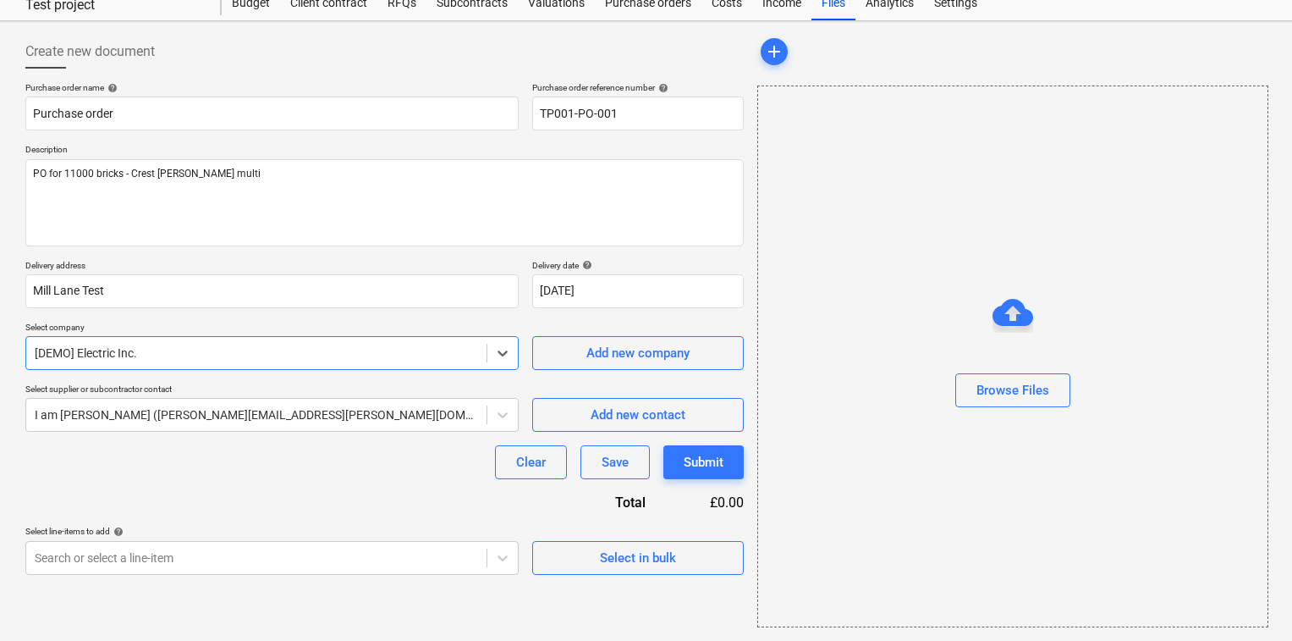
scroll to position [57, 0]
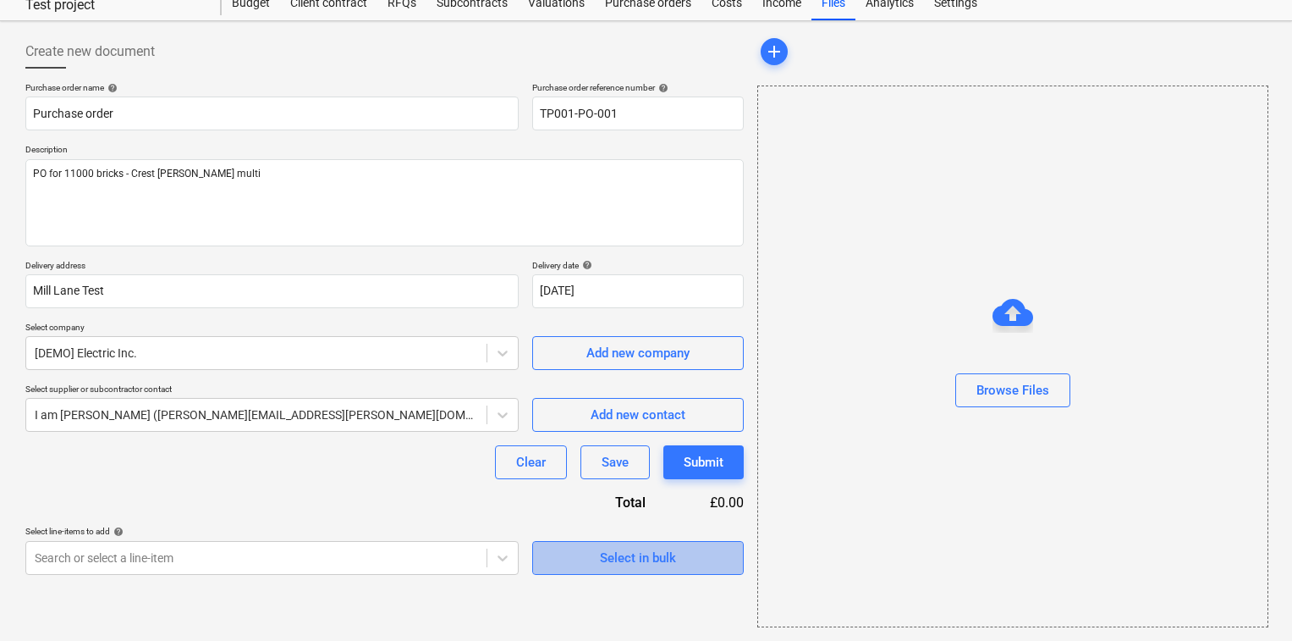
click at [618, 559] on div "Select in bulk" at bounding box center [638, 558] width 76 height 22
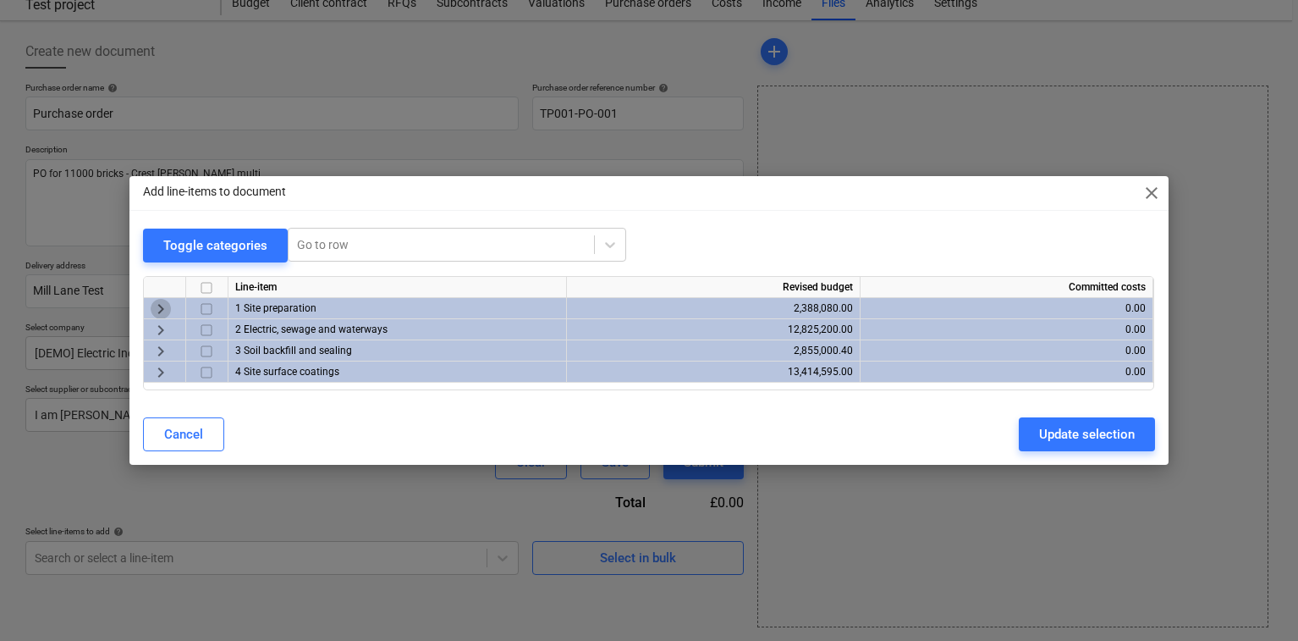
click at [163, 308] on span "keyboard_arrow_right" at bounding box center [161, 309] width 20 height 20
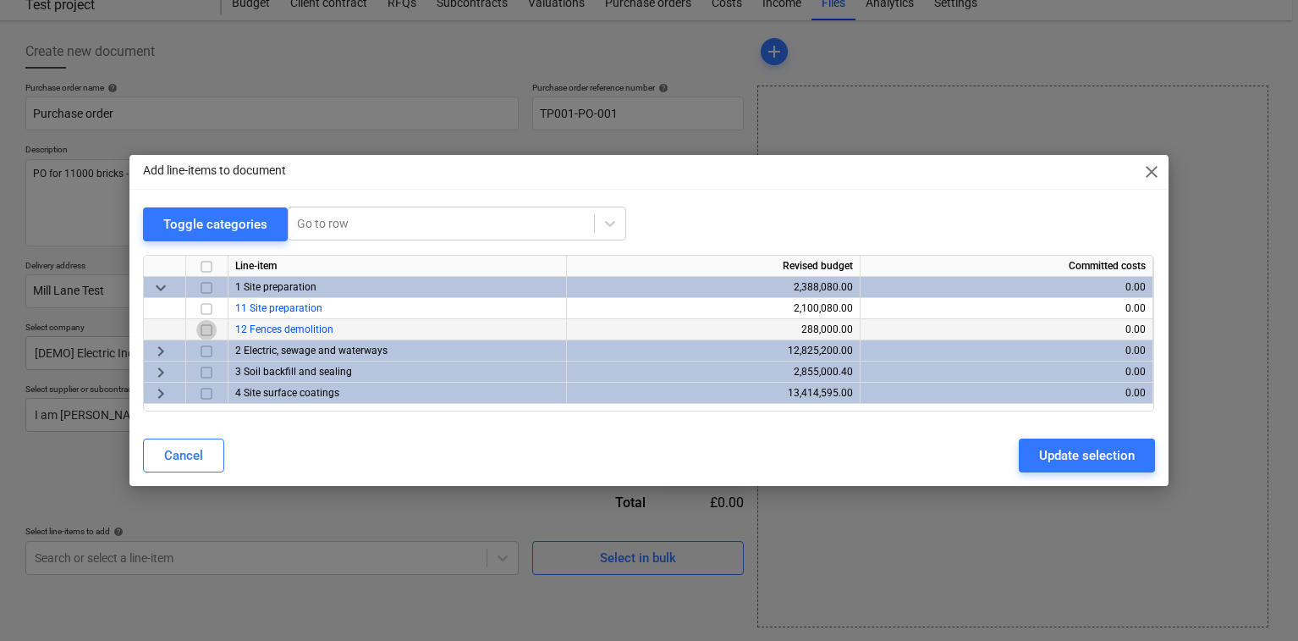
click at [206, 333] on input "checkbox" at bounding box center [206, 330] width 20 height 20
click at [1077, 454] on div "Update selection" at bounding box center [1087, 455] width 96 height 22
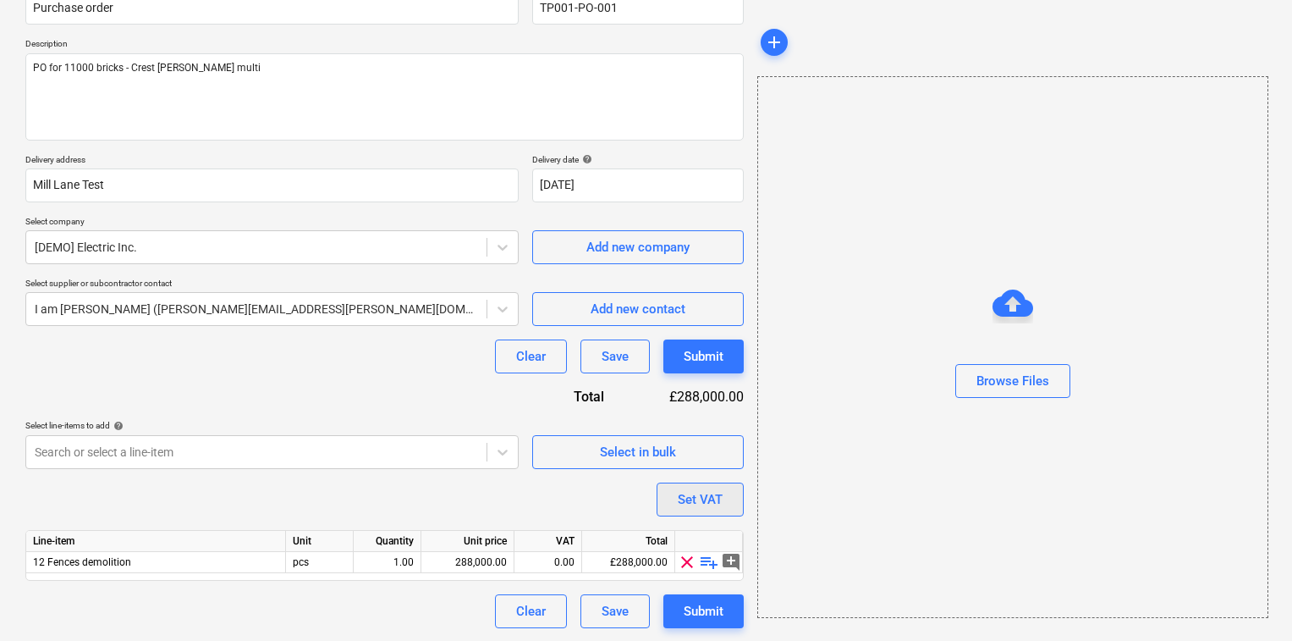
scroll to position [162, 0]
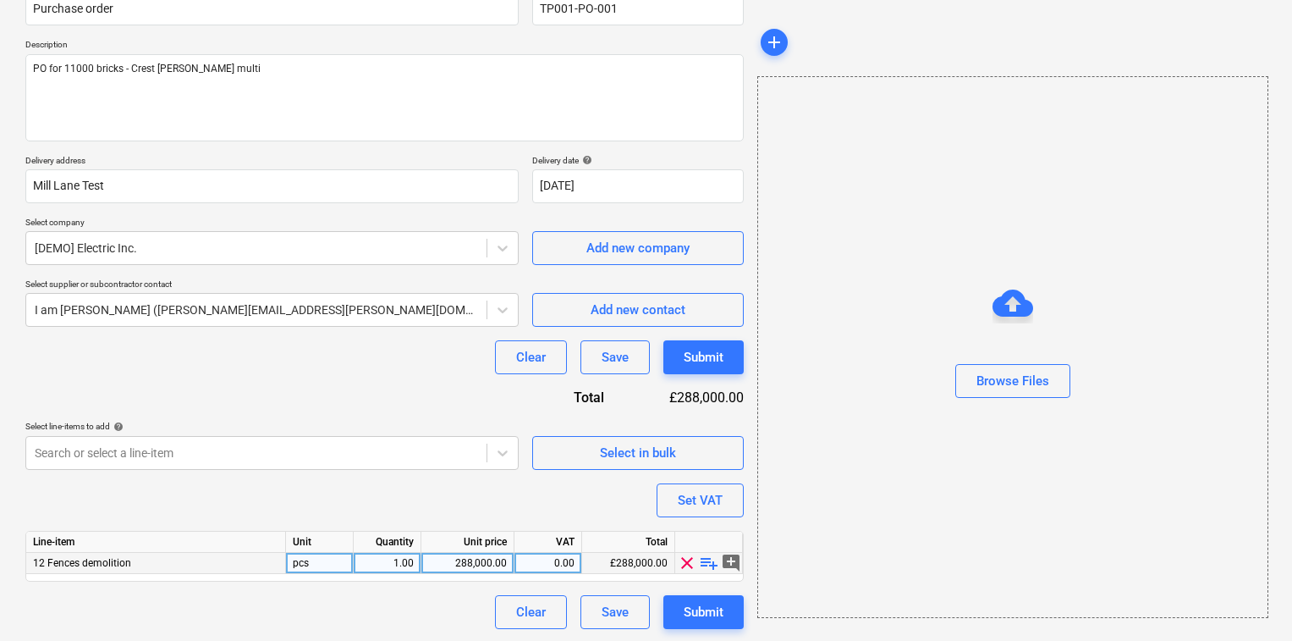
click at [707, 560] on span "playlist_add" at bounding box center [709, 563] width 20 height 20
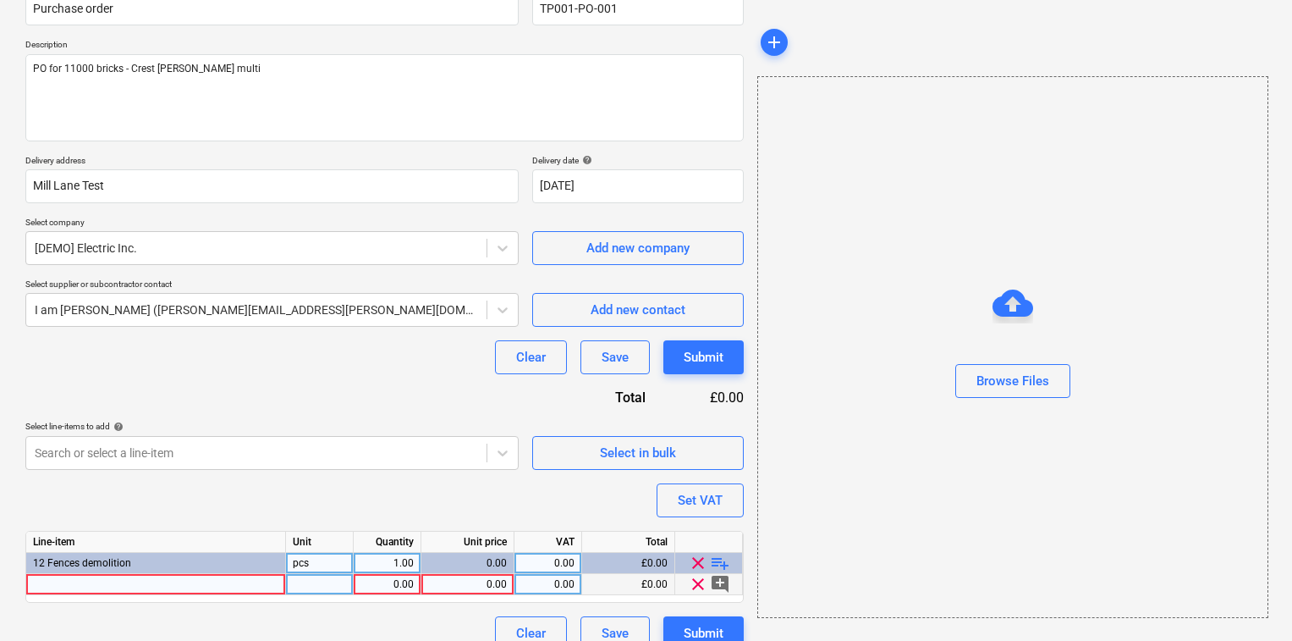
click at [133, 581] on div at bounding box center [156, 584] width 260 height 21
click at [383, 582] on div "0.00" at bounding box center [387, 584] width 53 height 21
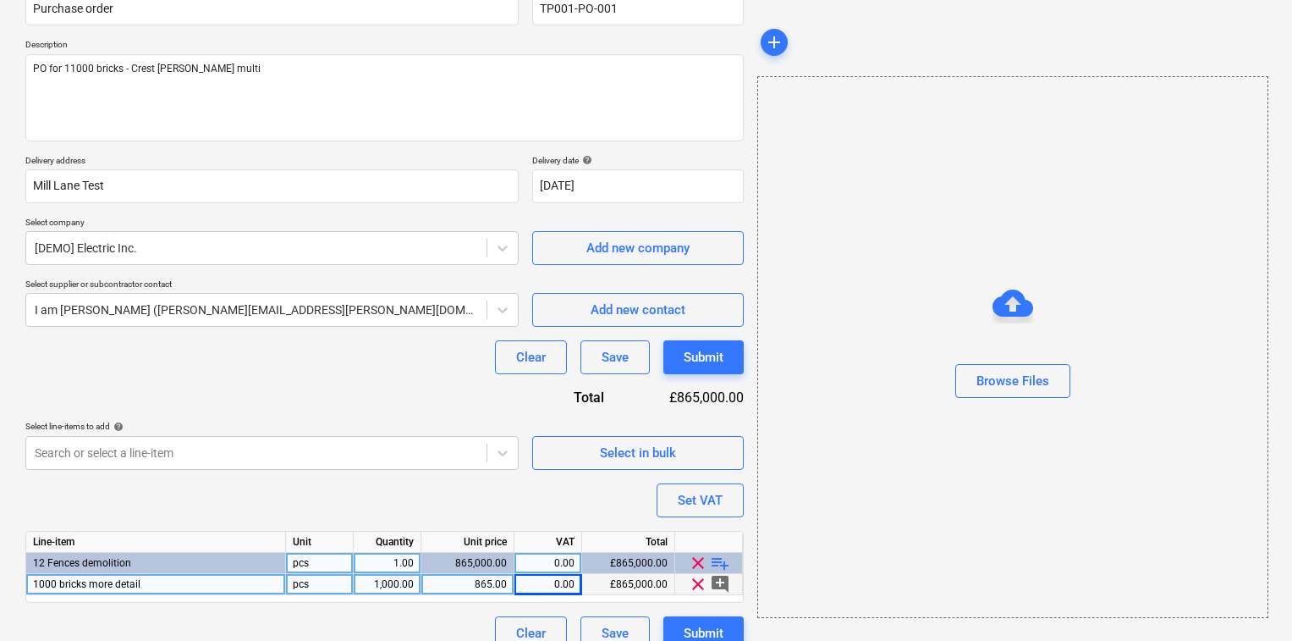
click at [399, 583] on div "1,000.00" at bounding box center [387, 584] width 53 height 21
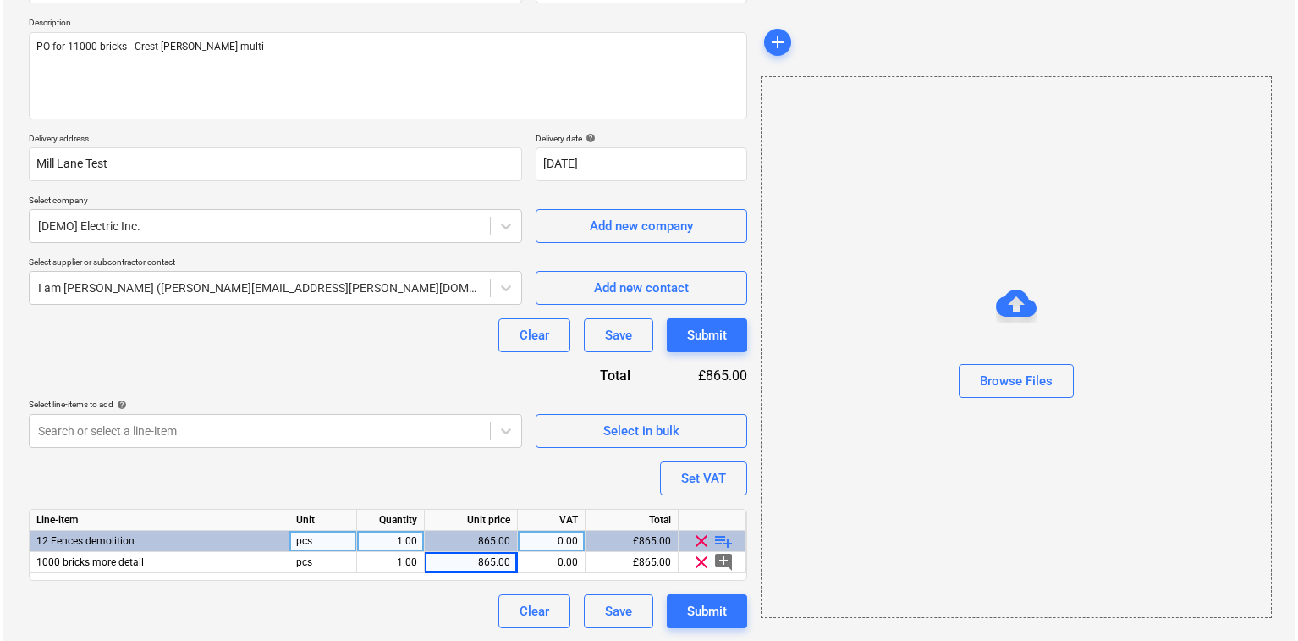
scroll to position [183, 0]
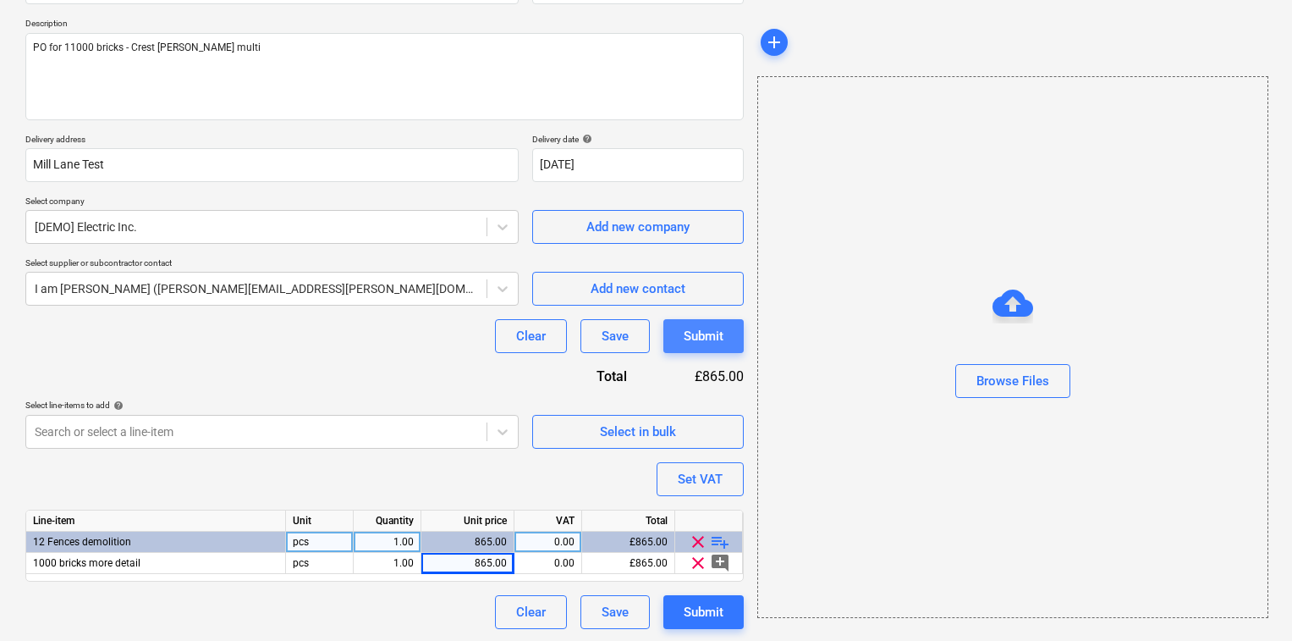
click at [702, 343] on div "Submit" at bounding box center [704, 336] width 40 height 22
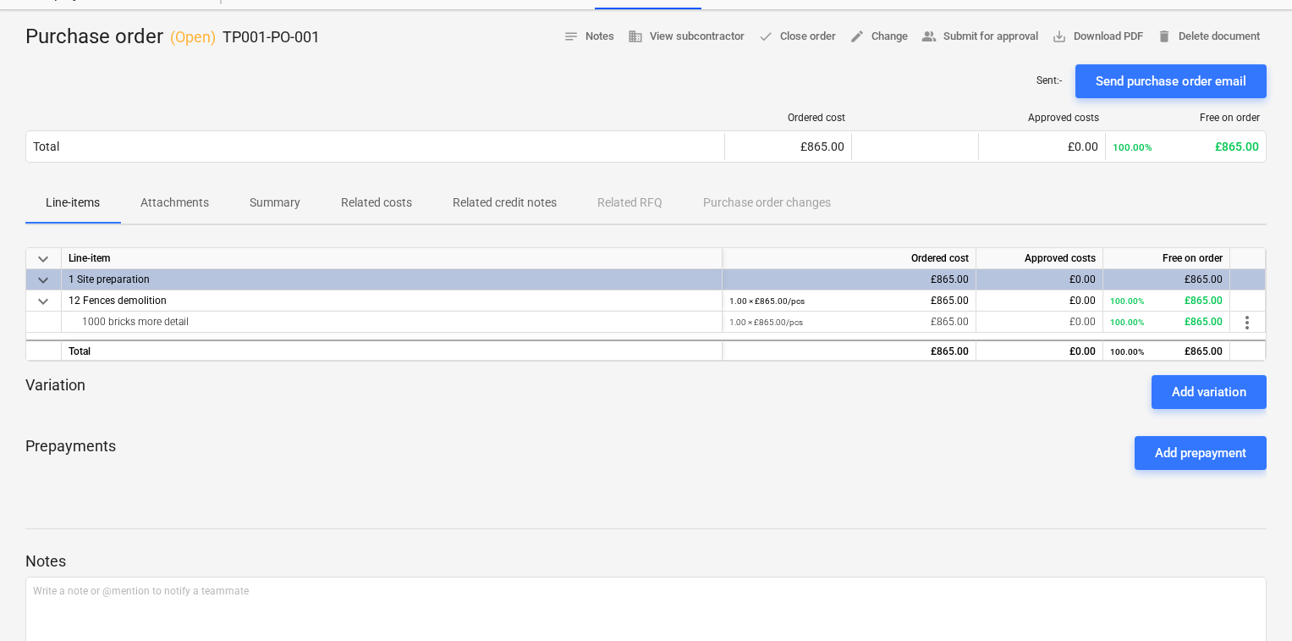
scroll to position [68, 0]
click at [1253, 316] on span "more_vert" at bounding box center [1247, 322] width 20 height 20
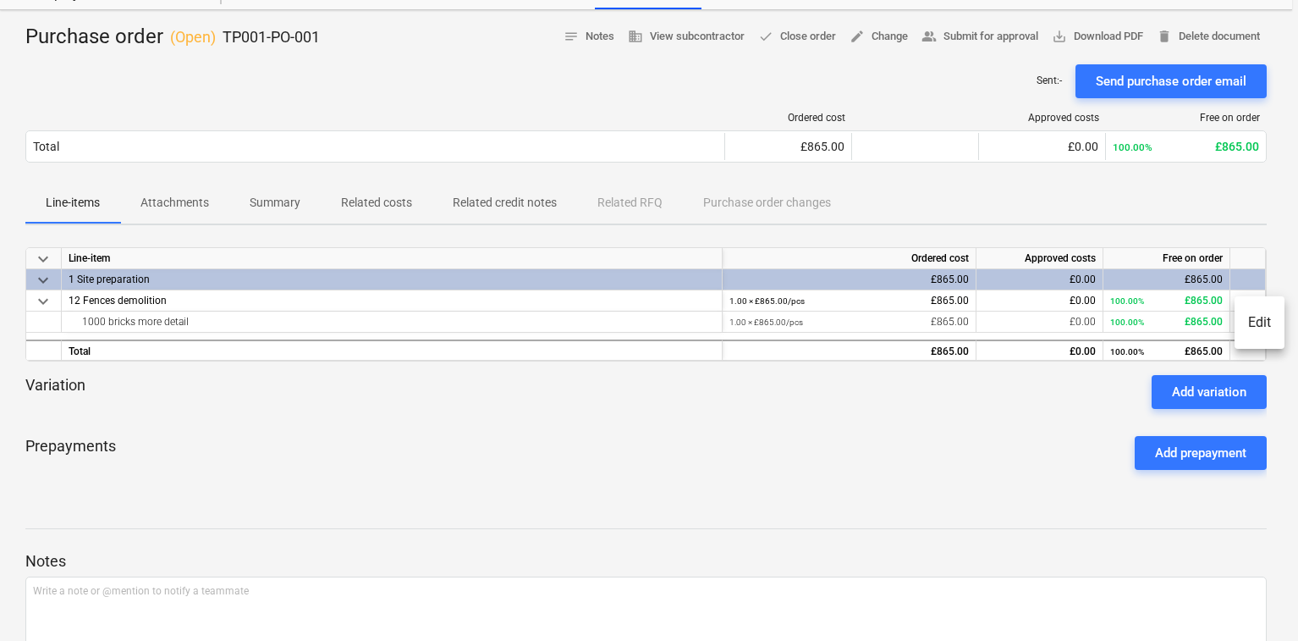
click at [1256, 322] on li "Edit" at bounding box center [1260, 322] width 50 height 39
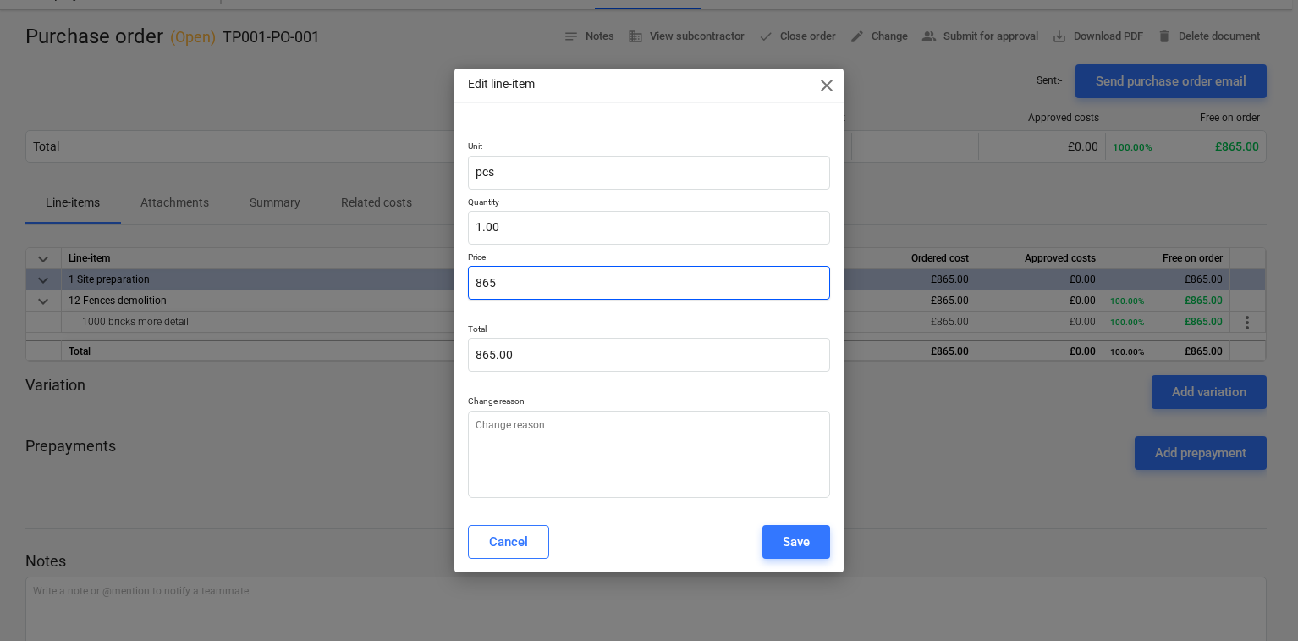
drag, startPoint x: 629, startPoint y: 290, endPoint x: 410, endPoint y: 281, distance: 218.5
click at [410, 281] on div "Edit line-item close Unit pcs Quantity 1.00 Price 865 Total 865.00 Change reaso…" at bounding box center [649, 320] width 1298 height 641
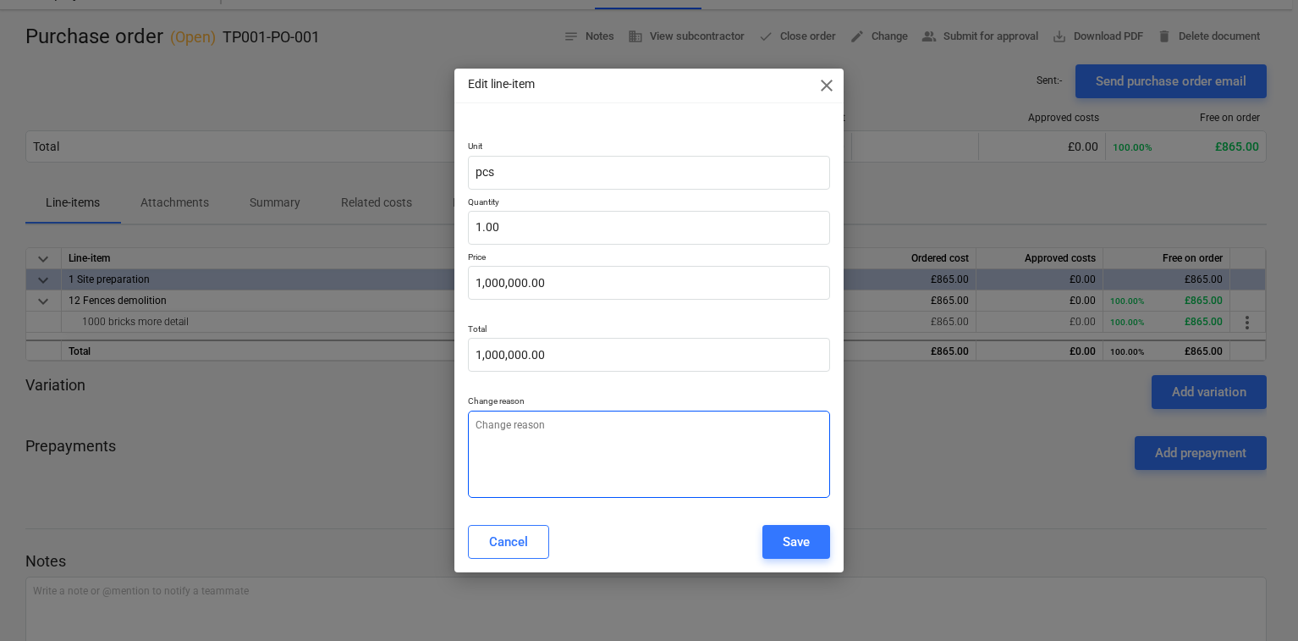
click at [535, 449] on textarea at bounding box center [649, 453] width 362 height 87
click at [785, 548] on div "Save" at bounding box center [796, 542] width 27 height 22
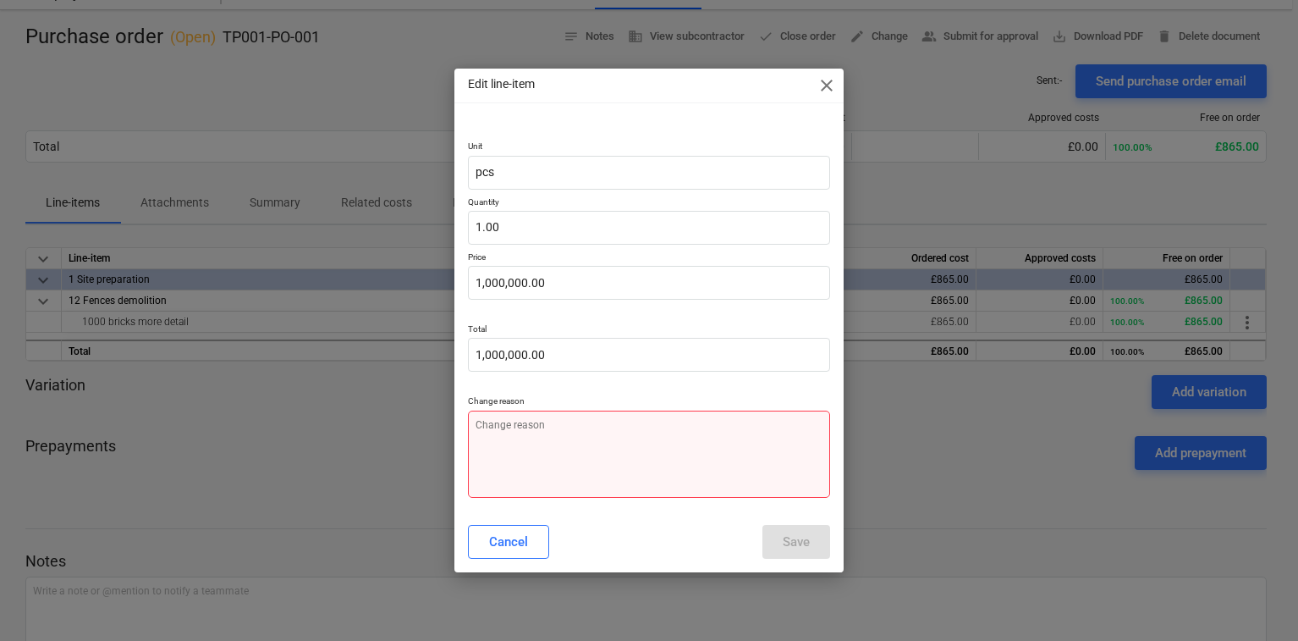
click at [760, 435] on textarea at bounding box center [649, 453] width 362 height 87
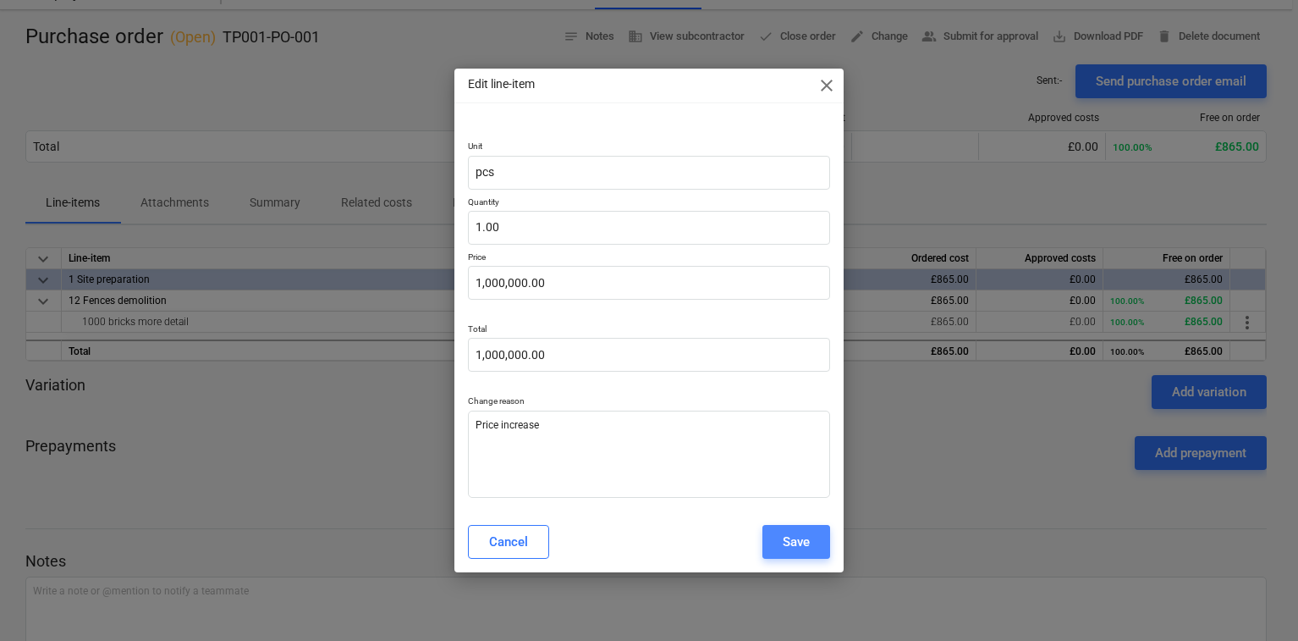
click at [781, 541] on button "Save" at bounding box center [797, 542] width 68 height 34
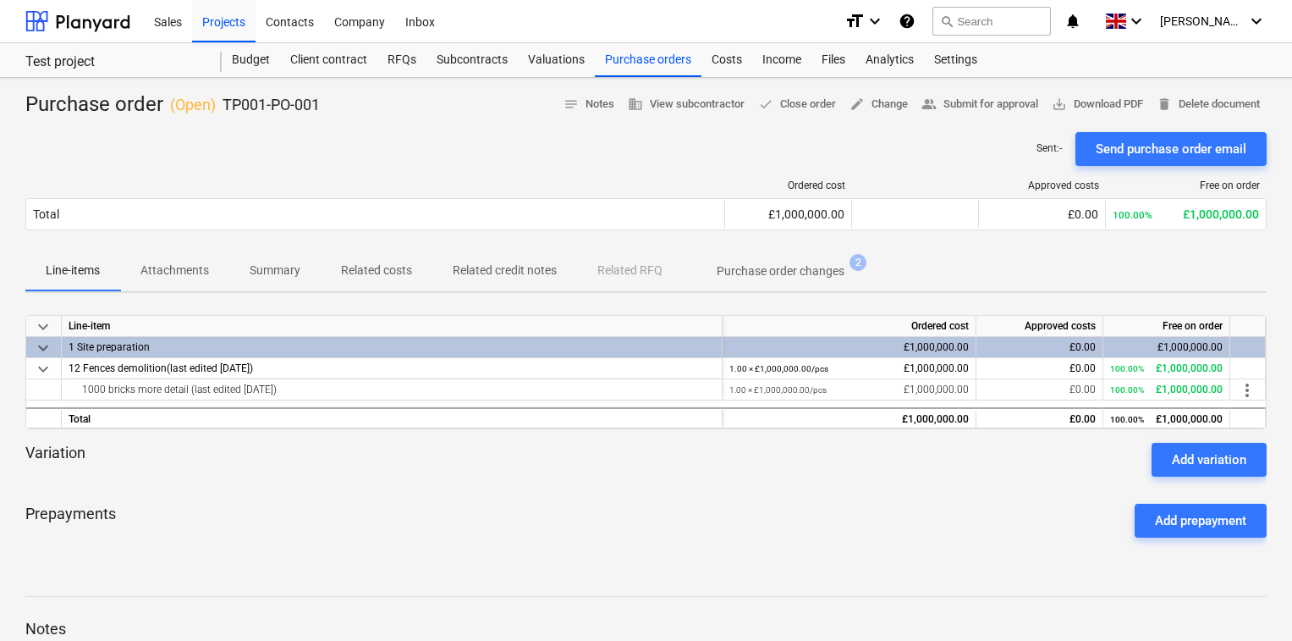
scroll to position [0, 0]
click at [252, 58] on div "Budget" at bounding box center [251, 60] width 58 height 34
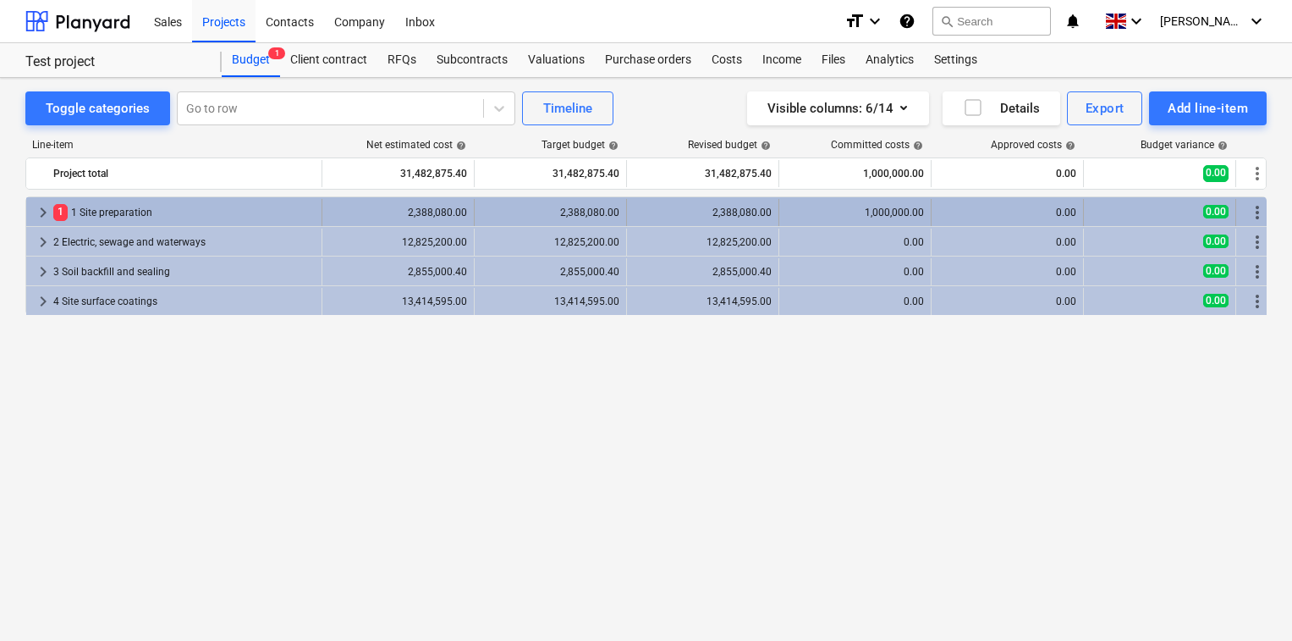
click at [85, 211] on div "1 1 Site preparation" at bounding box center [184, 212] width 262 height 27
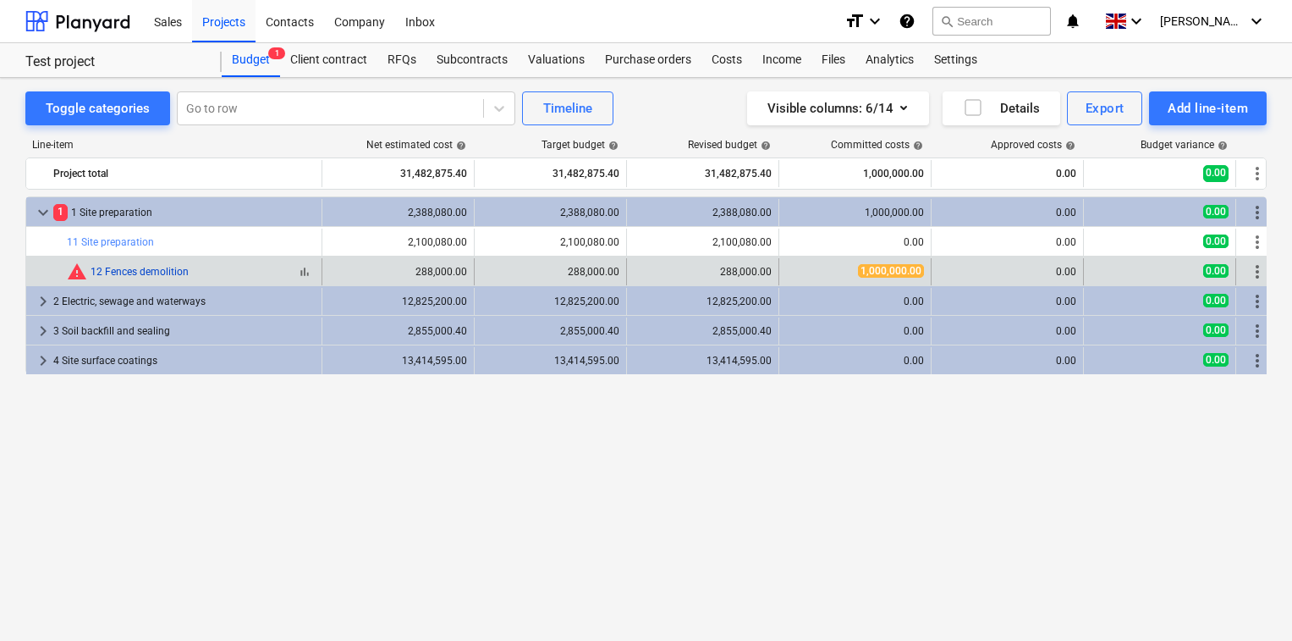
click at [158, 273] on link "12 Fences demolition" at bounding box center [140, 272] width 98 height 12
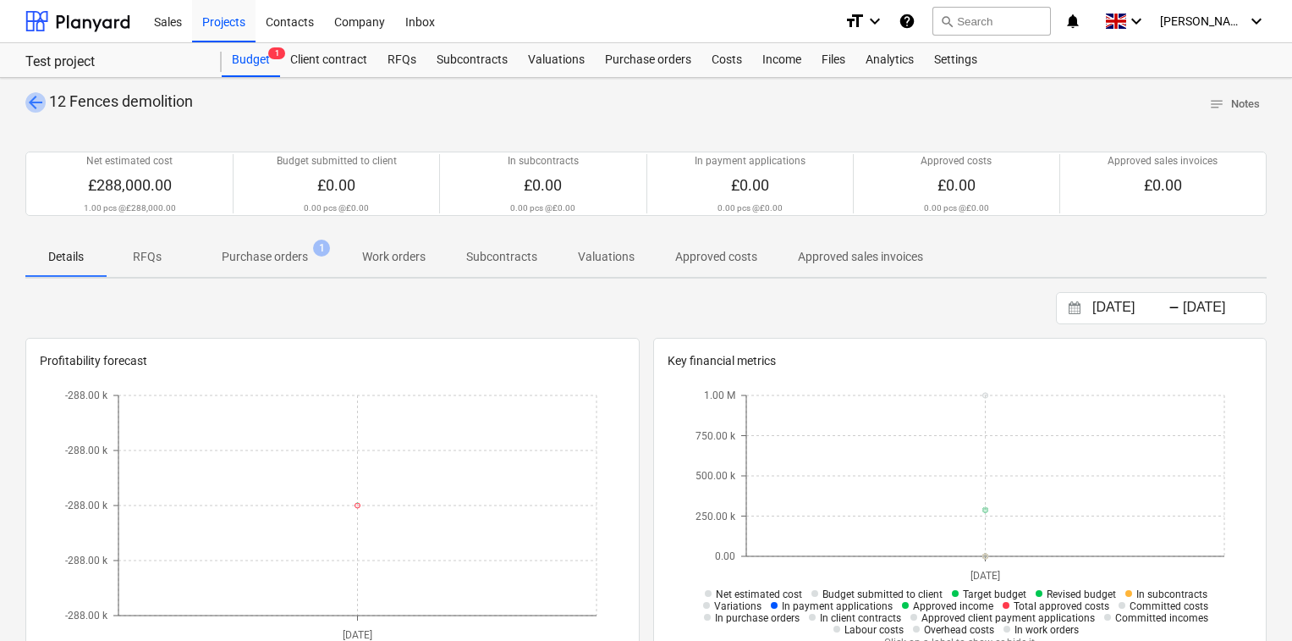
click at [30, 102] on span "arrow_back" at bounding box center [35, 102] width 20 height 20
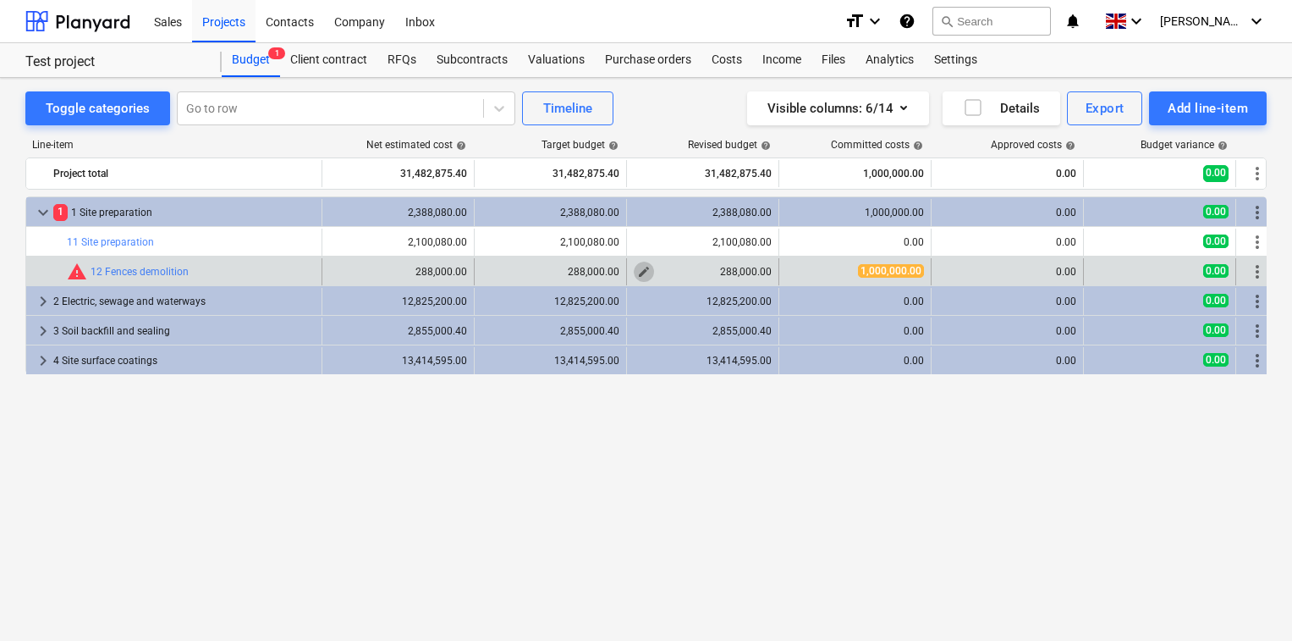
click at [644, 270] on span "edit" at bounding box center [644, 272] width 14 height 14
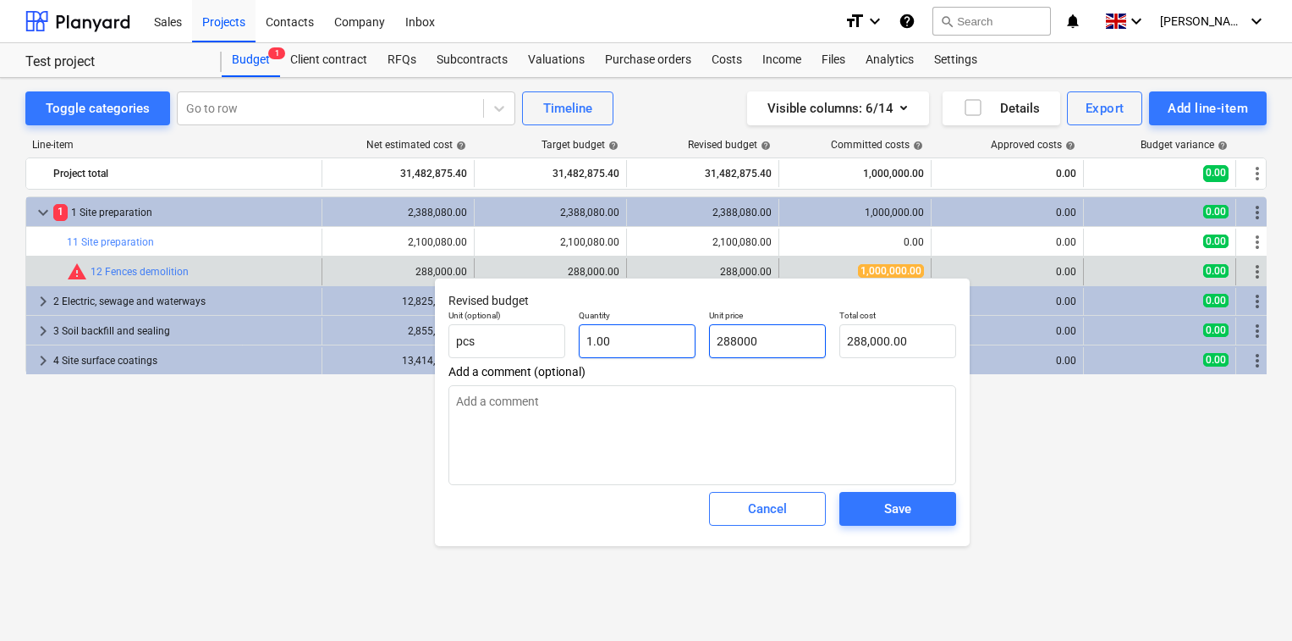
drag, startPoint x: 791, startPoint y: 338, endPoint x: 685, endPoint y: 333, distance: 106.8
click at [685, 333] on div "Unit (optional) pcs Quantity 1.00 Unit price 288000 Total cost 288,000.00" at bounding box center [702, 334] width 521 height 62
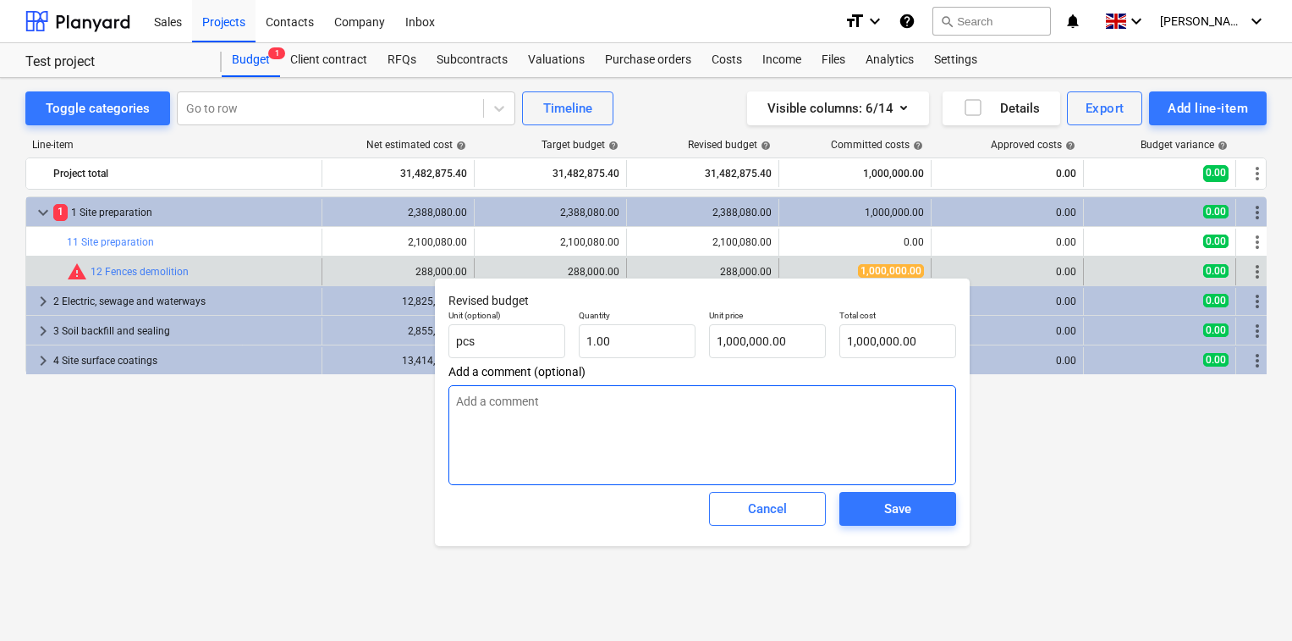
click at [849, 445] on textarea at bounding box center [703, 435] width 508 height 100
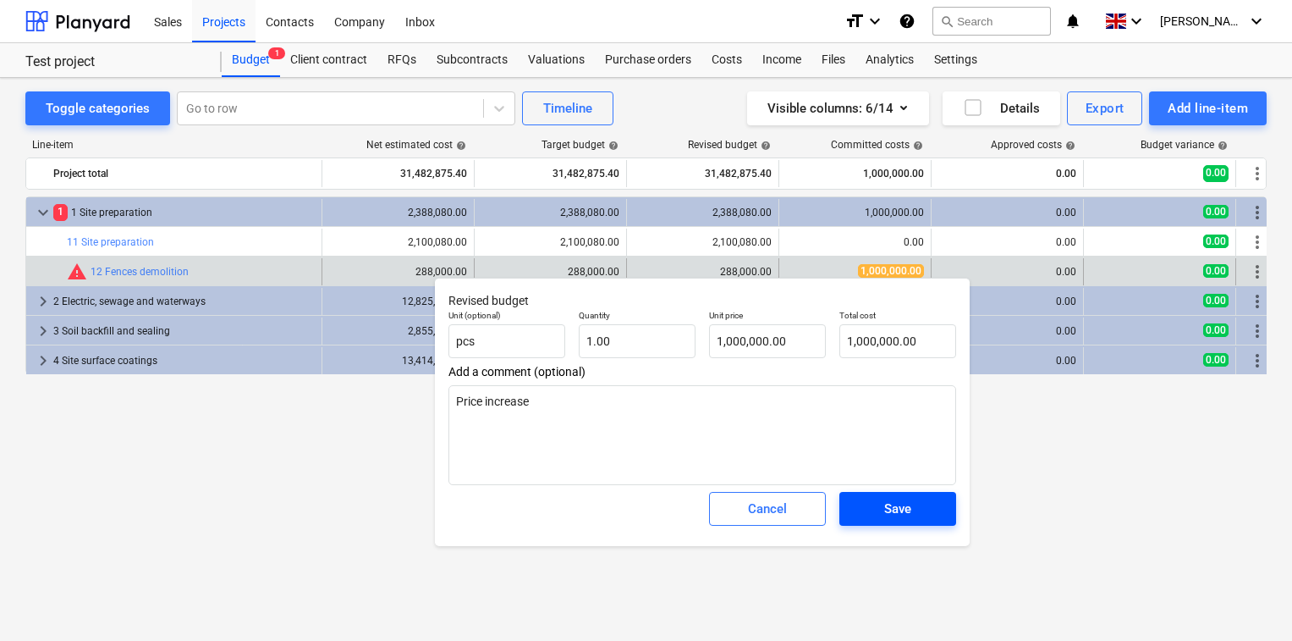
click at [864, 520] on button "Save" at bounding box center [898, 509] width 117 height 34
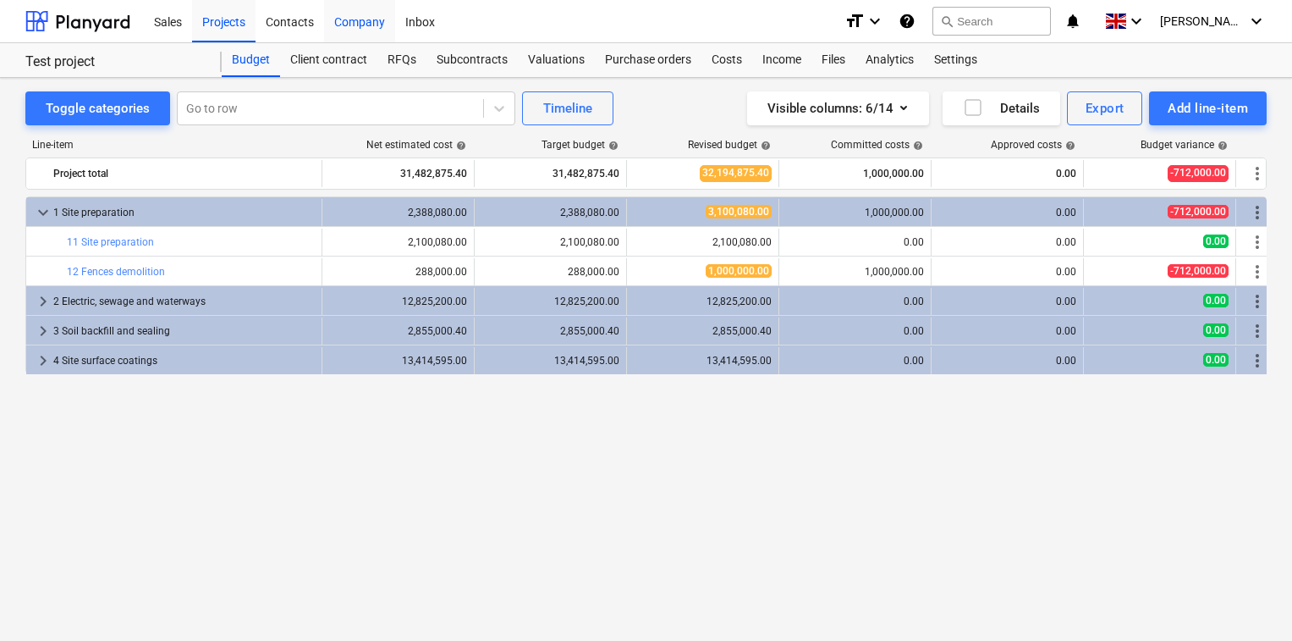
click at [361, 20] on div "Company" at bounding box center [359, 20] width 71 height 43
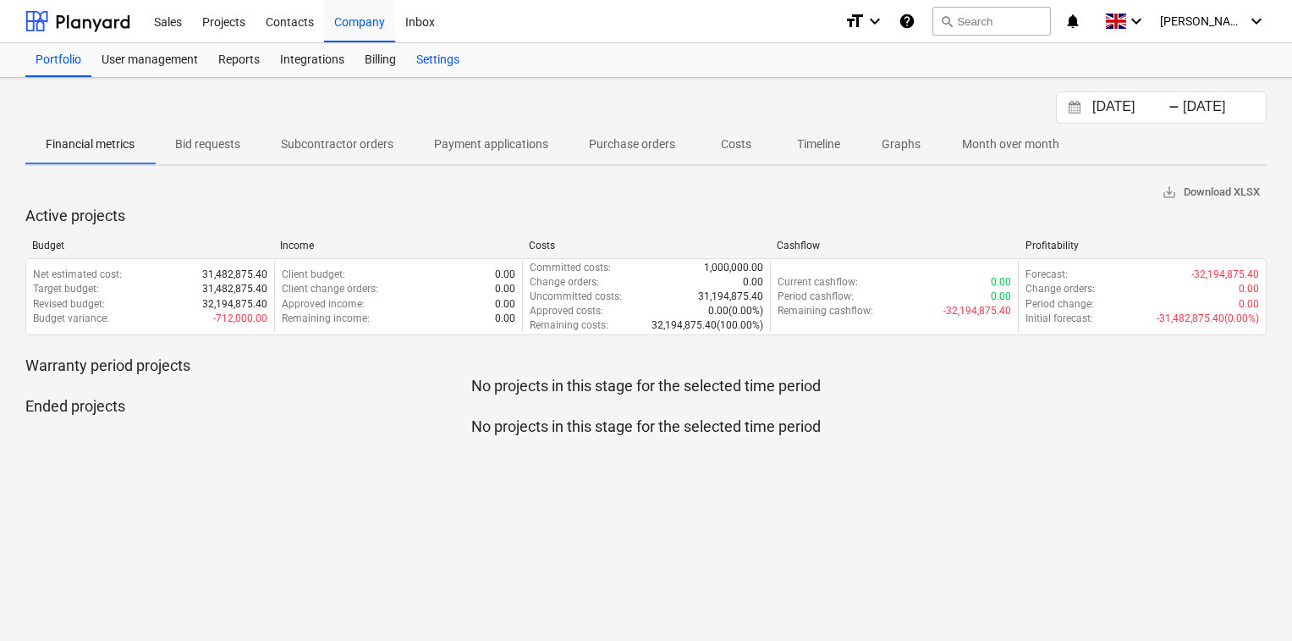
click at [438, 63] on div "Settings" at bounding box center [437, 60] width 63 height 34
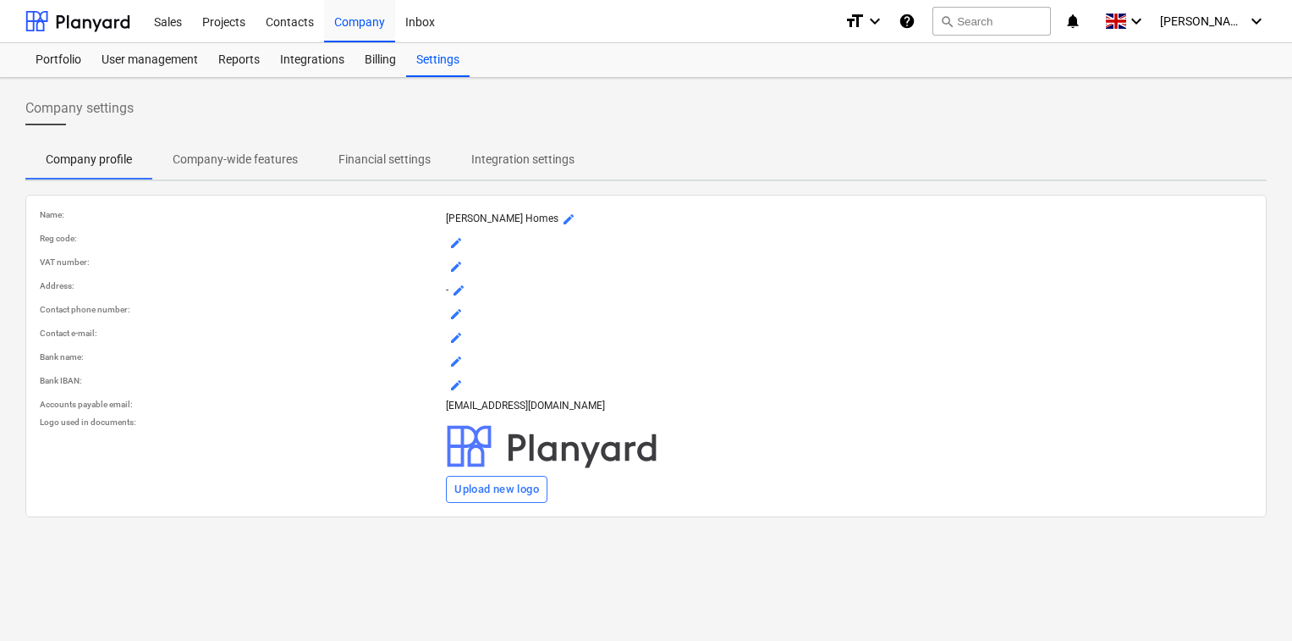
click at [411, 156] on p "Financial settings" at bounding box center [385, 160] width 92 height 18
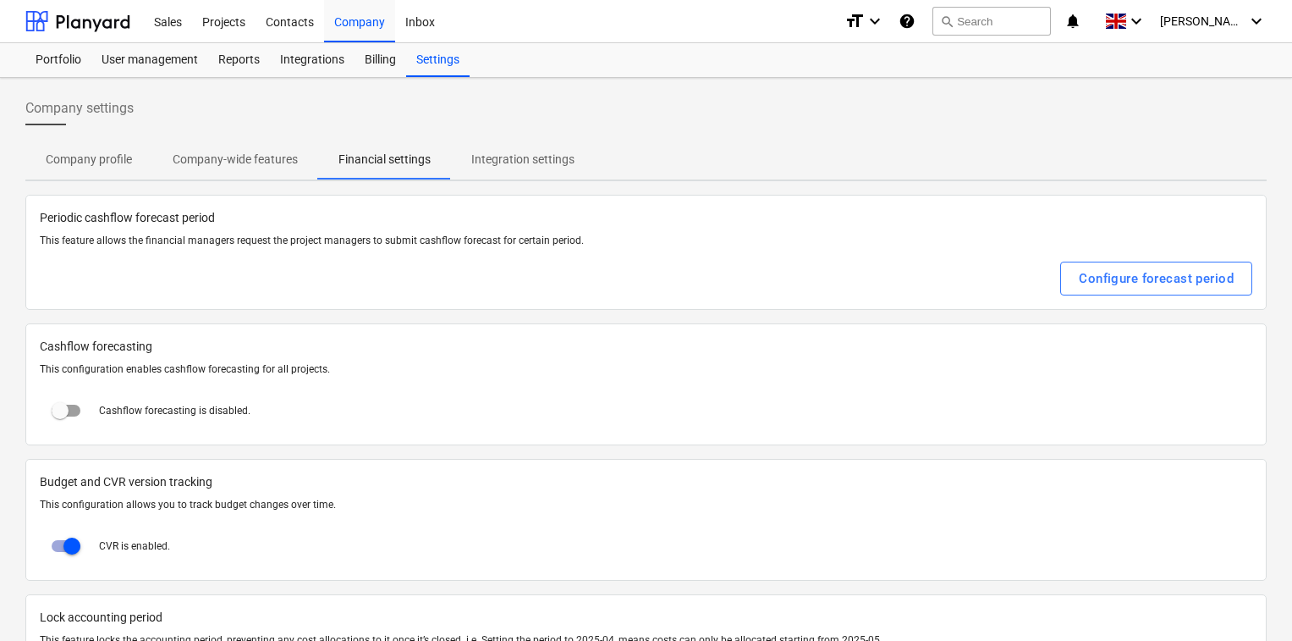
click at [70, 416] on input "checkbox" at bounding box center [60, 410] width 41 height 41
click at [220, 20] on div "Projects" at bounding box center [223, 20] width 63 height 43
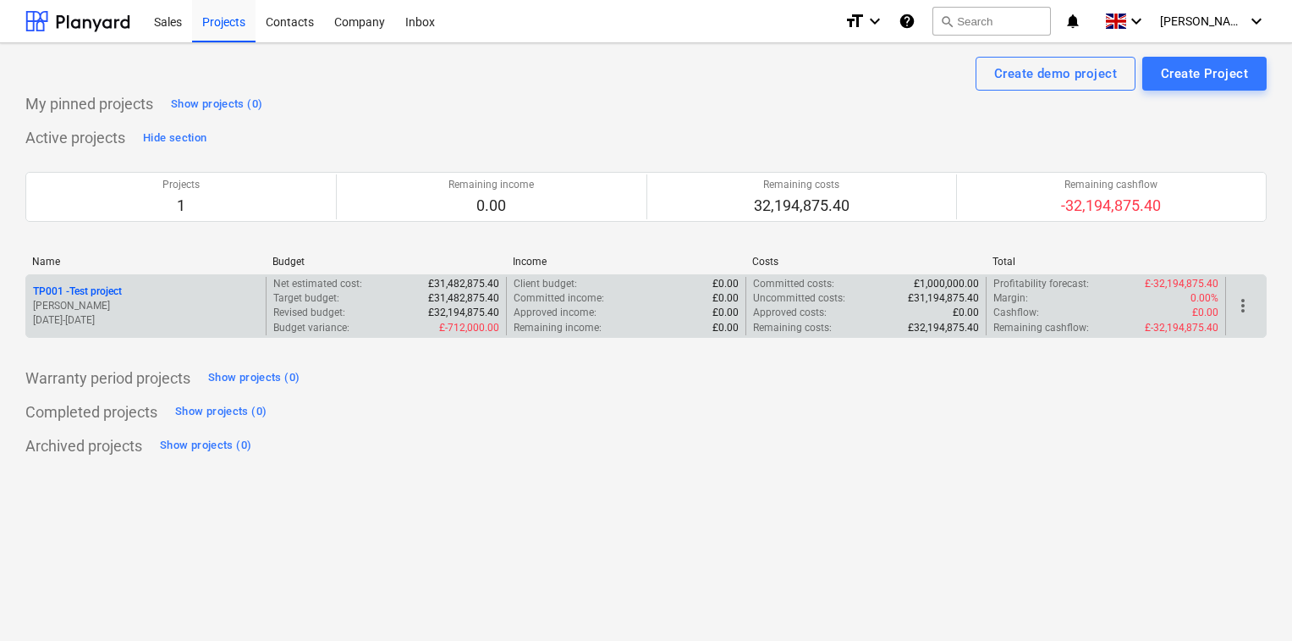
click at [110, 289] on p "TP001 - Test project" at bounding box center [77, 291] width 89 height 14
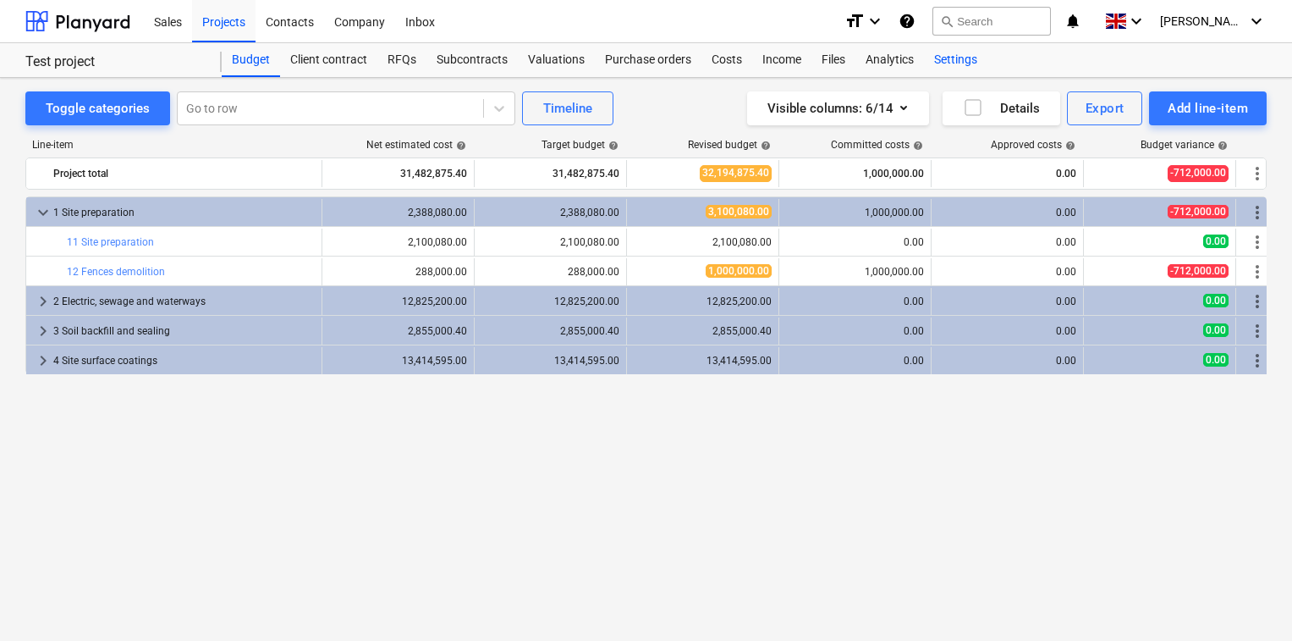
click at [941, 64] on div "Settings" at bounding box center [955, 60] width 63 height 34
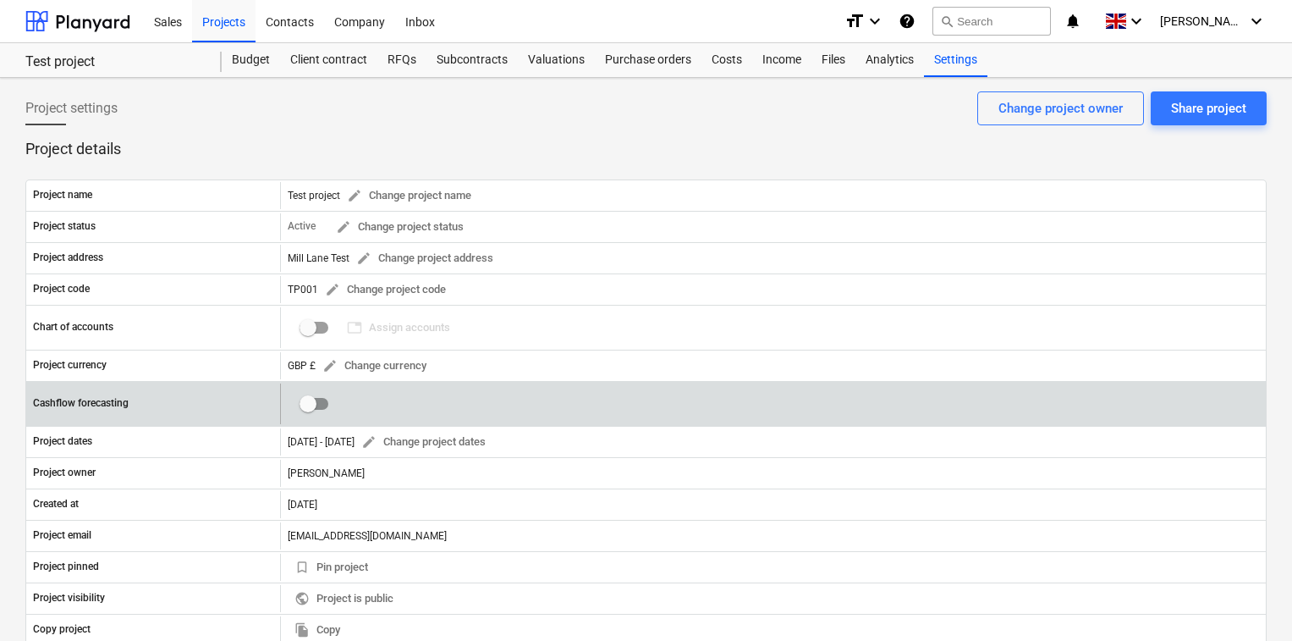
click at [324, 399] on input "checkbox" at bounding box center [308, 403] width 41 height 41
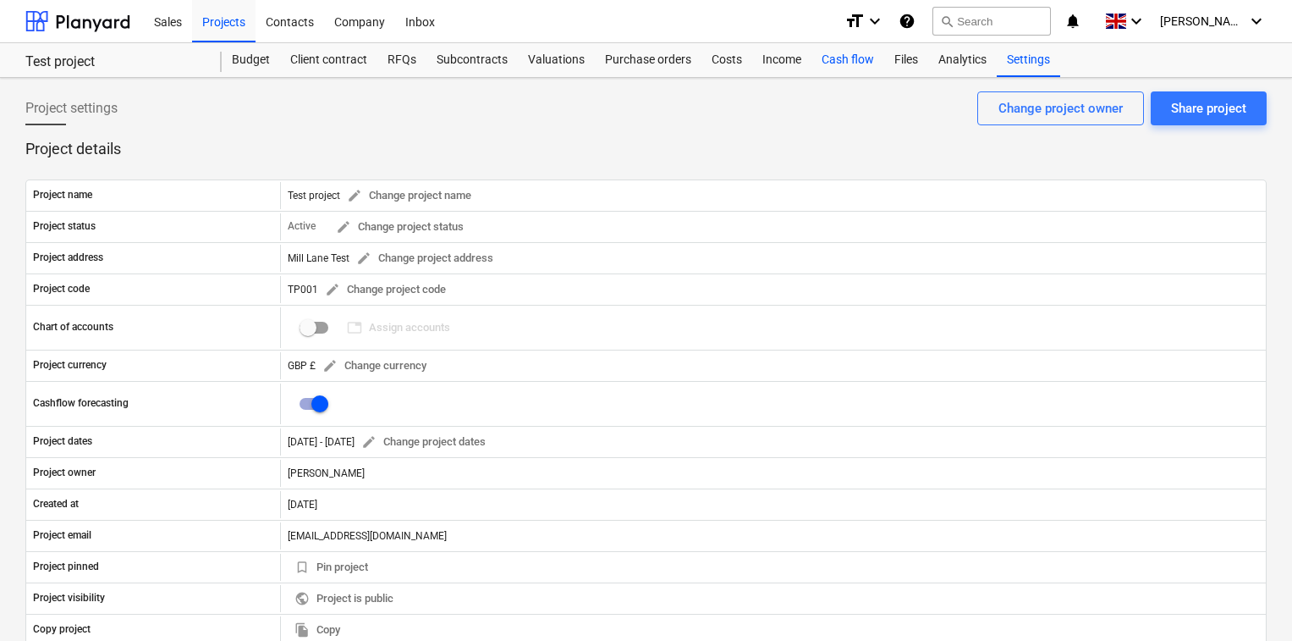
click at [861, 58] on div "Cash flow" at bounding box center [848, 60] width 73 height 34
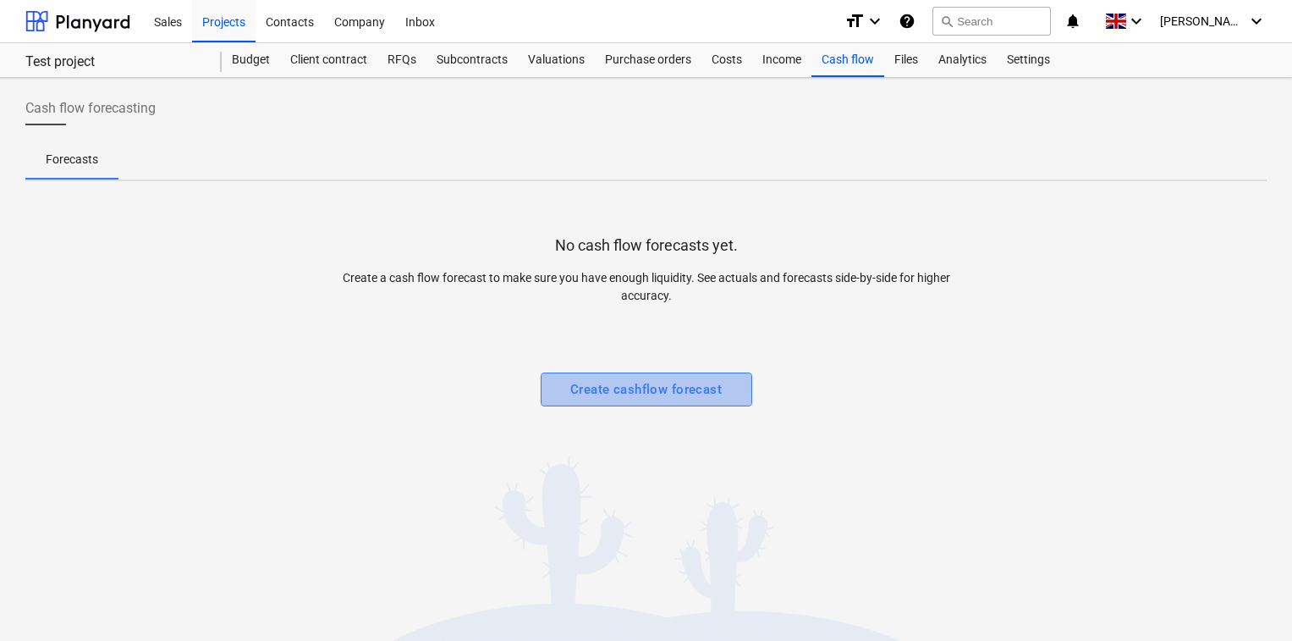
click at [636, 383] on div "Create cashflow forecast" at bounding box center [645, 389] width 151 height 22
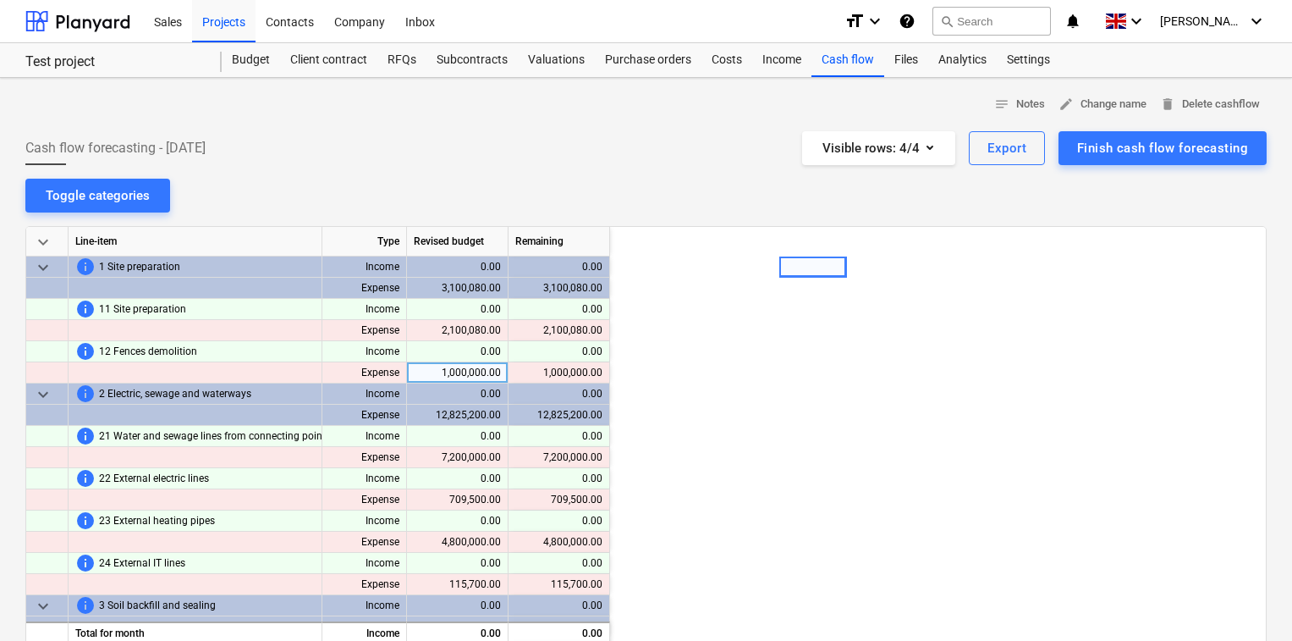
scroll to position [0, 2058]
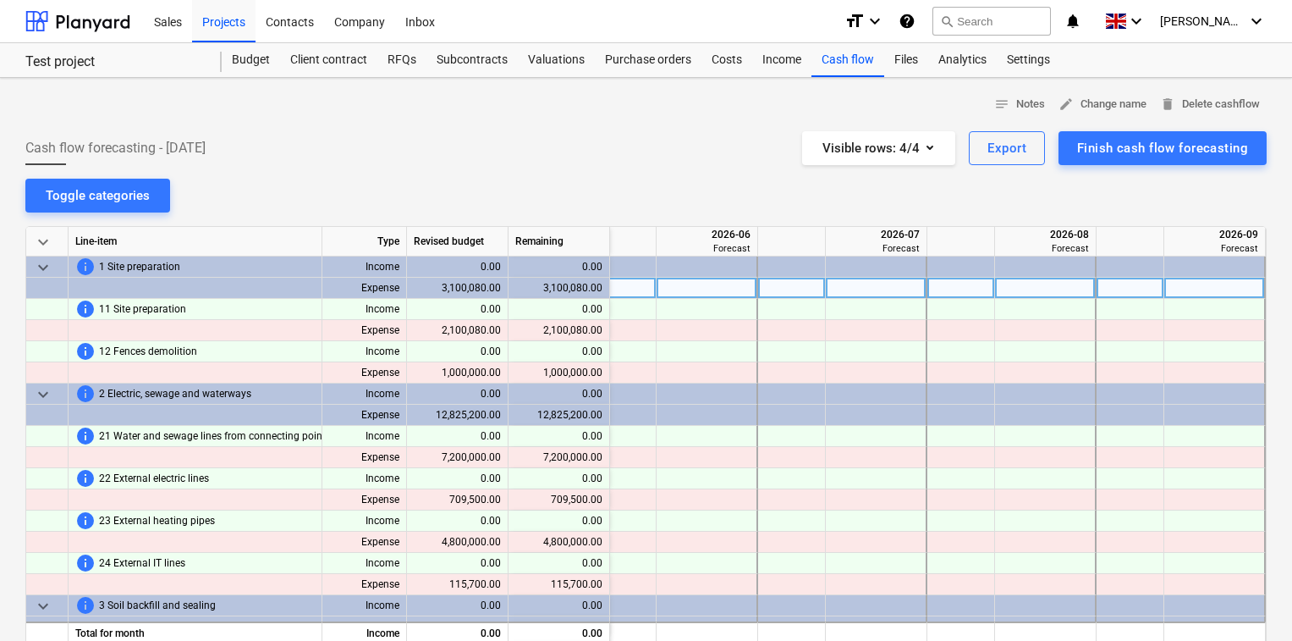
click at [476, 284] on div "3,100,080.00" at bounding box center [458, 288] width 102 height 21
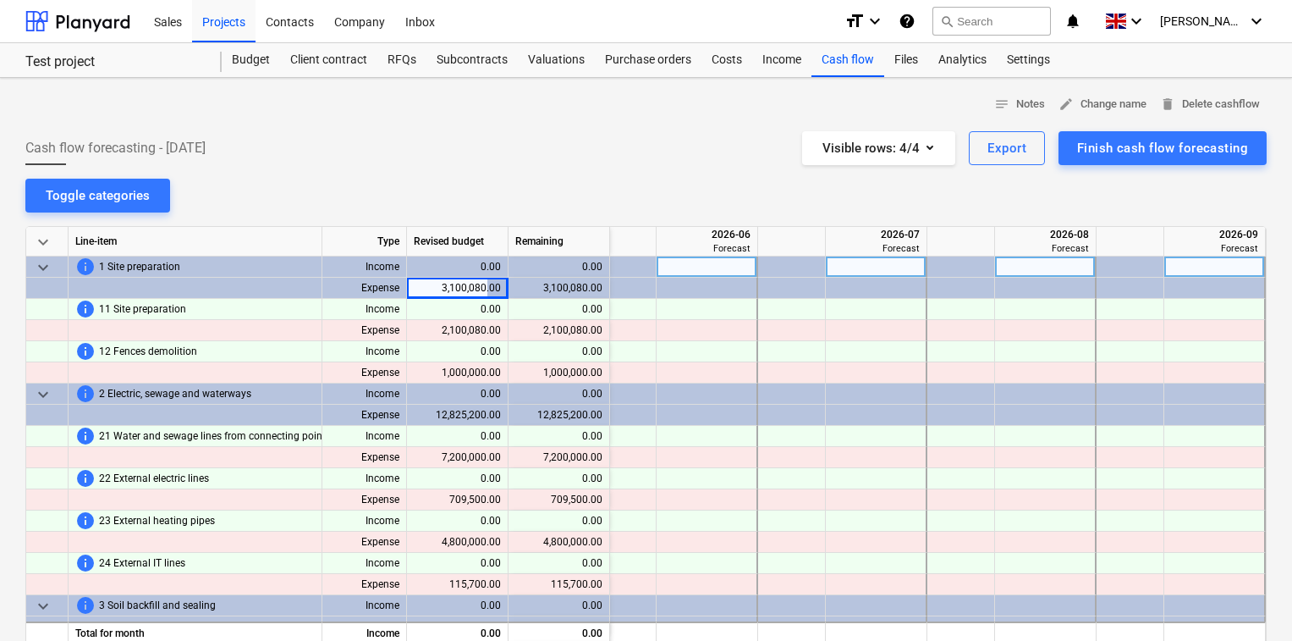
click at [84, 266] on span "info" at bounding box center [85, 266] width 20 height 20
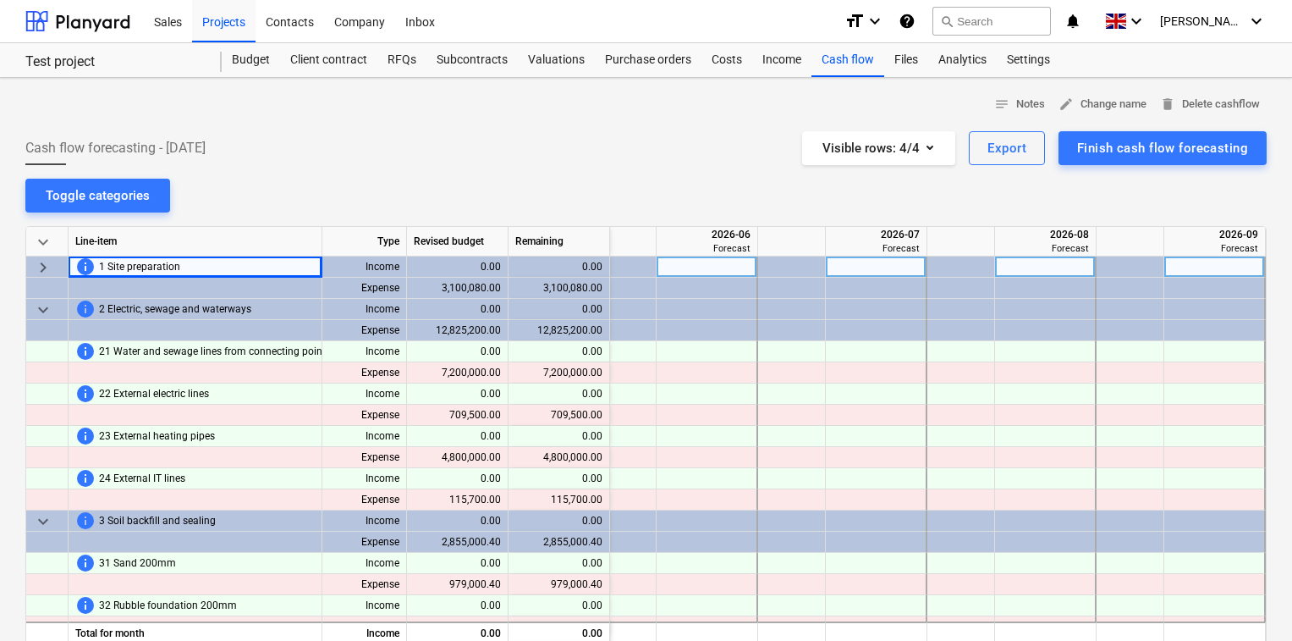
click at [84, 266] on span "info" at bounding box center [85, 266] width 20 height 20
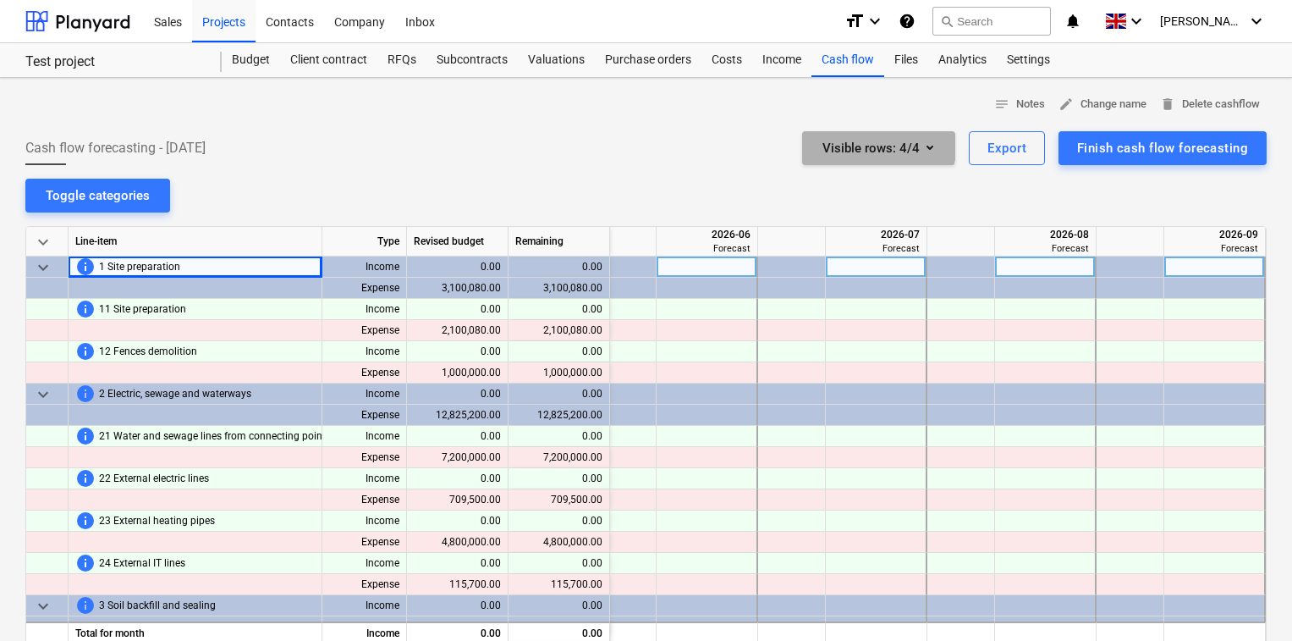
click at [840, 139] on div "Visible rows : 4/4" at bounding box center [879, 148] width 113 height 22
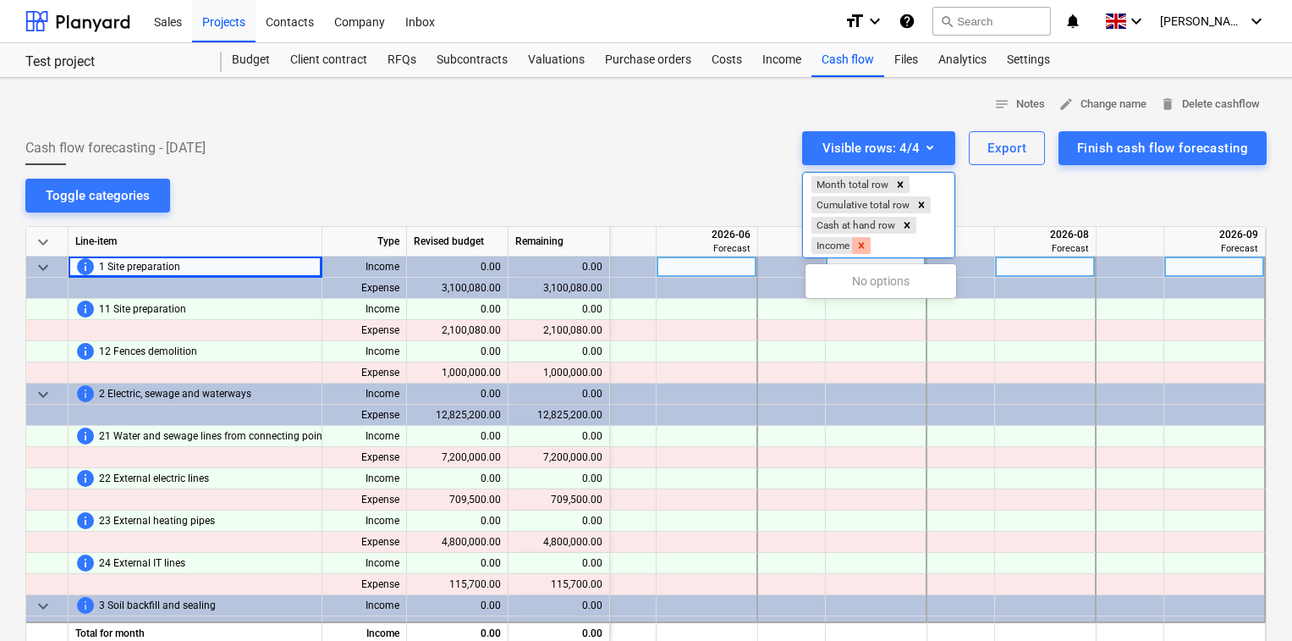
click at [864, 247] on icon "Remove Income" at bounding box center [862, 245] width 6 height 6
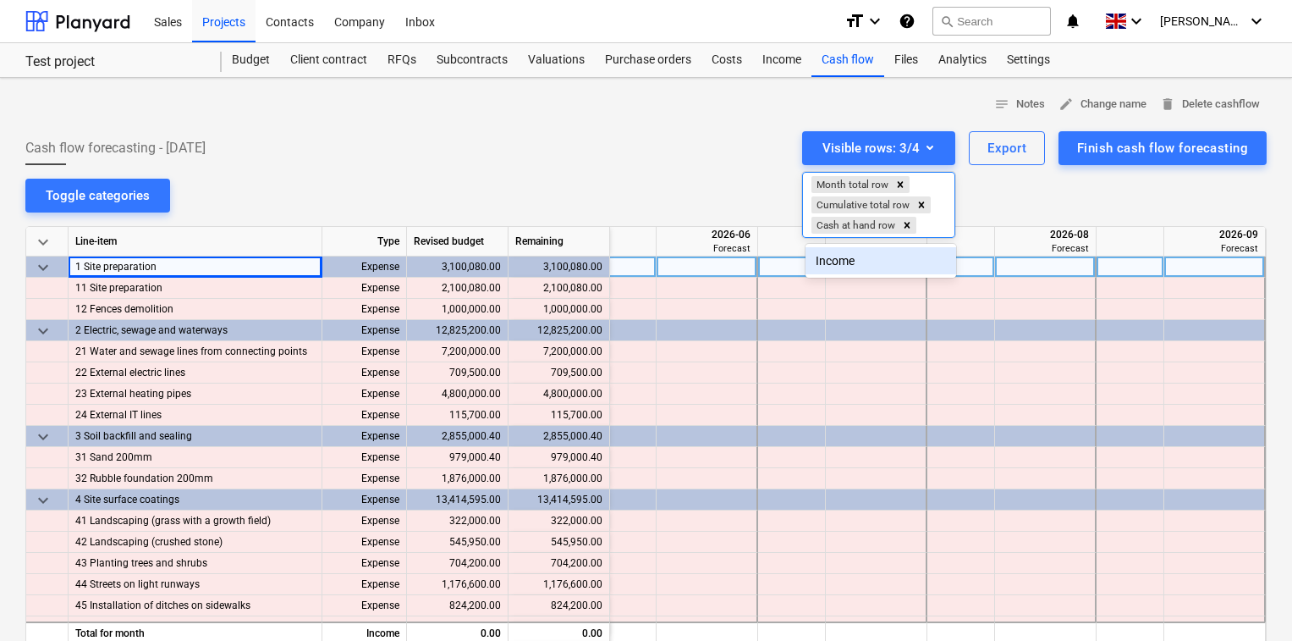
click at [696, 151] on div at bounding box center [646, 320] width 1292 height 641
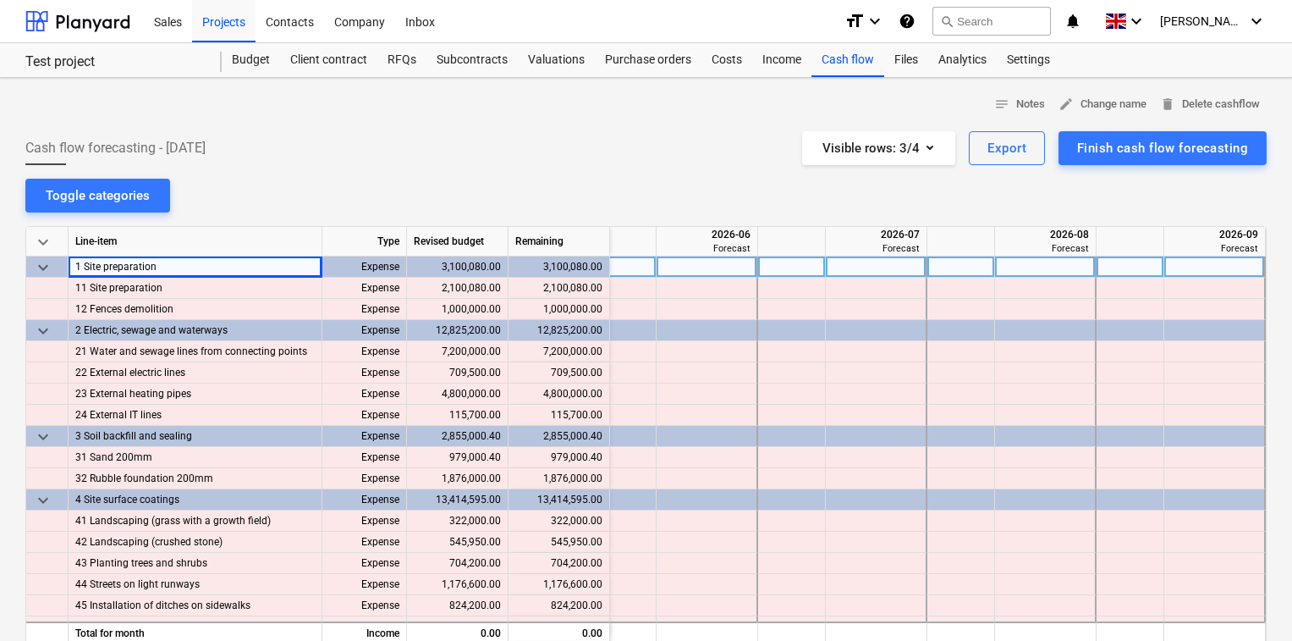
click at [728, 244] on div "Forecast" at bounding box center [707, 248] width 87 height 13
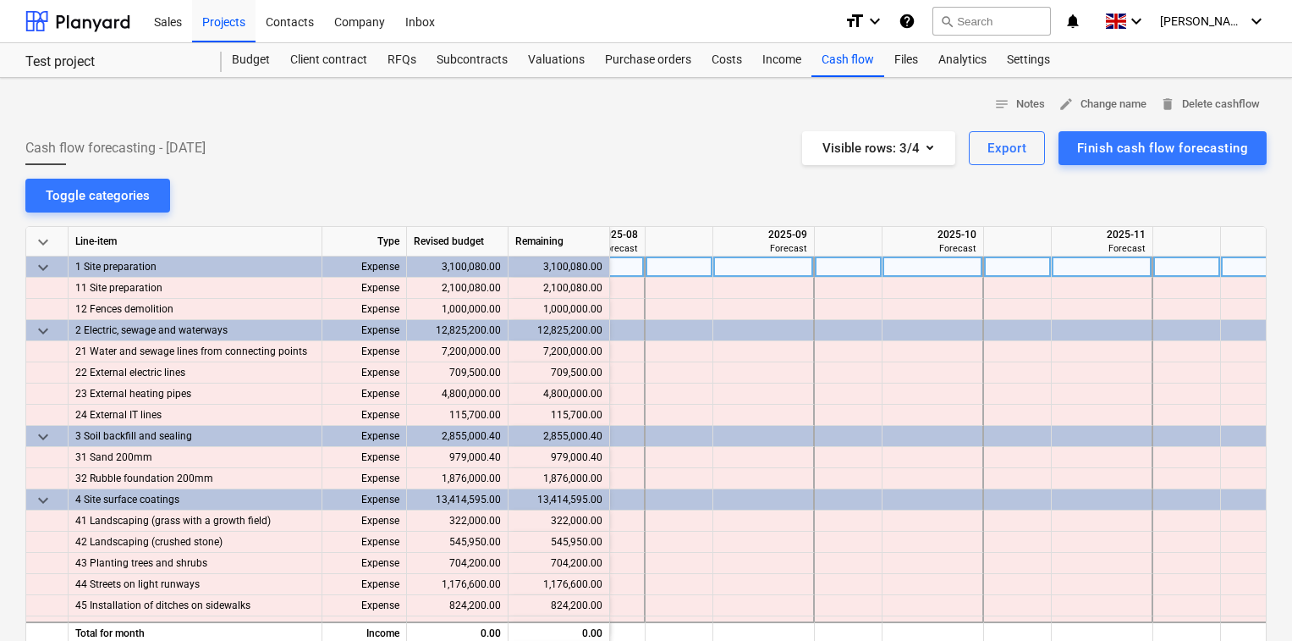
scroll to position [0, 439]
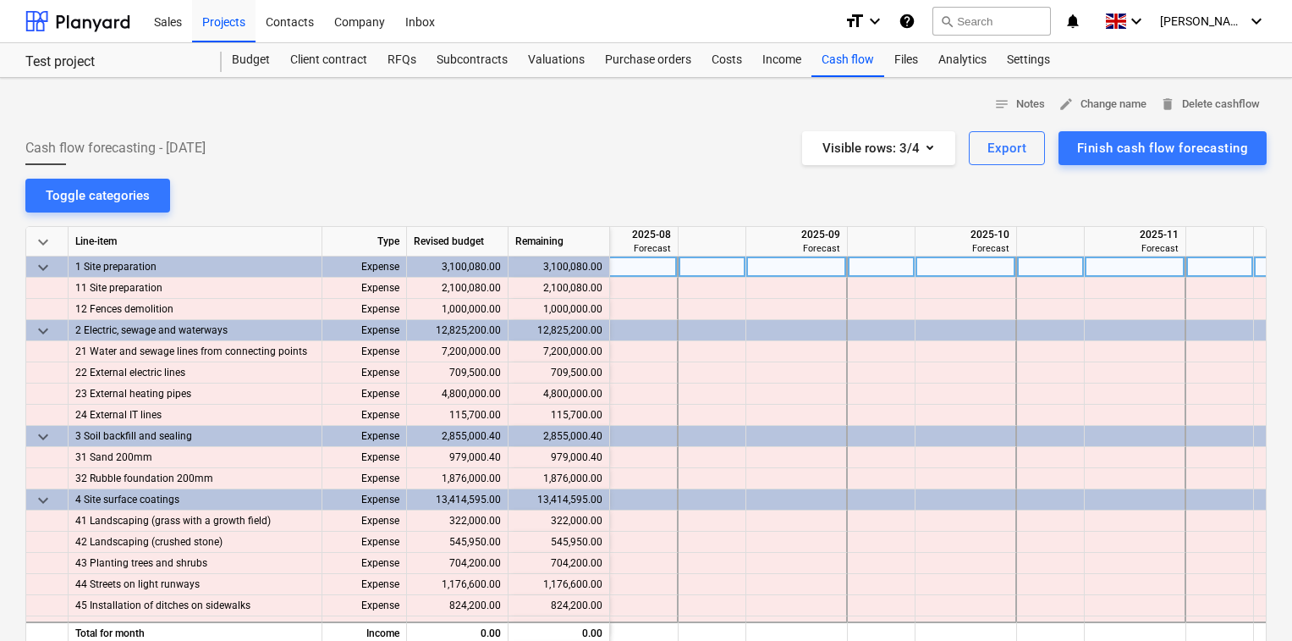
click at [801, 269] on div at bounding box center [797, 266] width 102 height 21
click at [711, 264] on div at bounding box center [713, 266] width 68 height 21
click at [704, 270] on div at bounding box center [713, 266] width 68 height 21
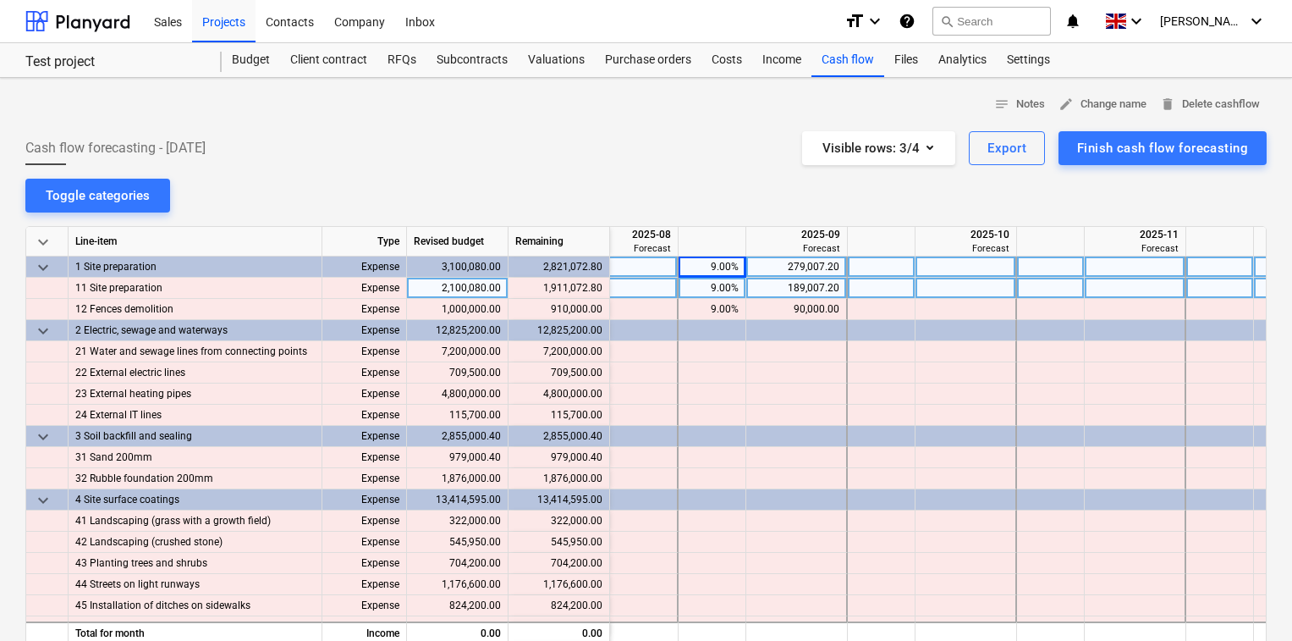
click at [493, 288] on div "2,100,080.00" at bounding box center [458, 288] width 102 height 21
click at [250, 60] on div "Budget" at bounding box center [251, 60] width 58 height 34
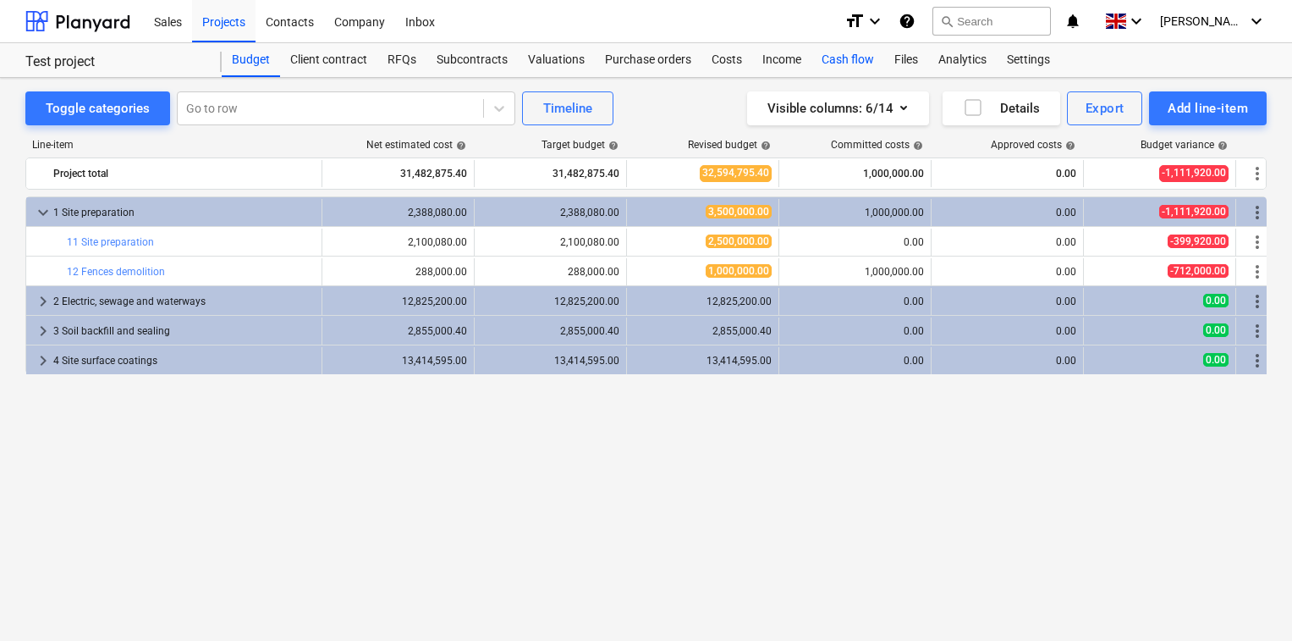
click at [840, 63] on div "Cash flow" at bounding box center [848, 60] width 73 height 34
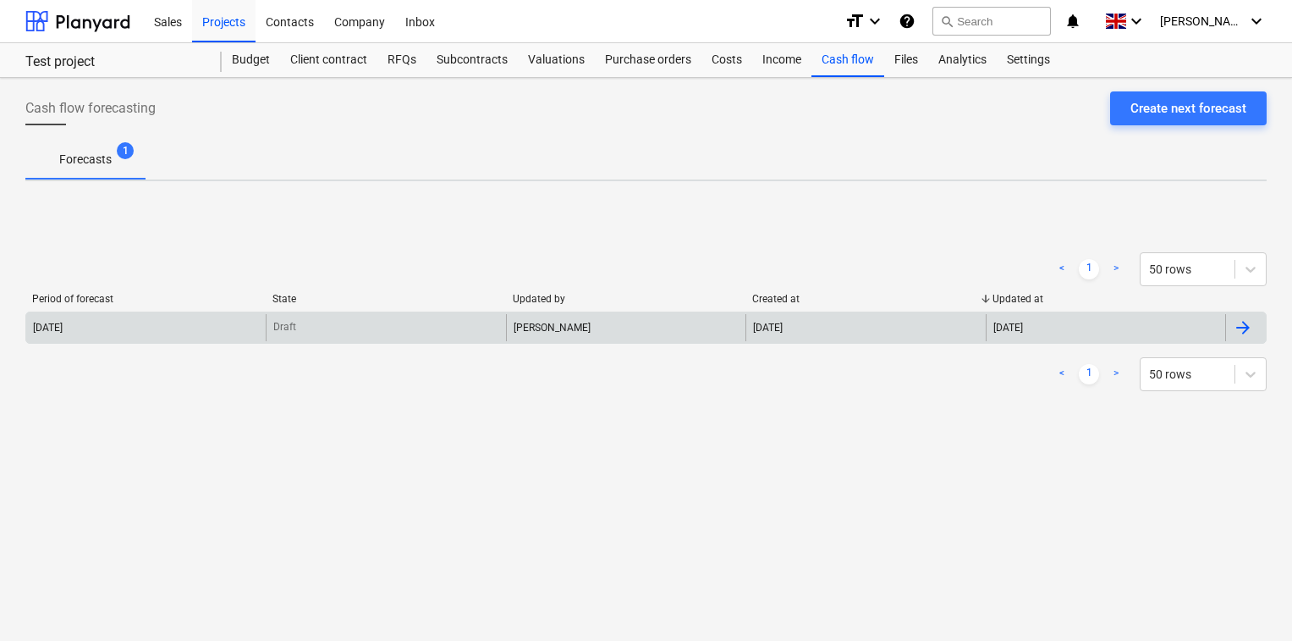
click at [526, 330] on div "[PERSON_NAME]" at bounding box center [626, 327] width 240 height 27
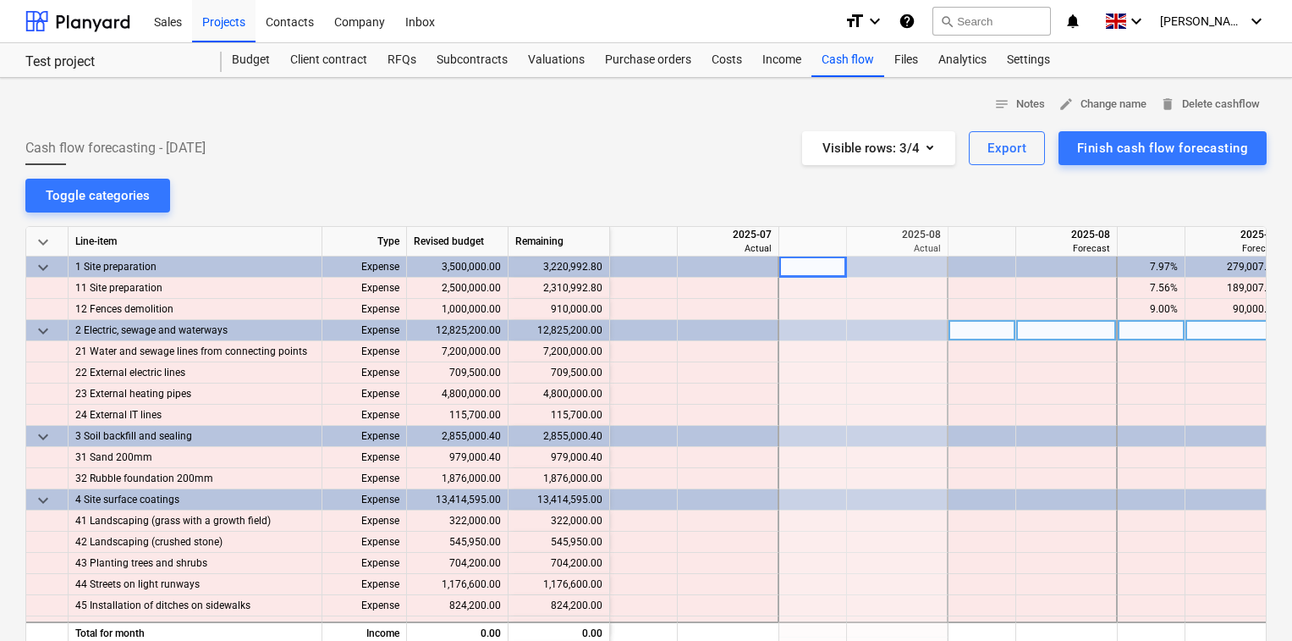
scroll to position [0, 2058]
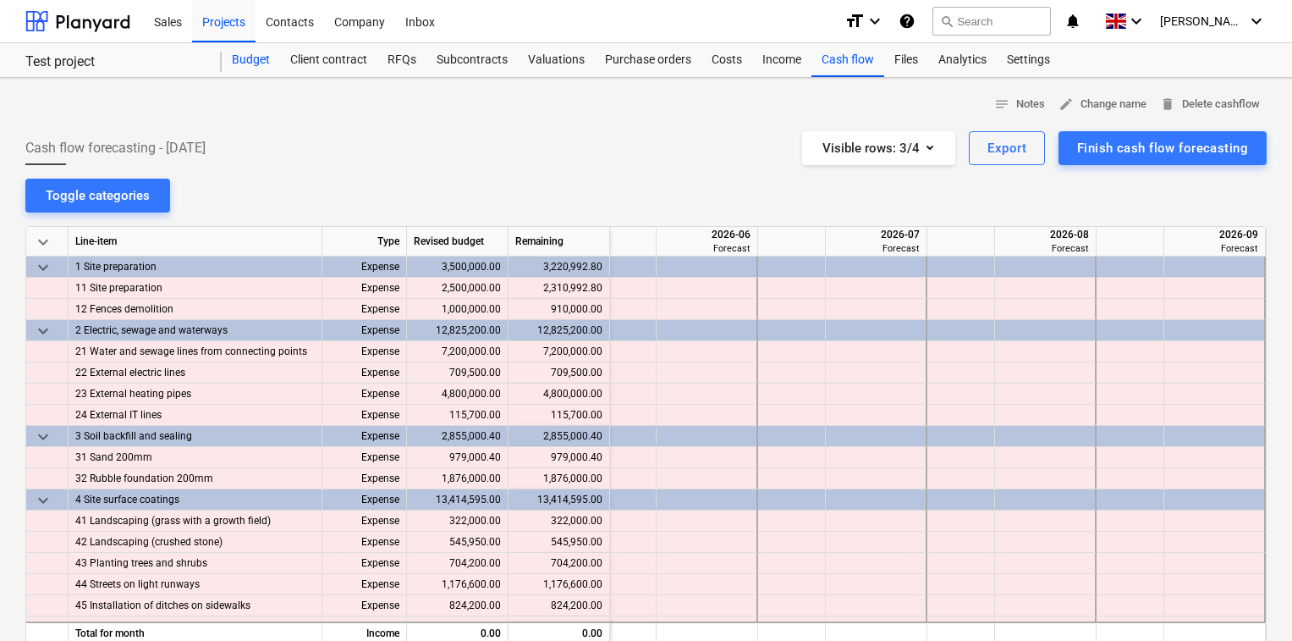
click at [253, 60] on div "Budget" at bounding box center [251, 60] width 58 height 34
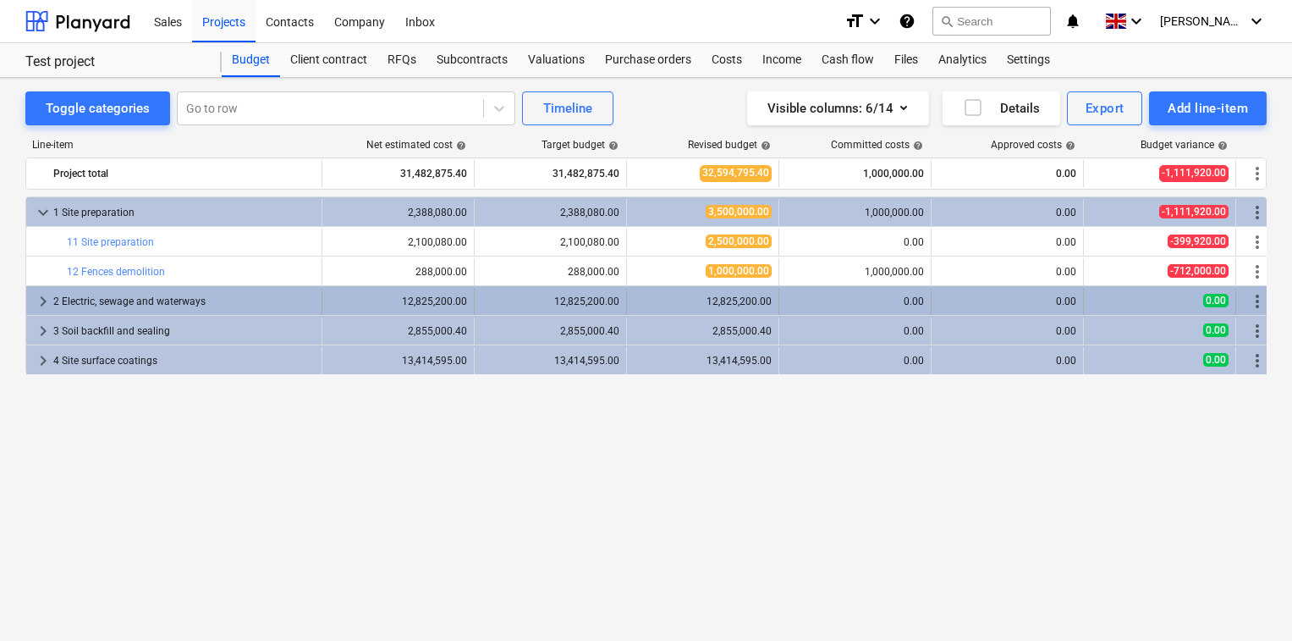
click at [42, 300] on span "keyboard_arrow_right" at bounding box center [43, 301] width 20 height 20
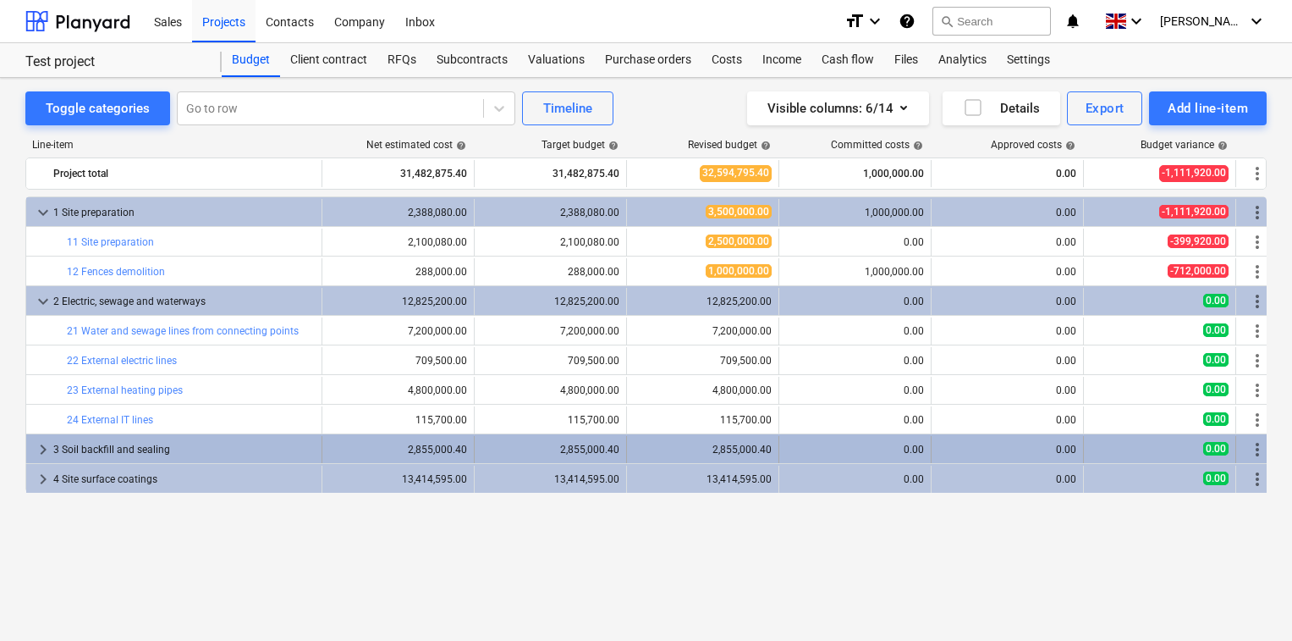
click at [46, 453] on span "keyboard_arrow_right" at bounding box center [43, 449] width 20 height 20
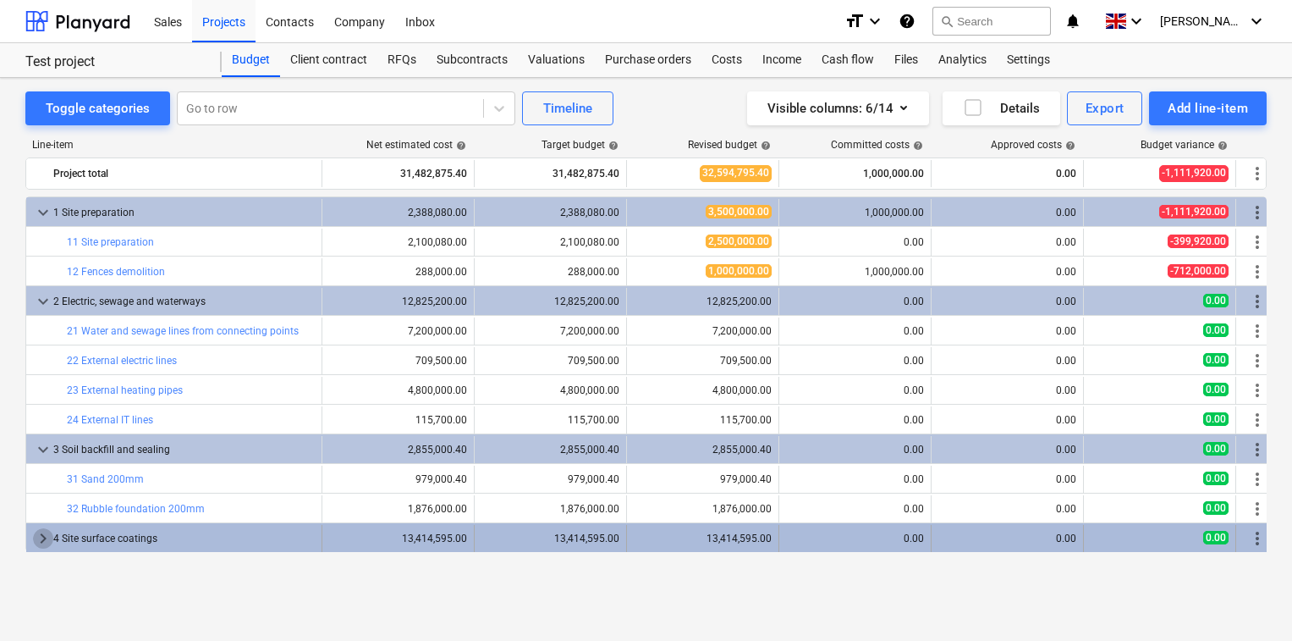
click at [42, 540] on span "keyboard_arrow_right" at bounding box center [43, 538] width 20 height 20
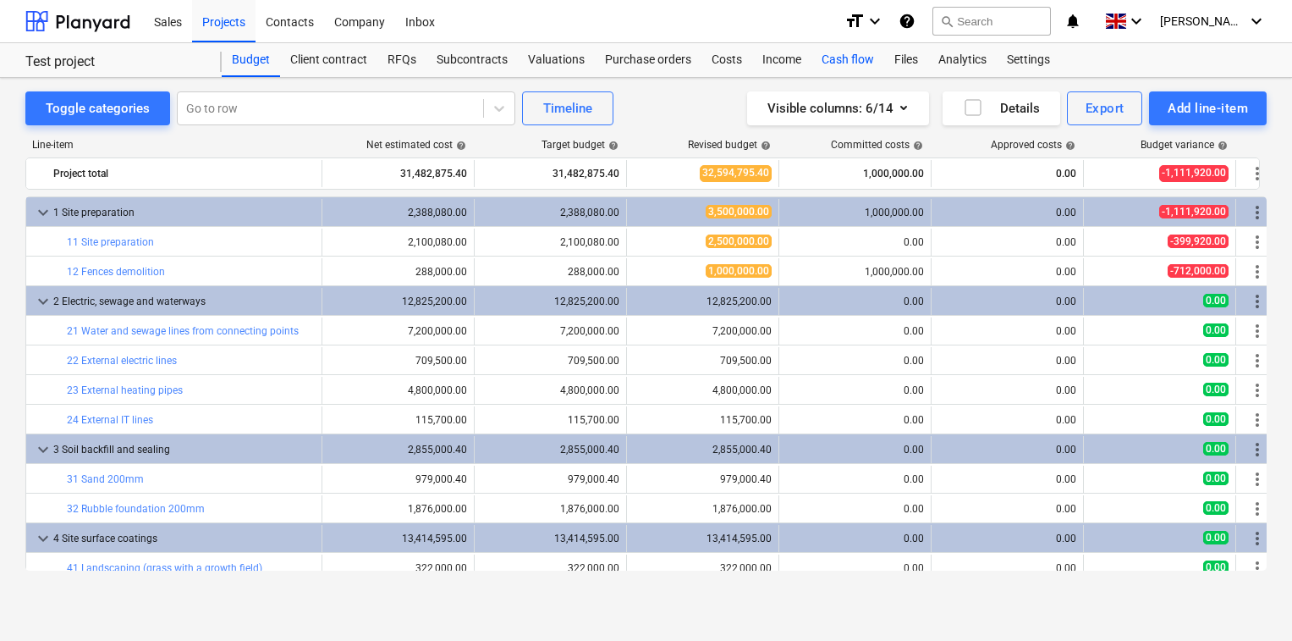
click at [850, 52] on div "Cash flow" at bounding box center [848, 60] width 73 height 34
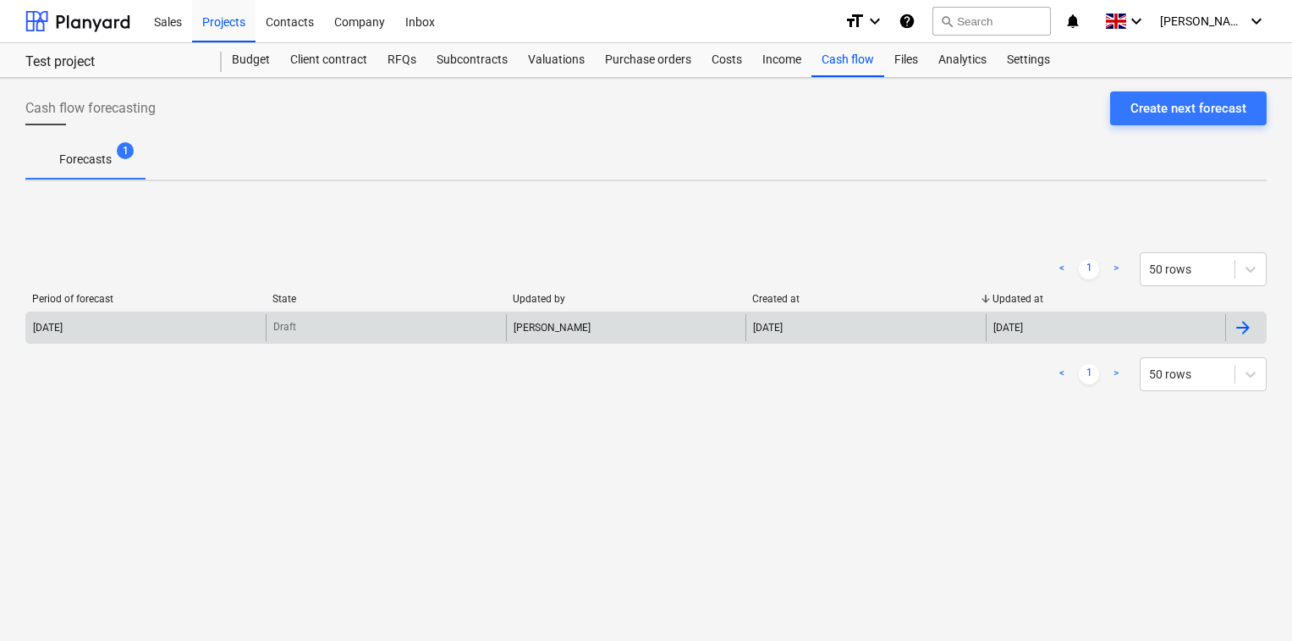
click at [256, 324] on div "[DATE]" at bounding box center [146, 327] width 240 height 27
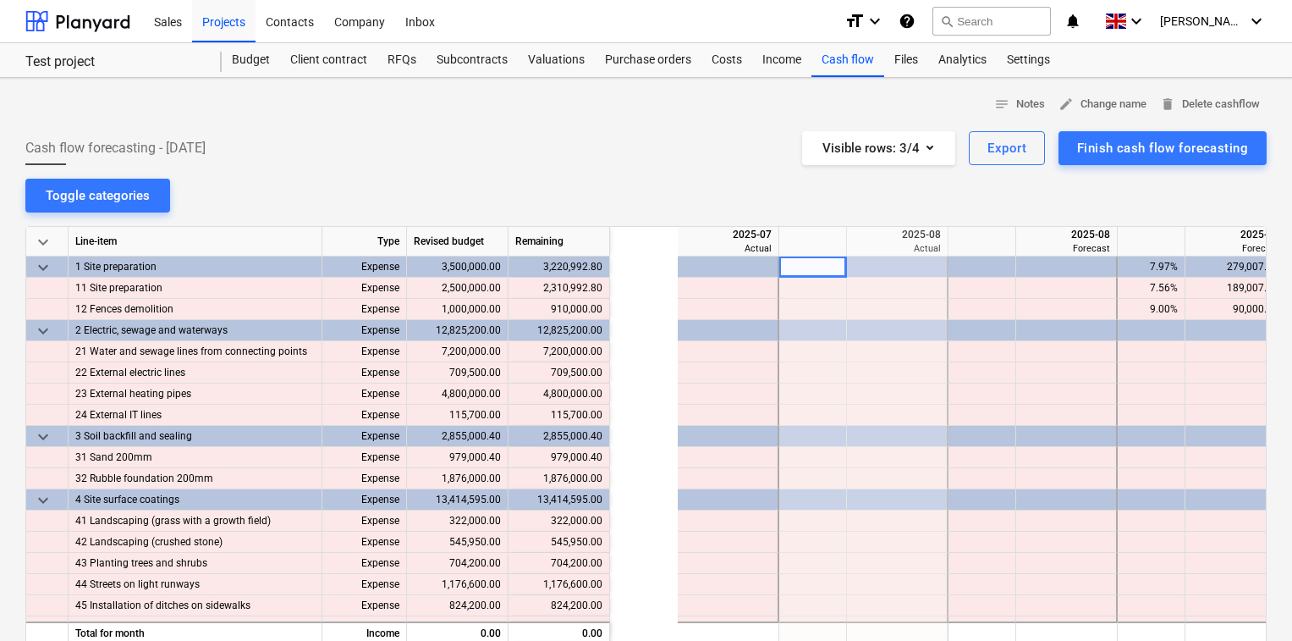
scroll to position [0, 169]
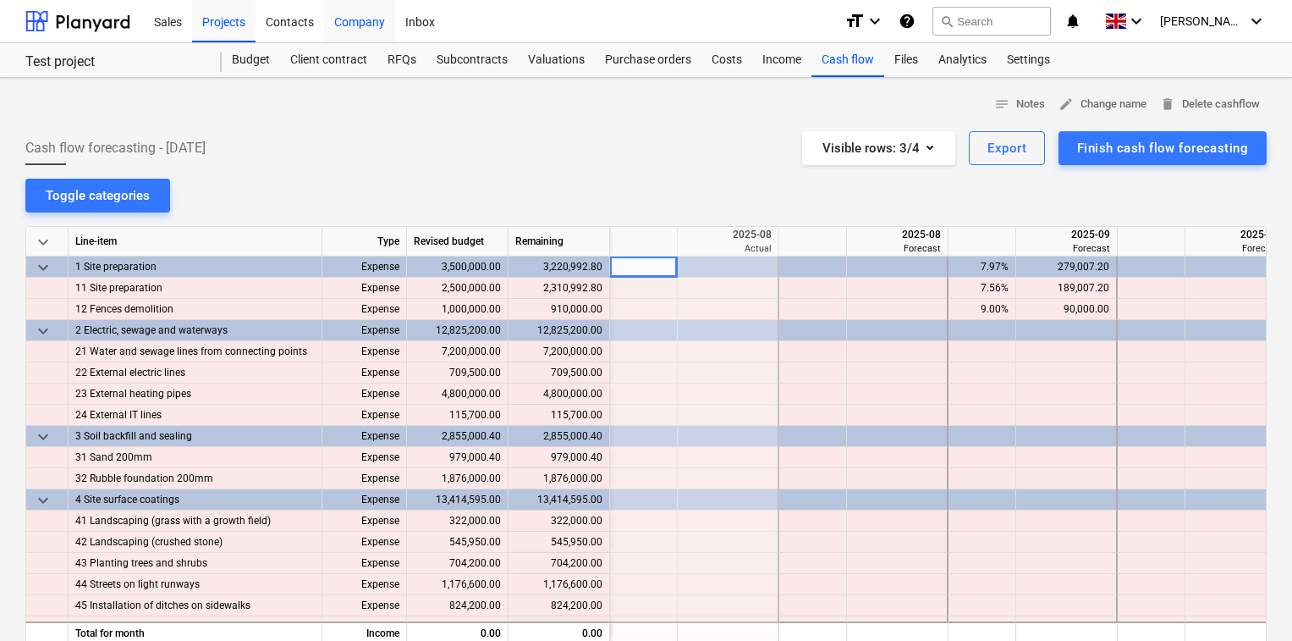
click at [357, 19] on div "Company" at bounding box center [359, 20] width 71 height 43
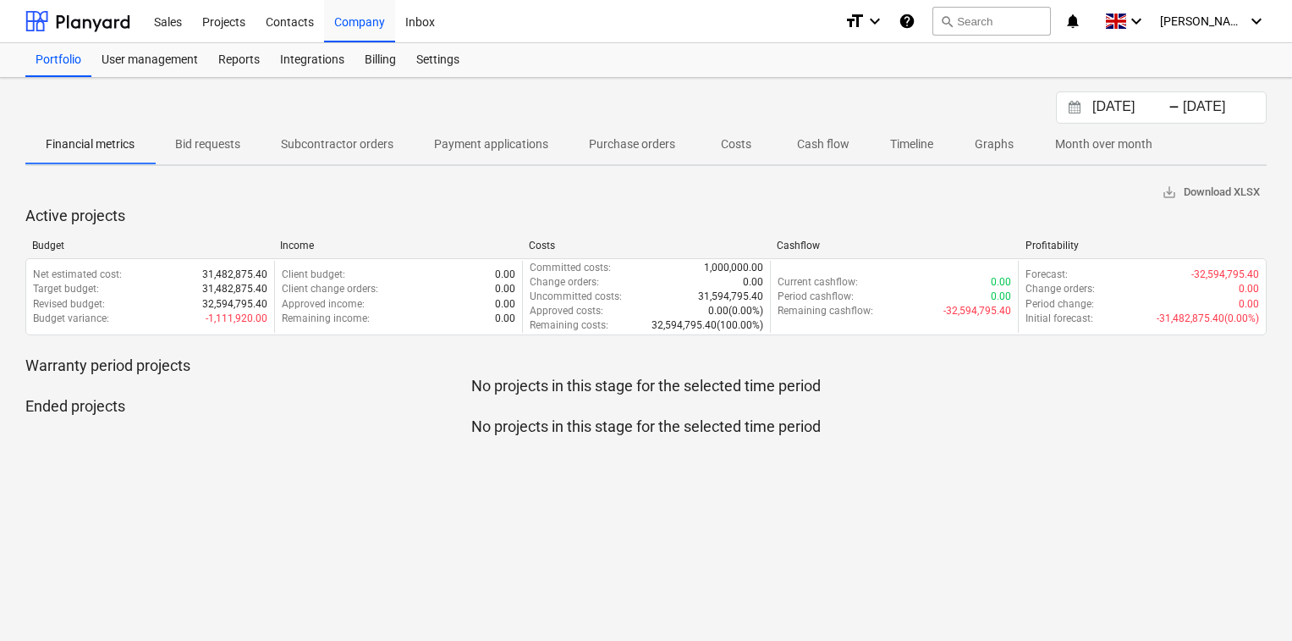
click at [818, 143] on p "Cash flow" at bounding box center [823, 144] width 52 height 18
